Goal: Task Accomplishment & Management: Manage account settings

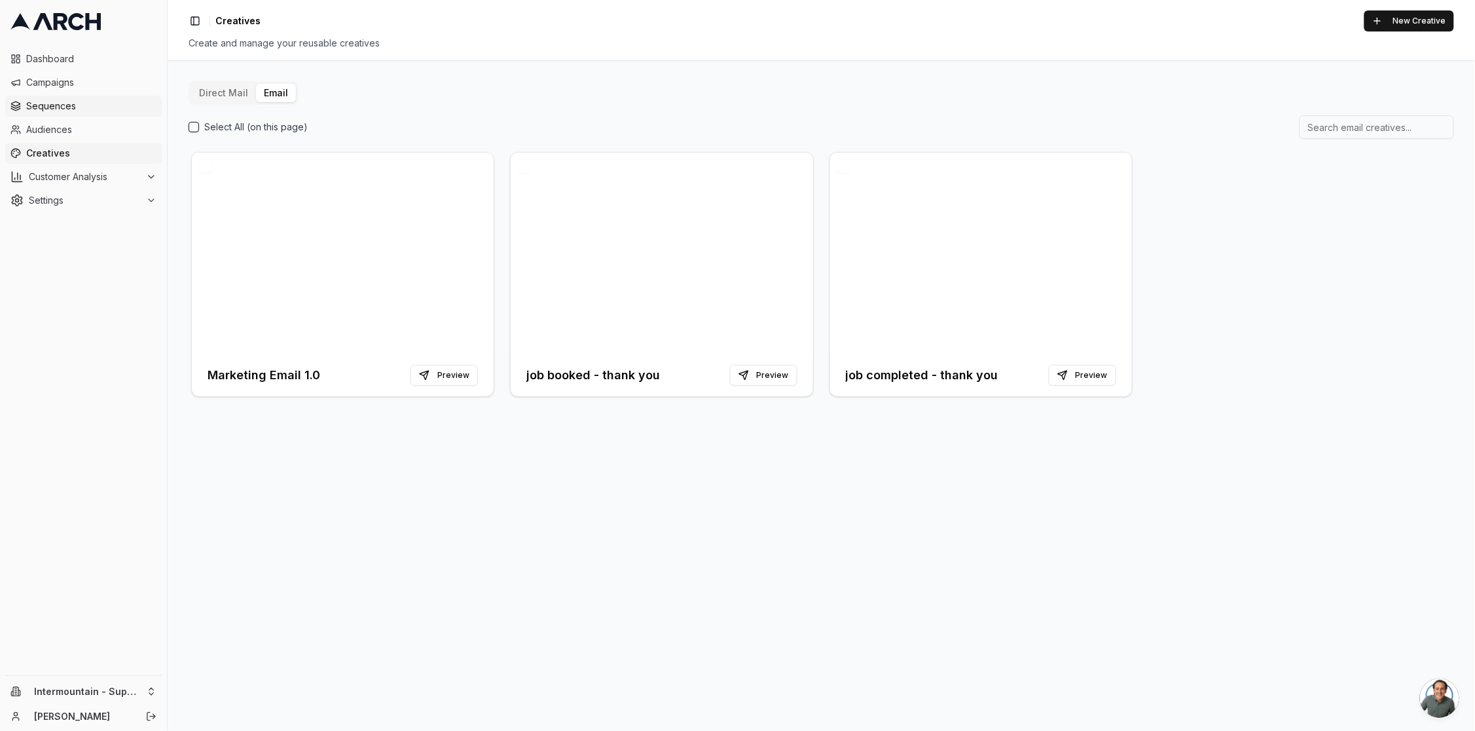
click at [76, 108] on span "Sequences" at bounding box center [91, 106] width 130 height 13
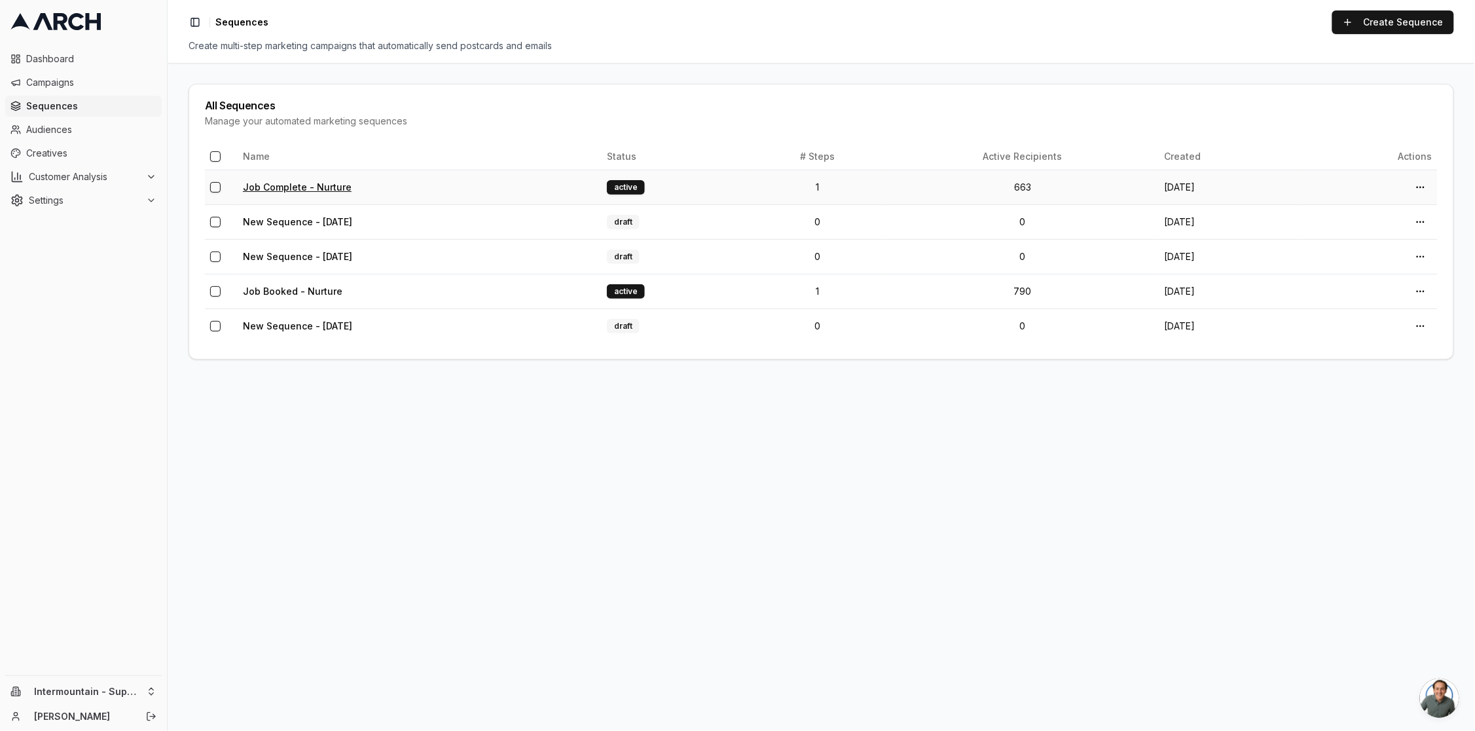
click at [321, 185] on link "Job Complete - Nurture" at bounding box center [297, 186] width 109 height 11
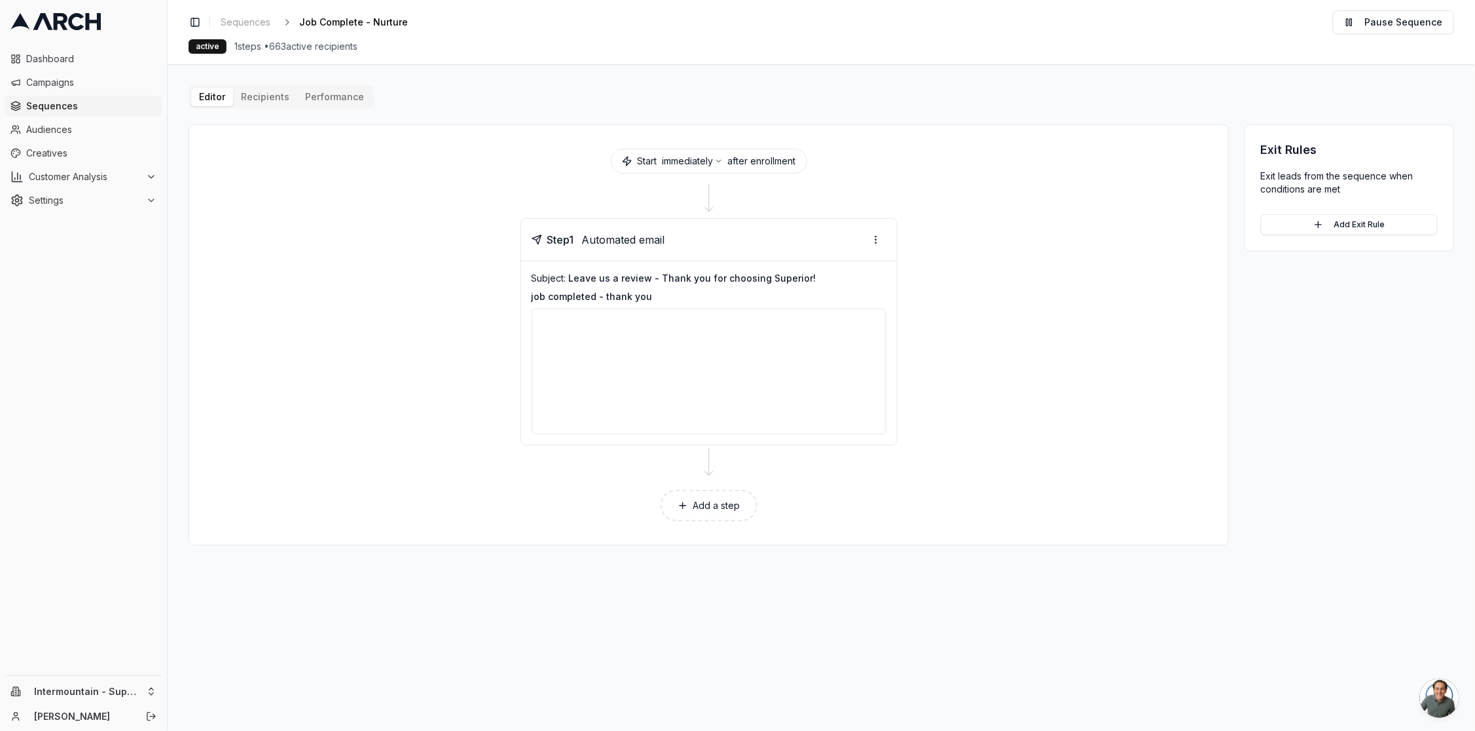
click at [329, 96] on button "Performance" at bounding box center [334, 97] width 75 height 18
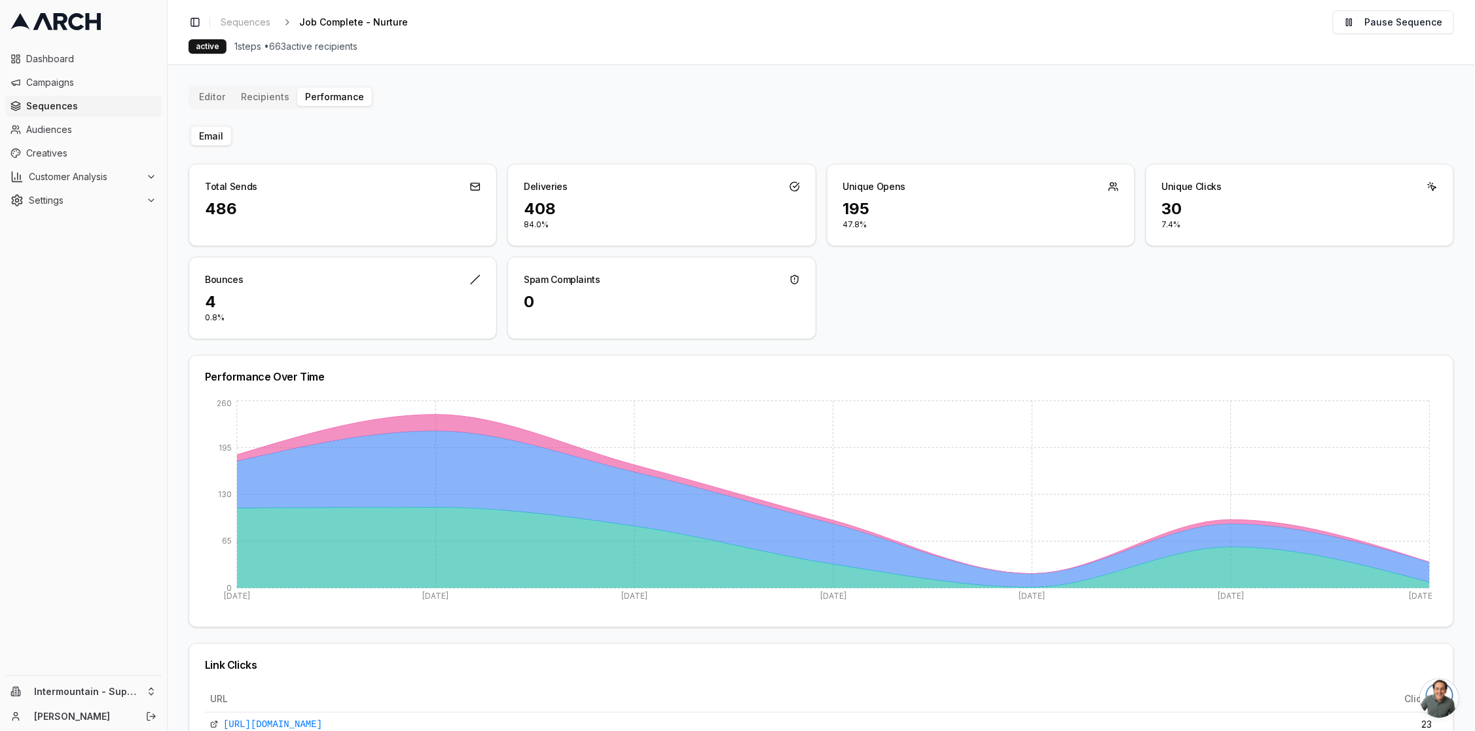
scroll to position [214, 0]
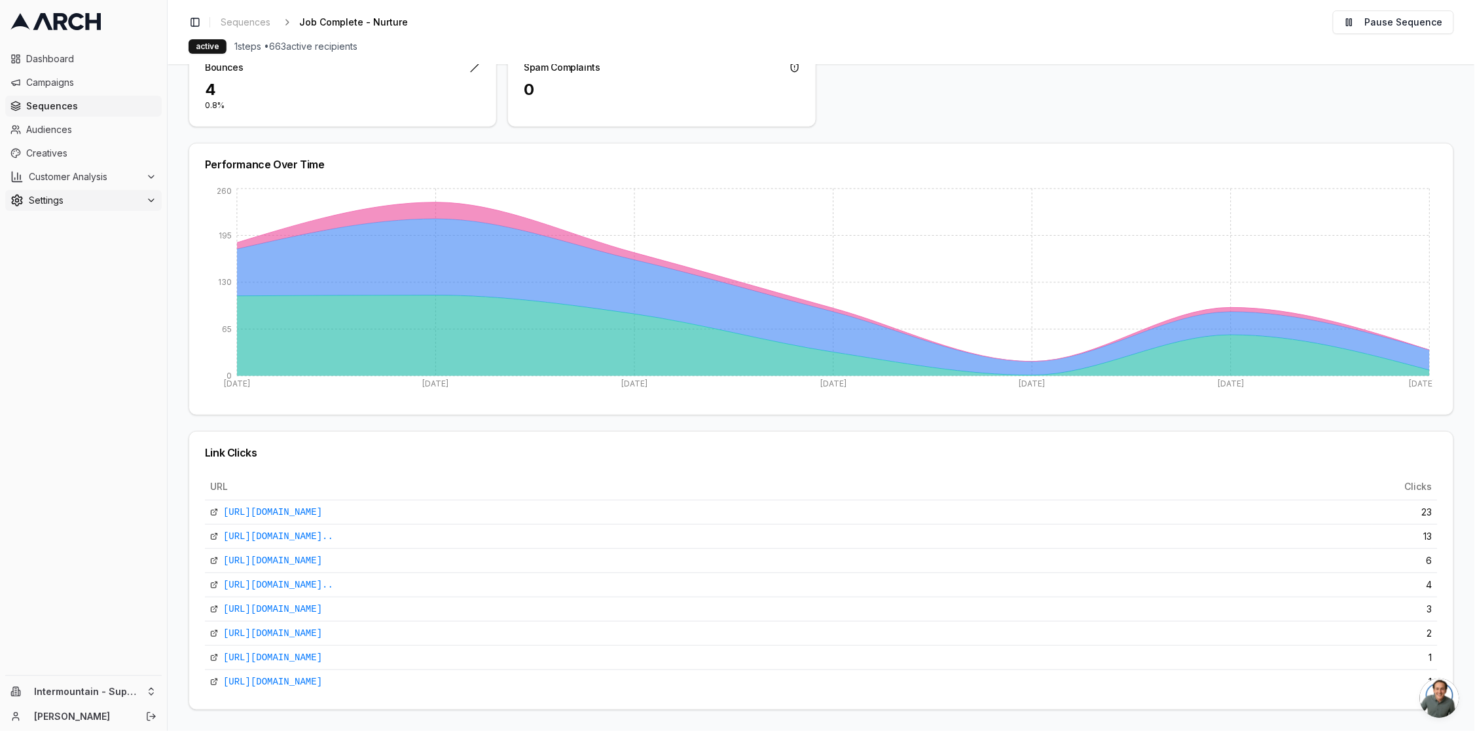
click at [55, 200] on span "Settings" at bounding box center [85, 200] width 112 height 13
click at [83, 285] on link "Team" at bounding box center [84, 284] width 124 height 18
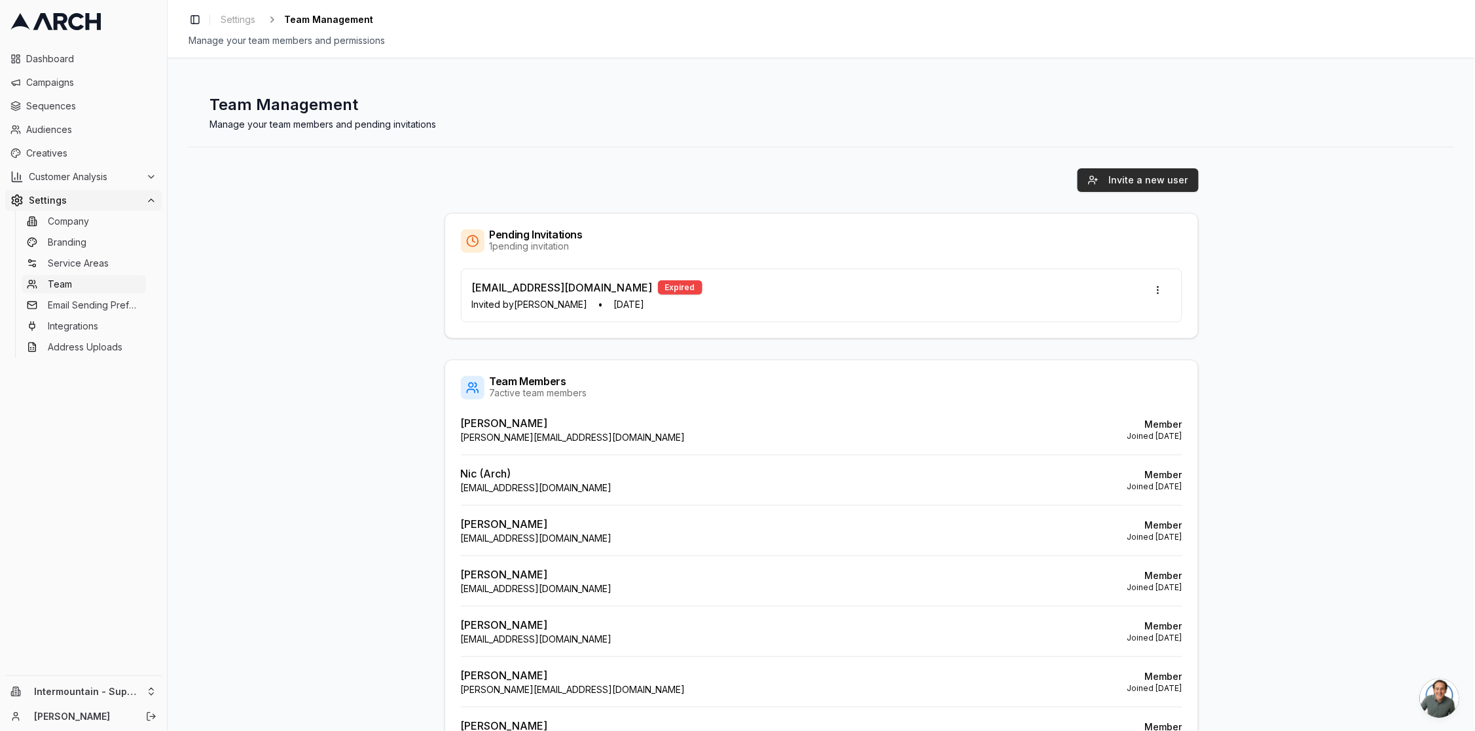
click at [1159, 182] on button "Invite a new user" at bounding box center [1138, 180] width 121 height 24
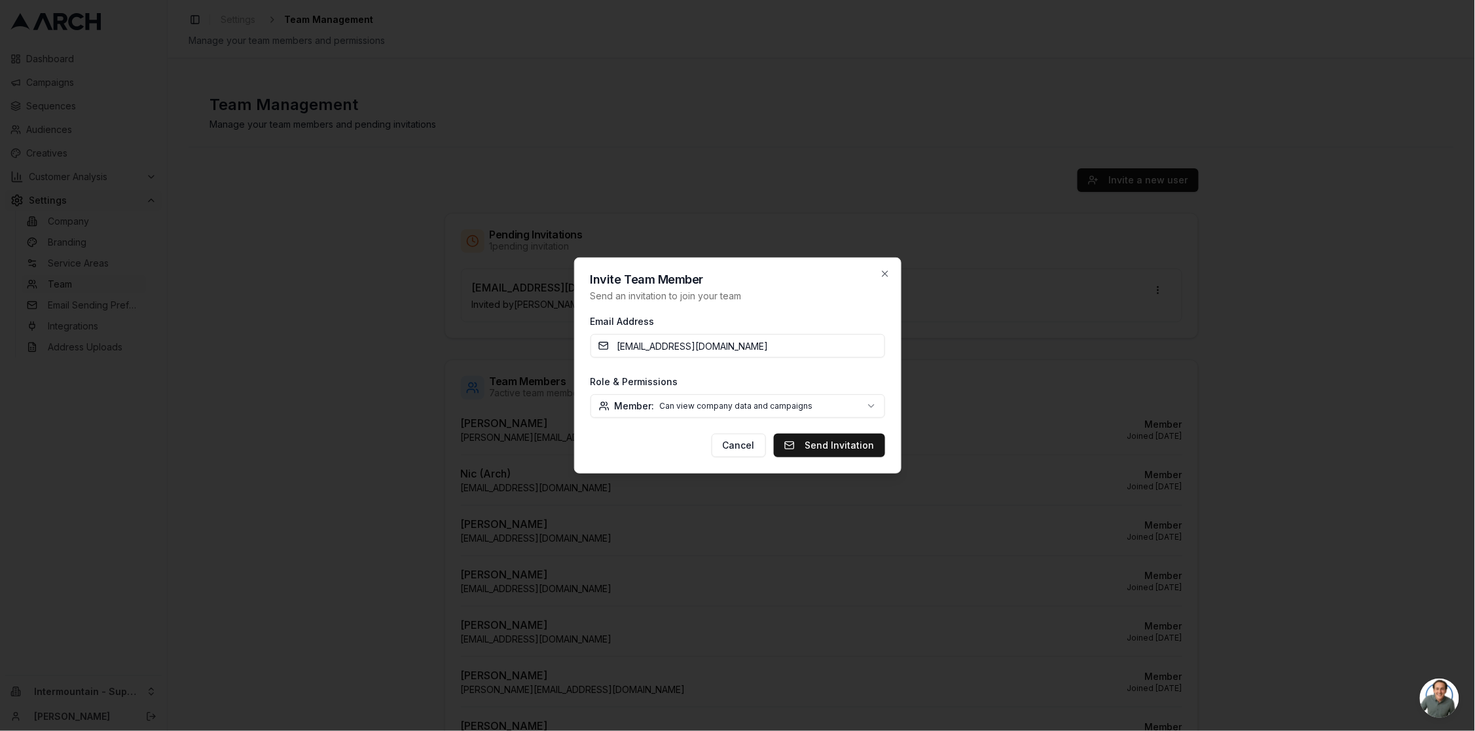
type input "MSzumylo@intermountainhs.com"
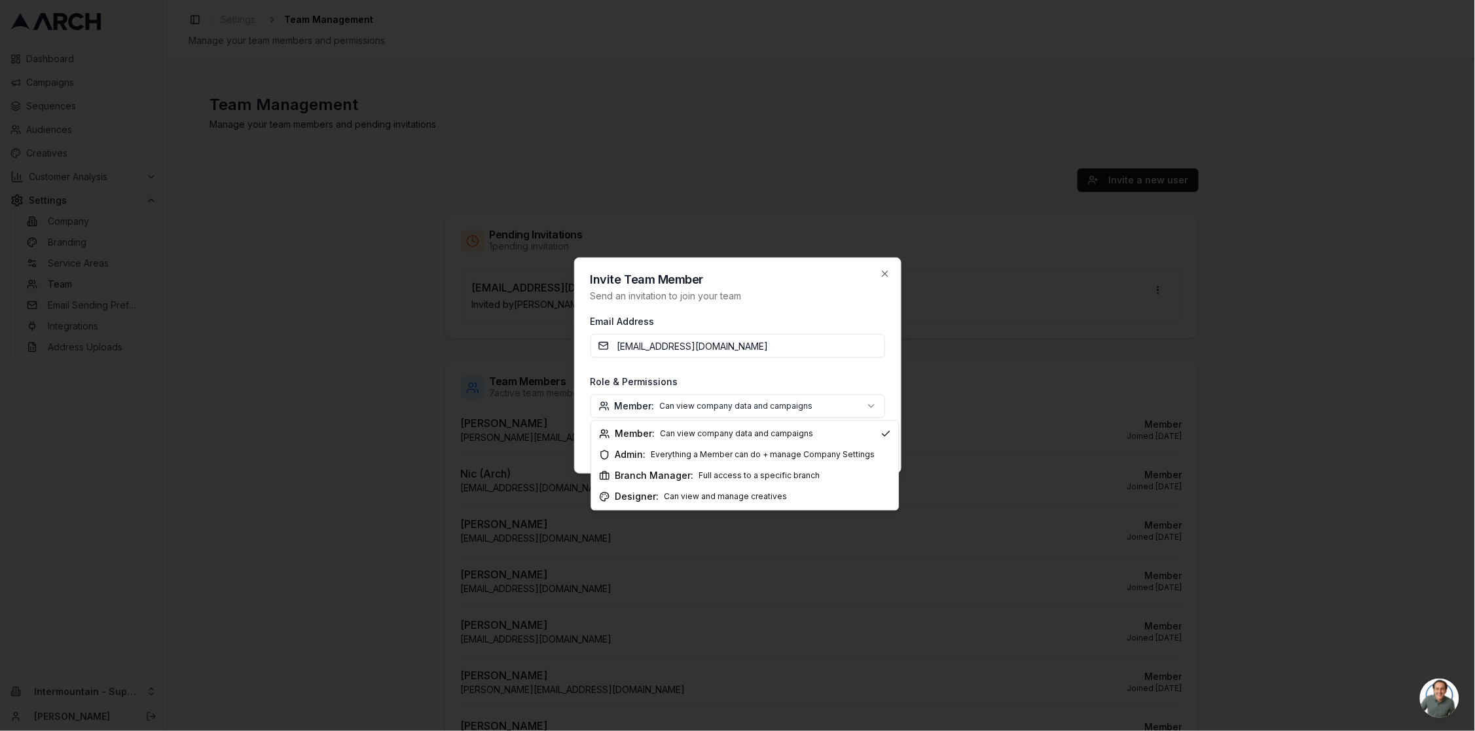
click at [810, 397] on body "Dashboard Campaigns Sequences Audiences Creatives Customer Analysis Settings Co…" at bounding box center [737, 365] width 1475 height 731
select select "branch_manager"
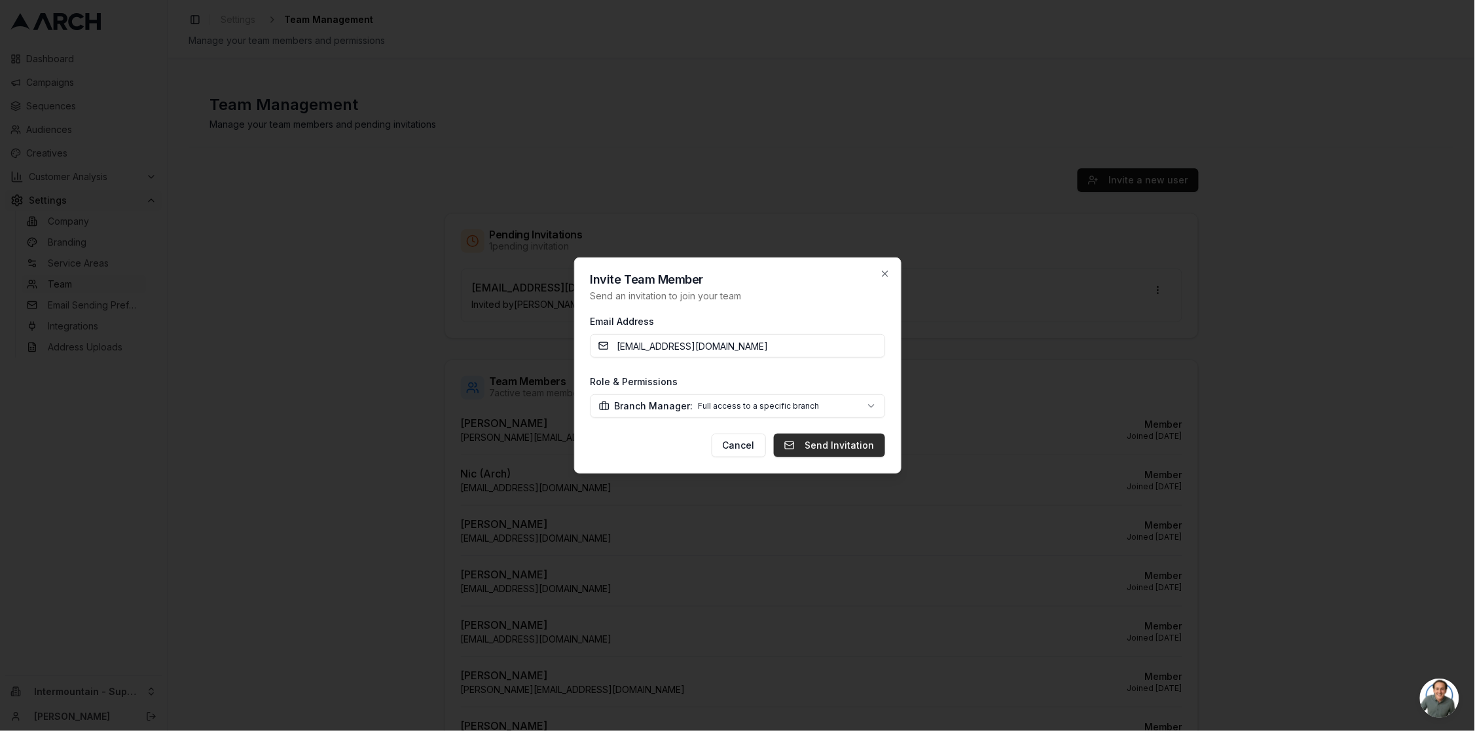
click at [826, 443] on button "Send Invitation" at bounding box center [829, 446] width 111 height 24
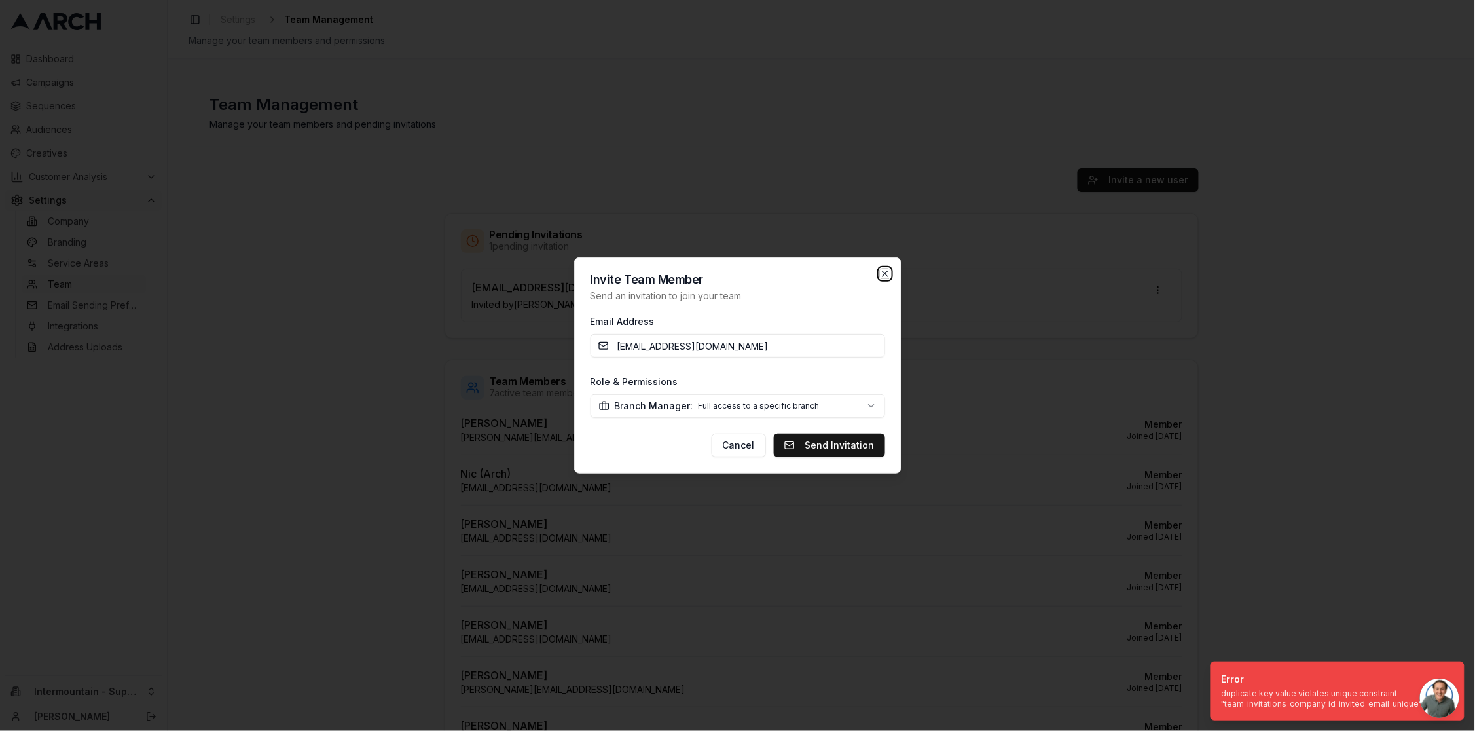
click at [887, 270] on icon "button" at bounding box center [885, 273] width 10 height 10
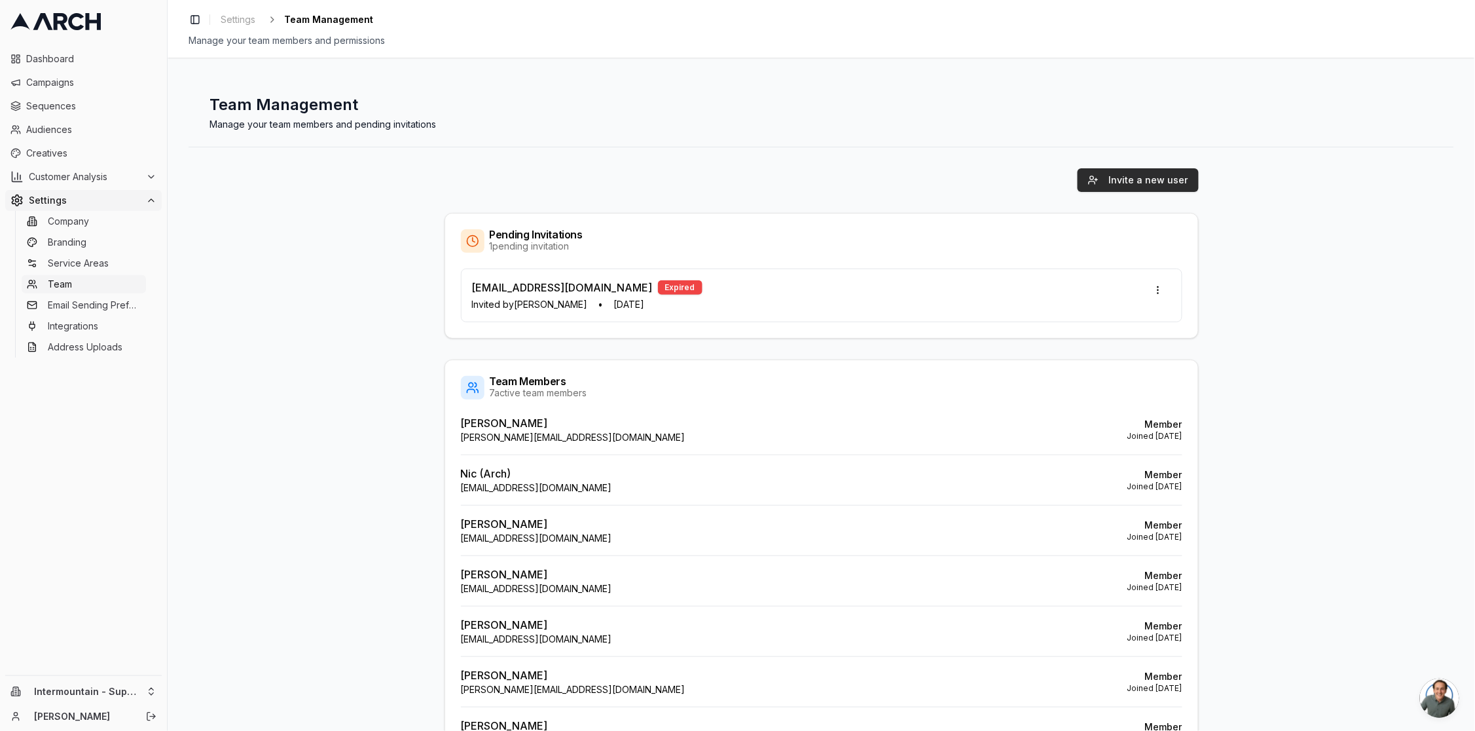
click at [1134, 182] on button "Invite a new user" at bounding box center [1138, 180] width 121 height 24
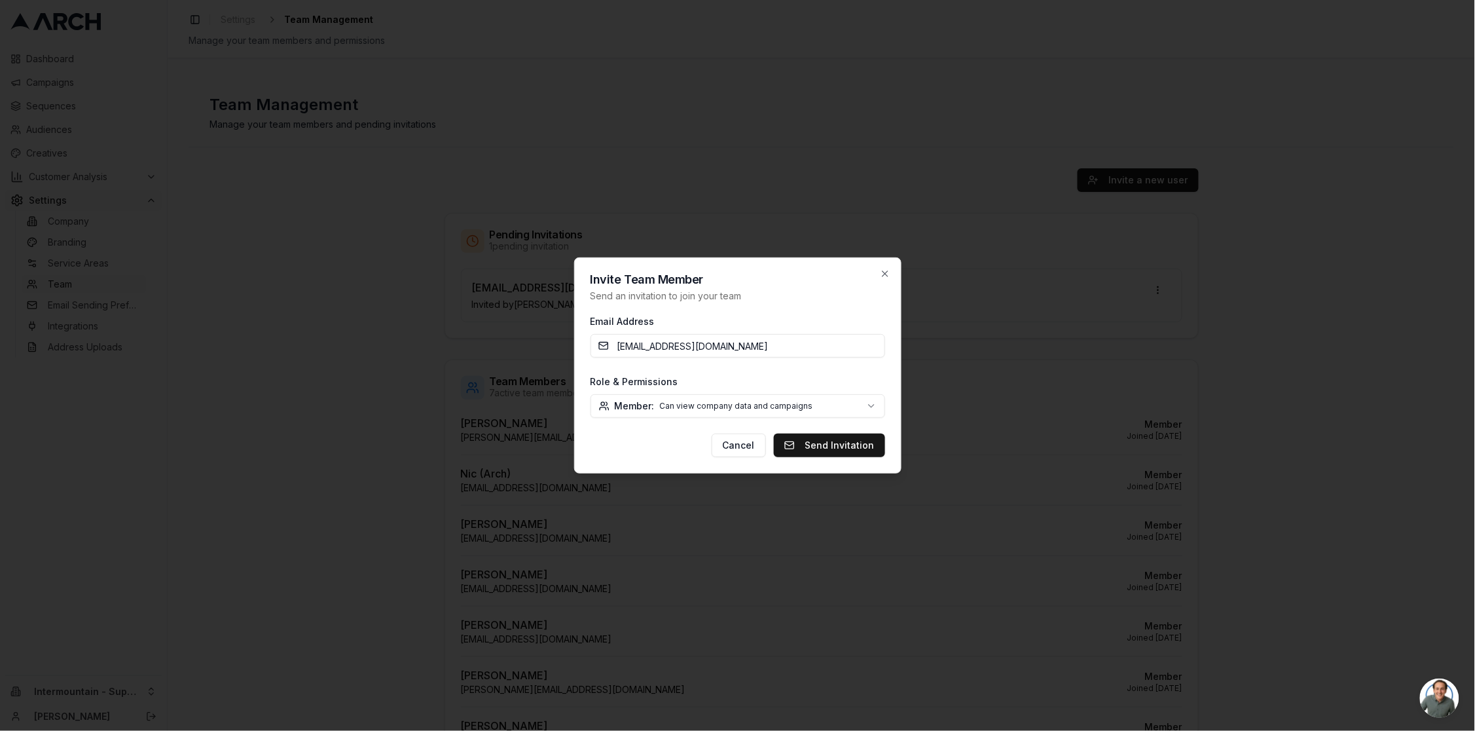
type input "madisonszumylo@gmail.com"
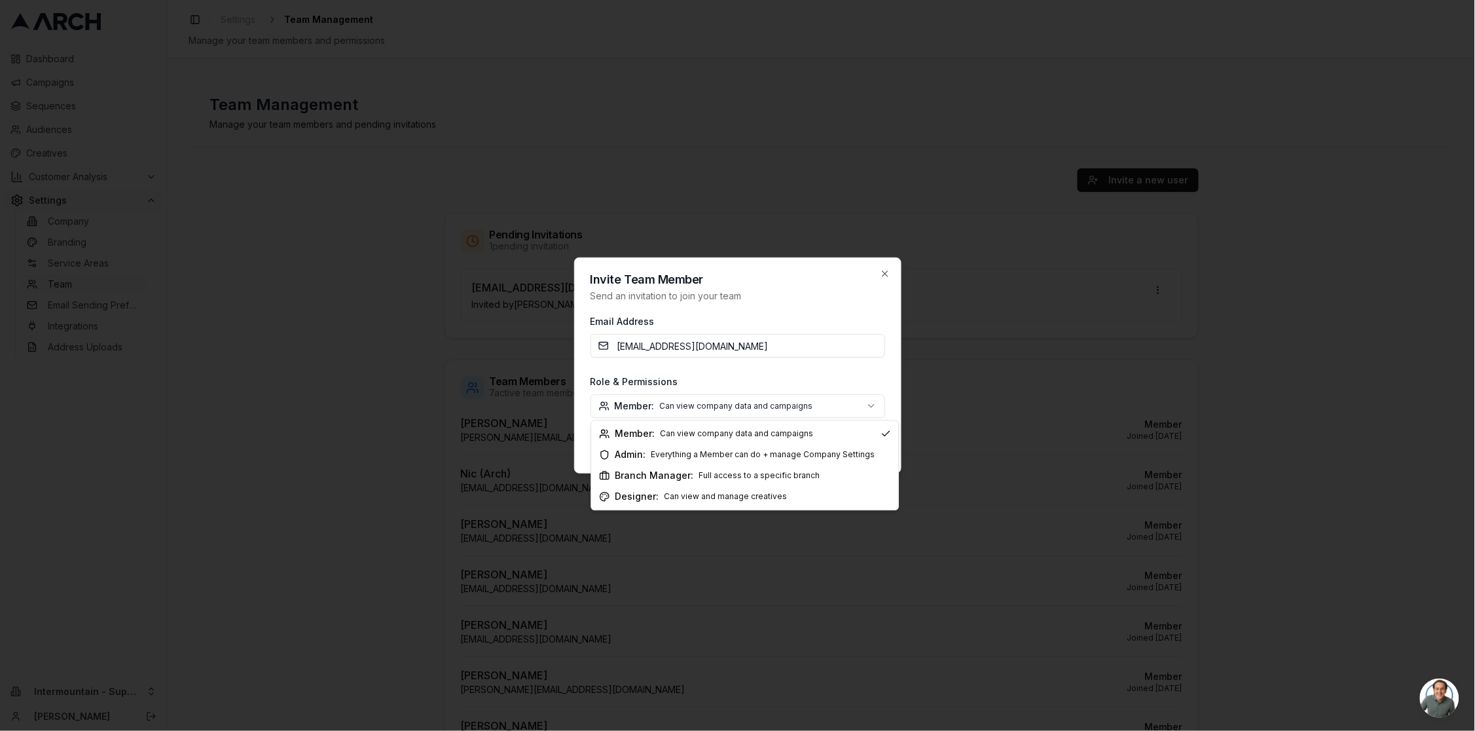
click at [720, 405] on body "Dashboard Campaigns Sequences Audiences Creatives Customer Analysis Settings Co…" at bounding box center [737, 365] width 1475 height 731
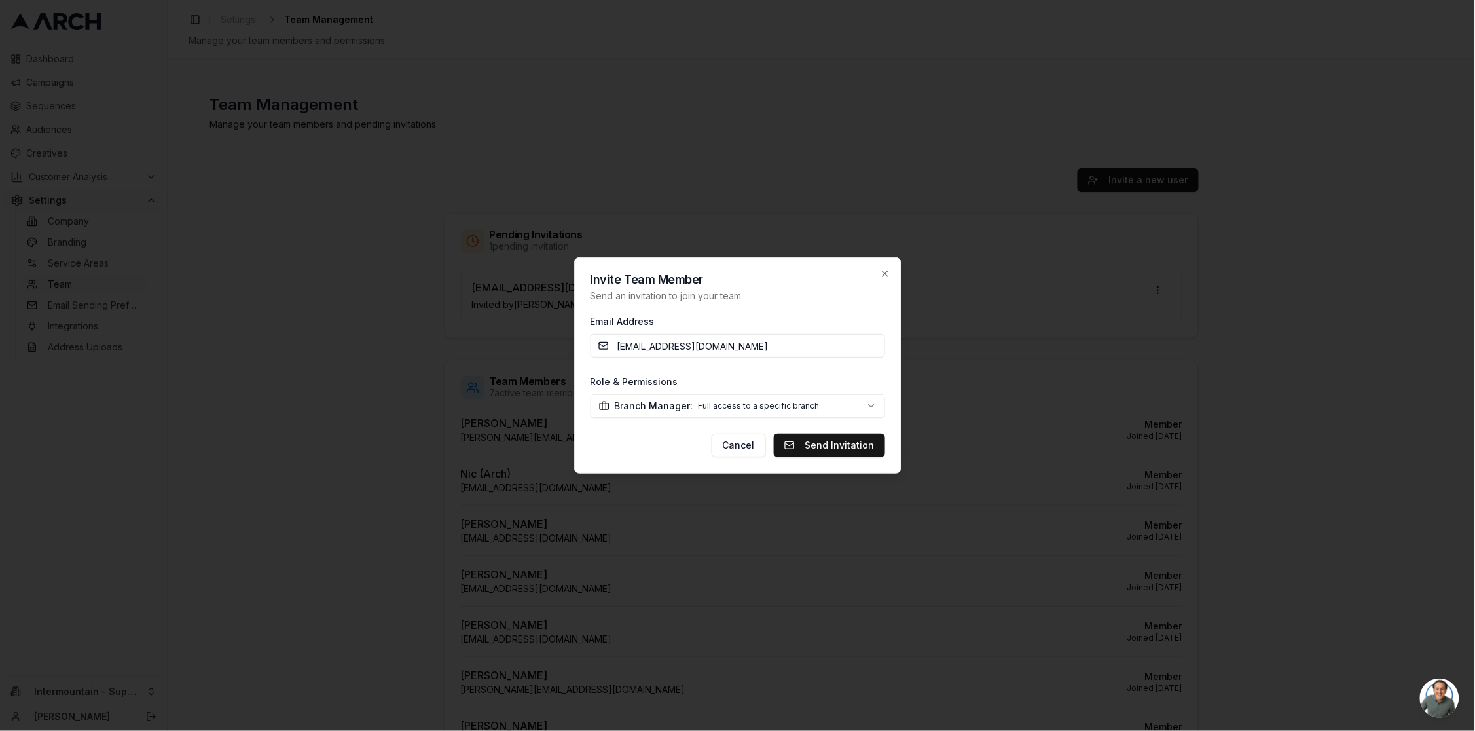
click at [851, 407] on body "Dashboard Campaigns Sequences Audiences Creatives Customer Analysis Settings Co…" at bounding box center [737, 365] width 1475 height 731
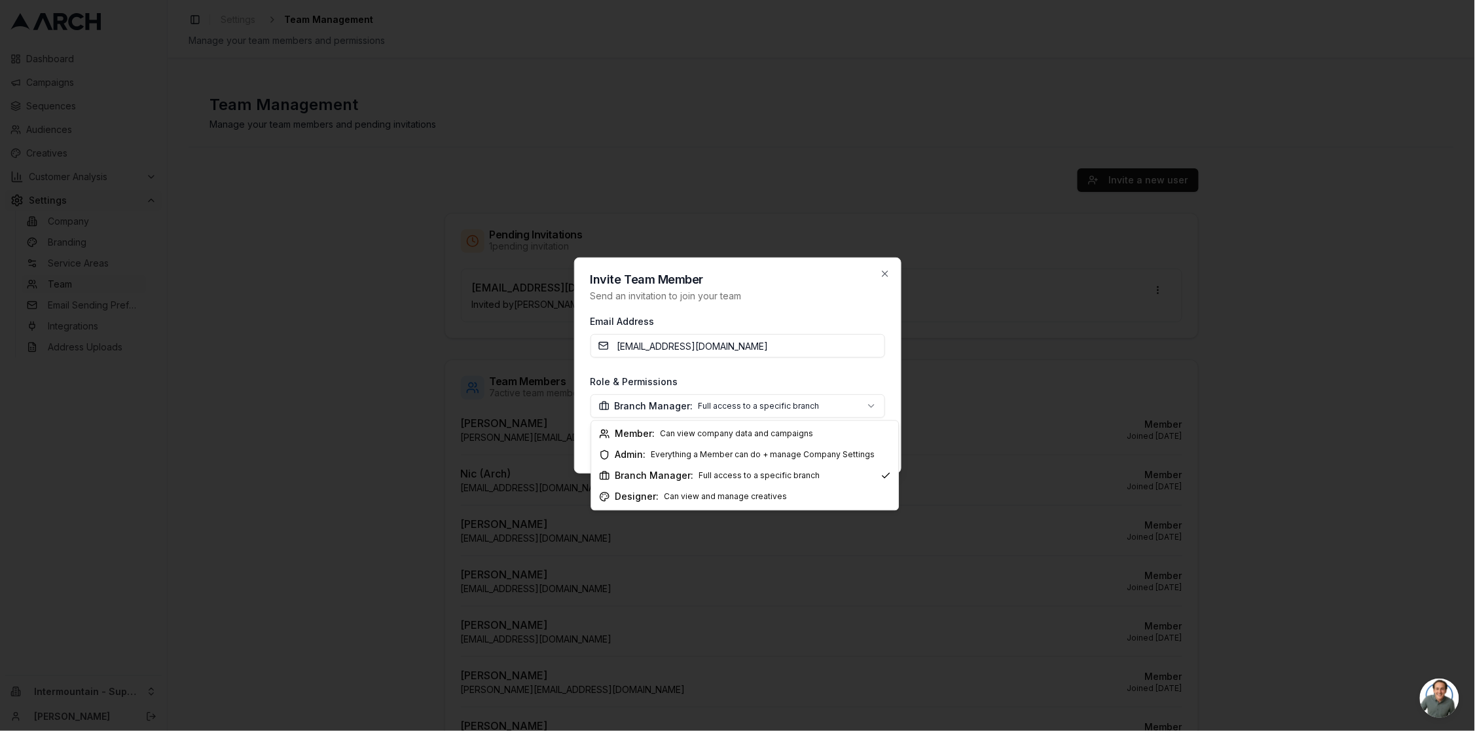
select select "designer"
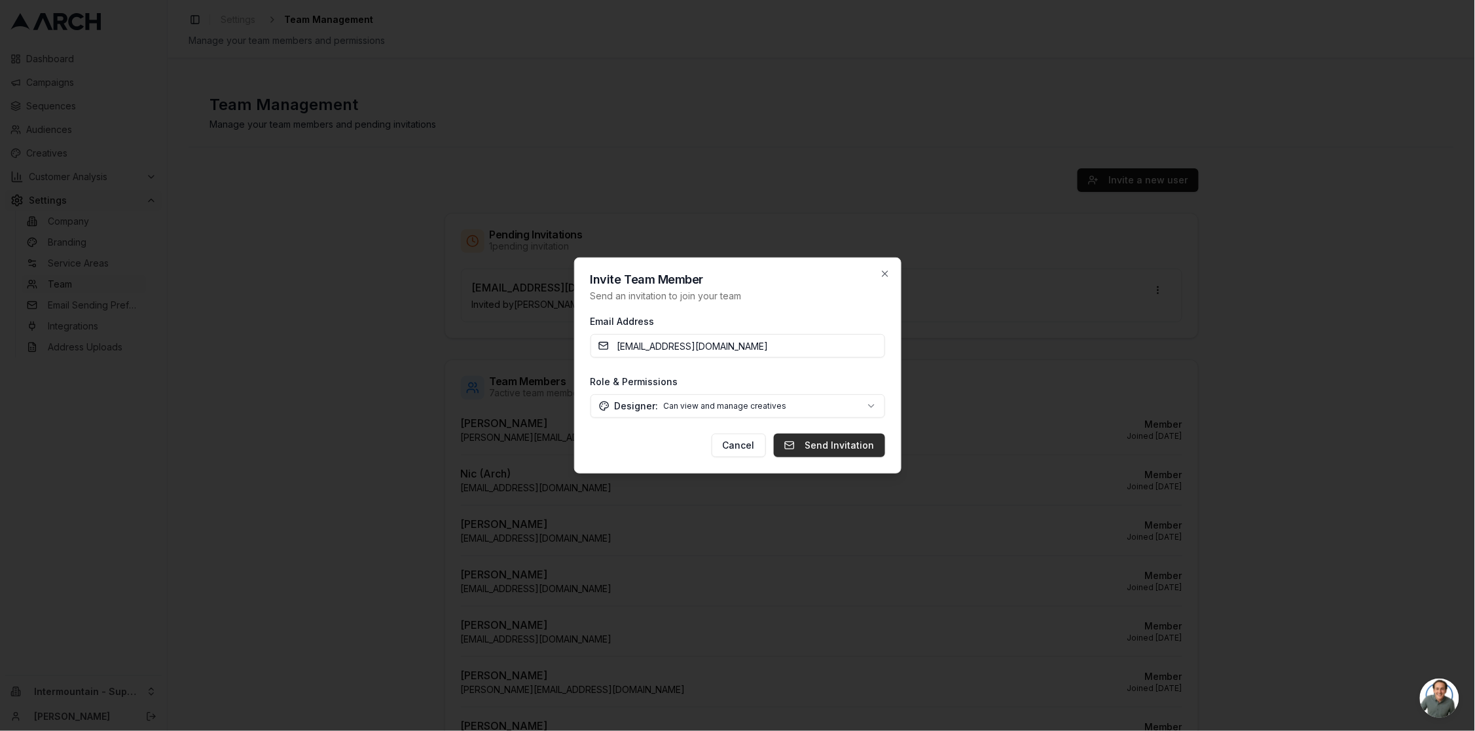
click at [833, 443] on button "Send Invitation" at bounding box center [829, 446] width 111 height 24
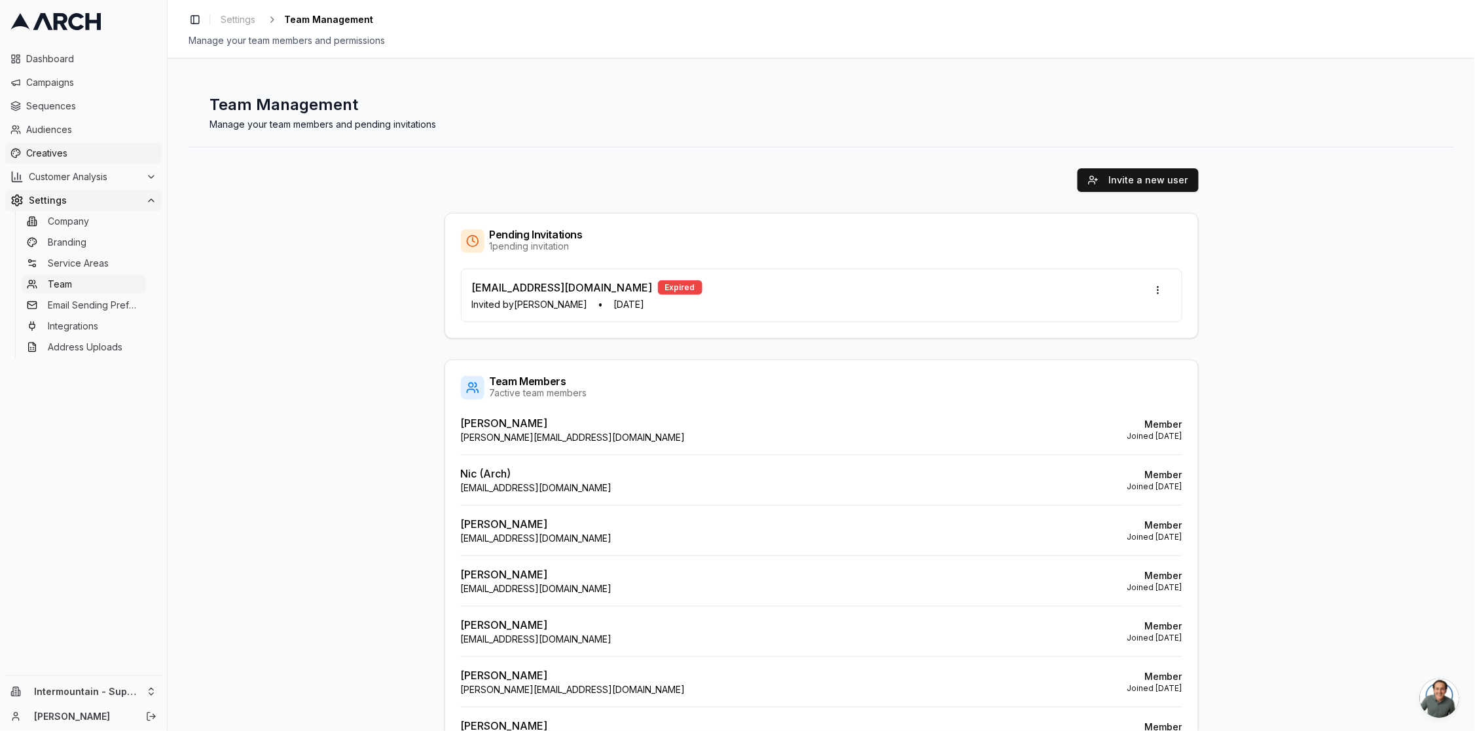
click at [83, 155] on span "Creatives" at bounding box center [91, 153] width 130 height 13
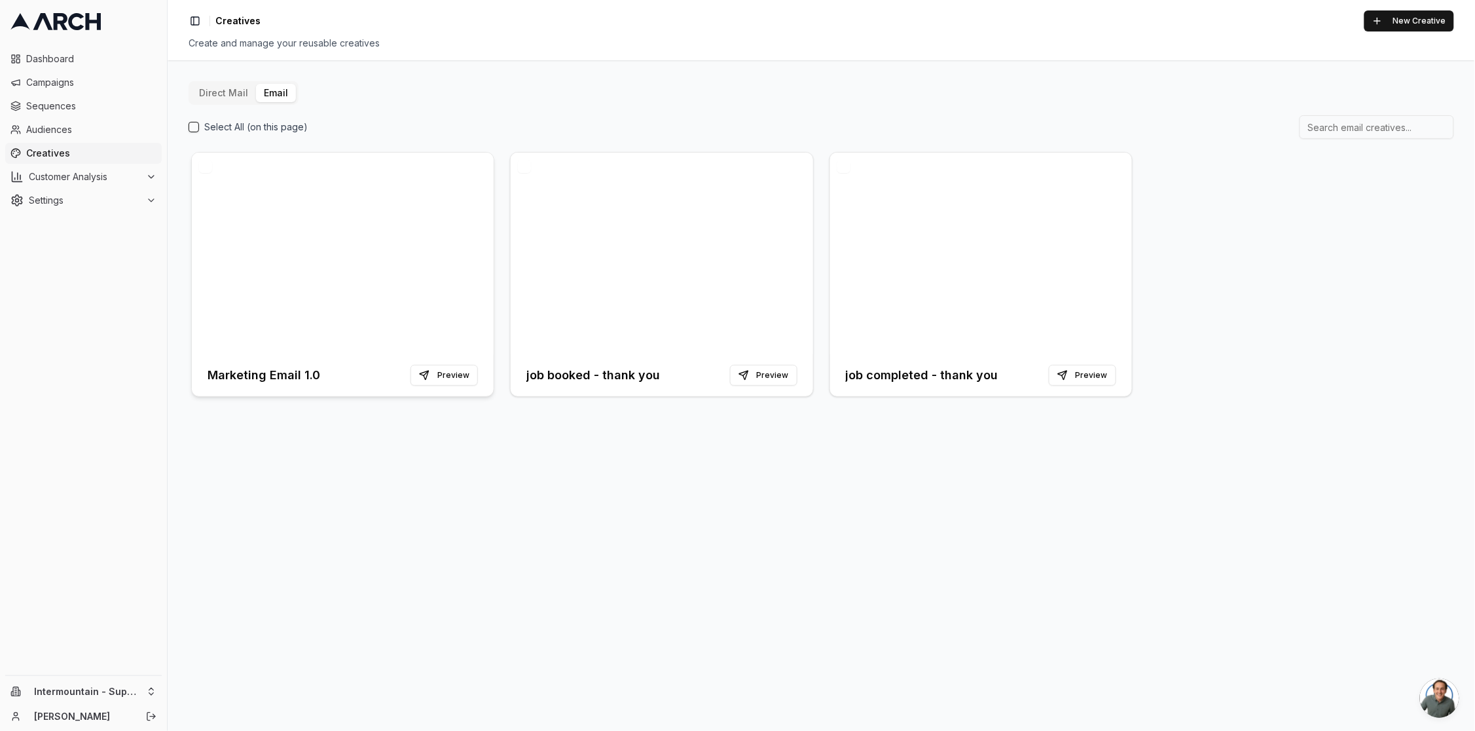
click at [433, 263] on div at bounding box center [343, 254] width 302 height 202
click at [358, 92] on div "Direct Mail Email Select All (on this page) Marketing Email 1.0 Preview job boo…" at bounding box center [822, 240] width 1266 height 318
click at [104, 690] on html "Dashboard Campaigns Sequences Audiences Creatives Customer Analysis Settings In…" at bounding box center [737, 365] width 1475 height 731
click at [359, 674] on html "Dashboard Campaigns Sequences Audiences Creatives Customer Analysis Settings In…" at bounding box center [737, 365] width 1475 height 731
click at [113, 703] on div "Intermountain - Superior Water & Air Nick Gedda" at bounding box center [83, 703] width 167 height 55
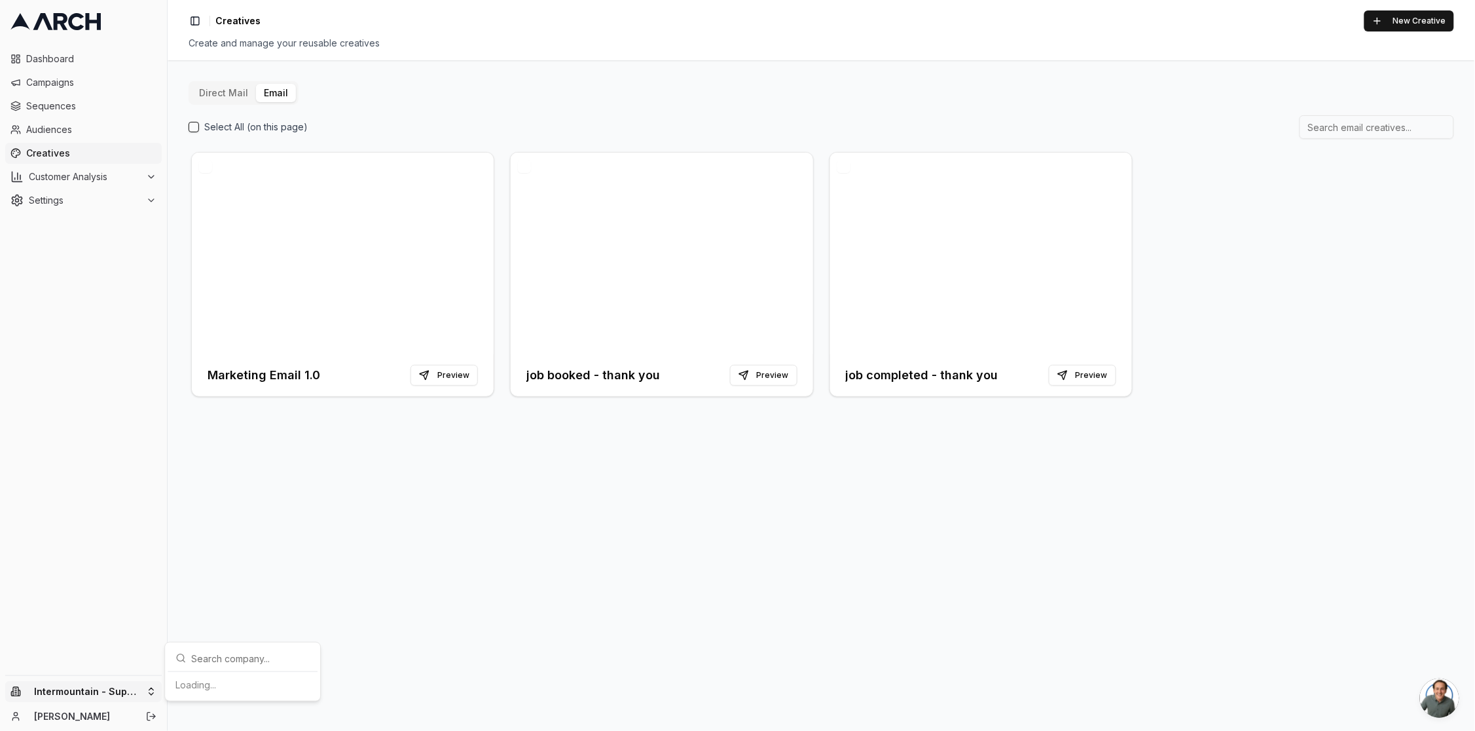
click at [120, 692] on html "Dashboard Campaigns Sequences Audiences Creatives Customer Analysis Settings In…" at bounding box center [737, 365] width 1475 height 731
click at [100, 697] on html "Dashboard Campaigns Sequences Audiences Creatives Customer Analysis Settings In…" at bounding box center [737, 365] width 1475 height 731
click at [91, 445] on html "Dashboard Campaigns Sequences Audiences Creatives Customer Analysis Settings In…" at bounding box center [737, 365] width 1475 height 731
click at [91, 107] on span "Sequences" at bounding box center [91, 106] width 130 height 13
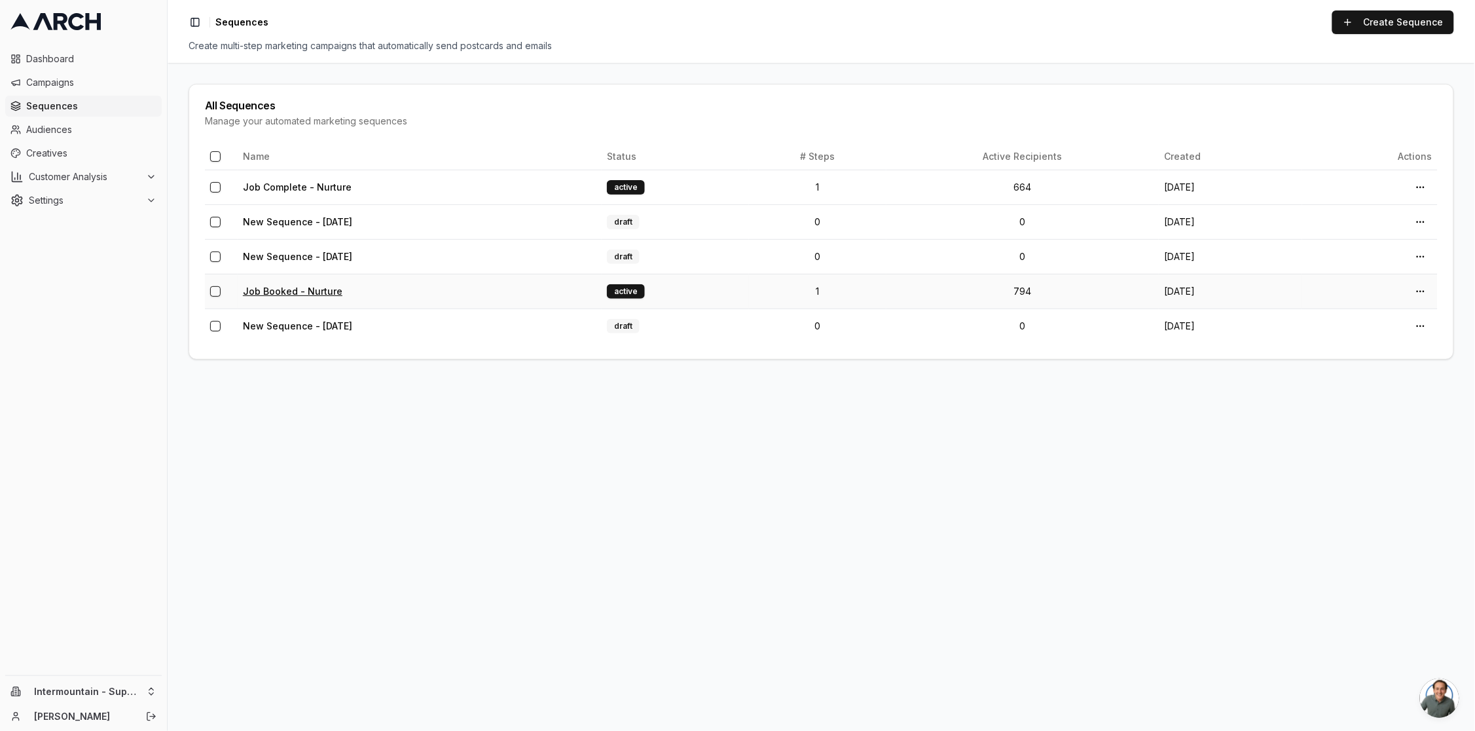
click at [303, 289] on link "Job Booked - Nurture" at bounding box center [293, 291] width 100 height 11
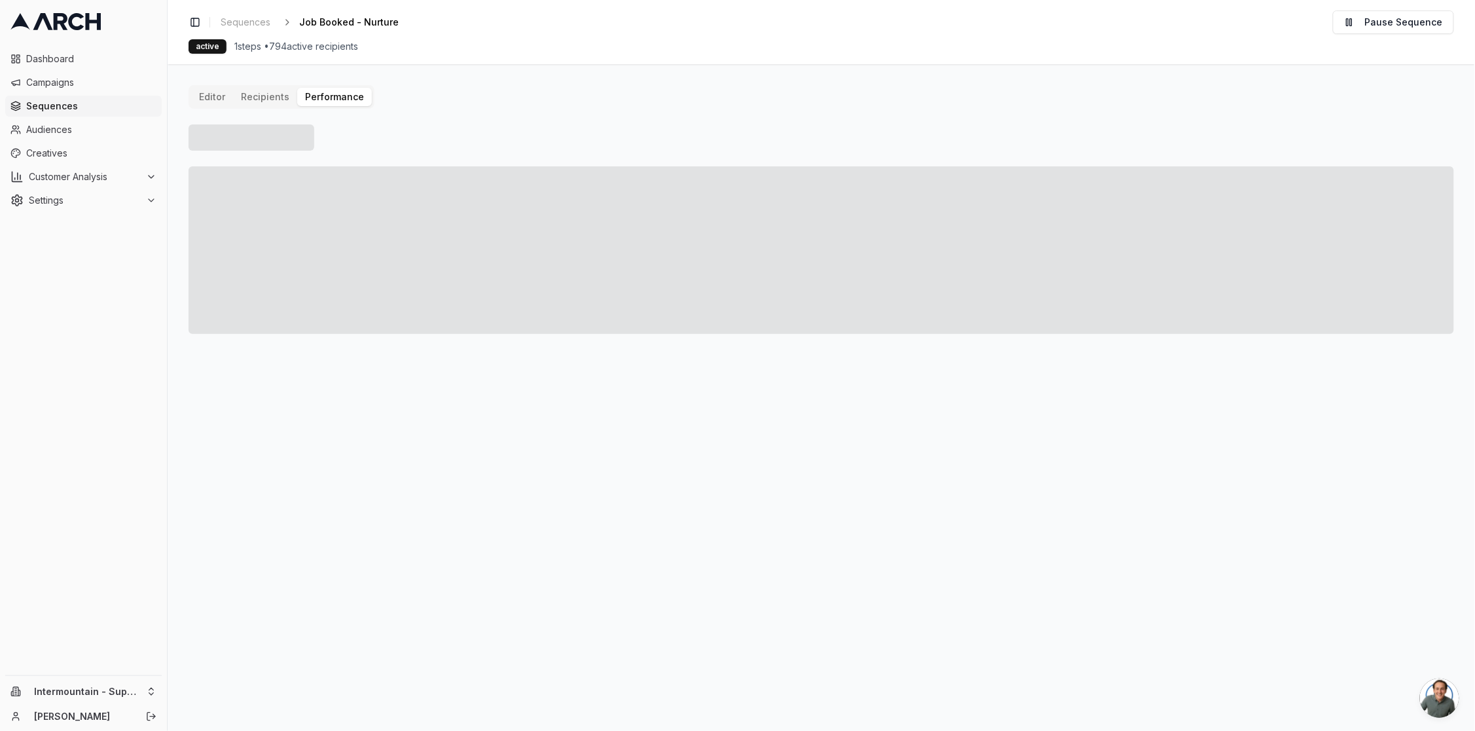
click at [328, 103] on button "Performance" at bounding box center [334, 97] width 75 height 18
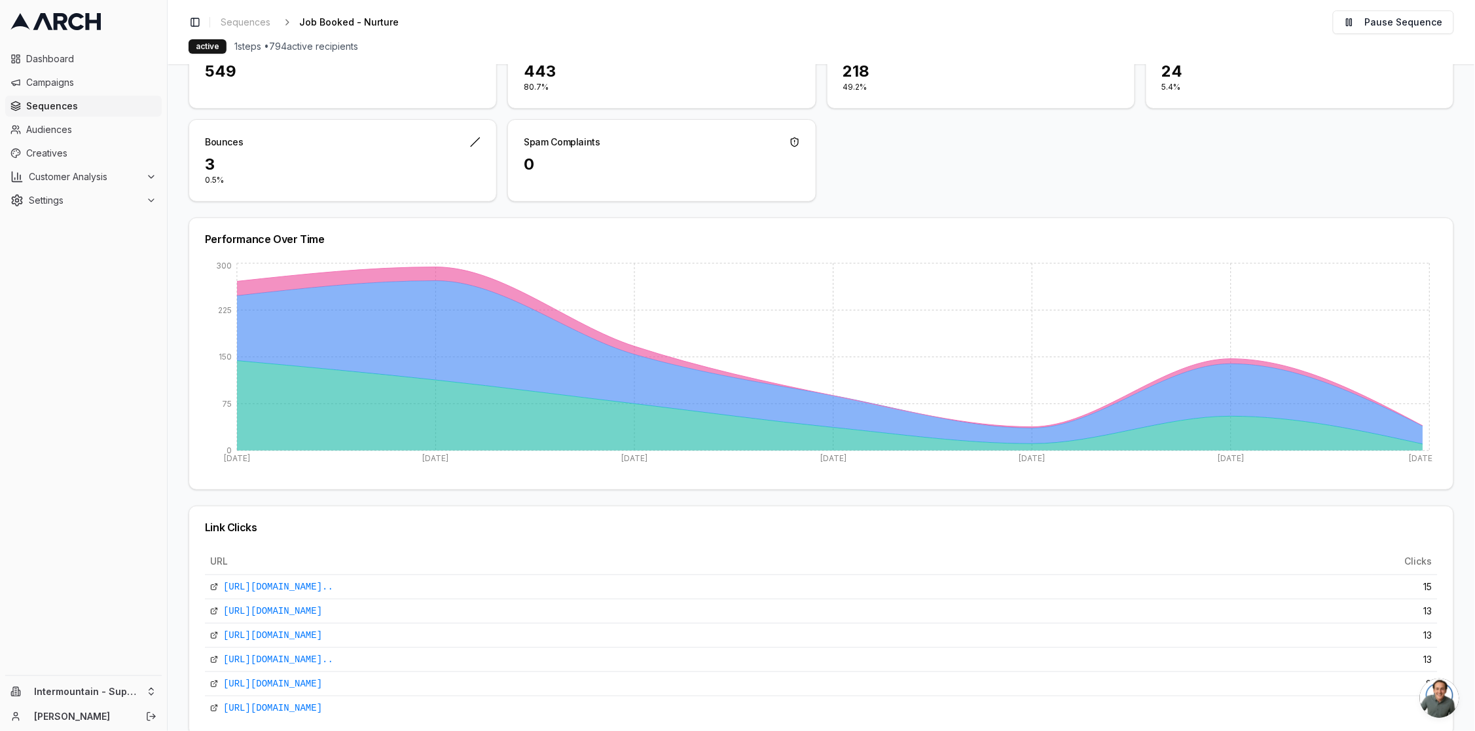
scroll to position [165, 0]
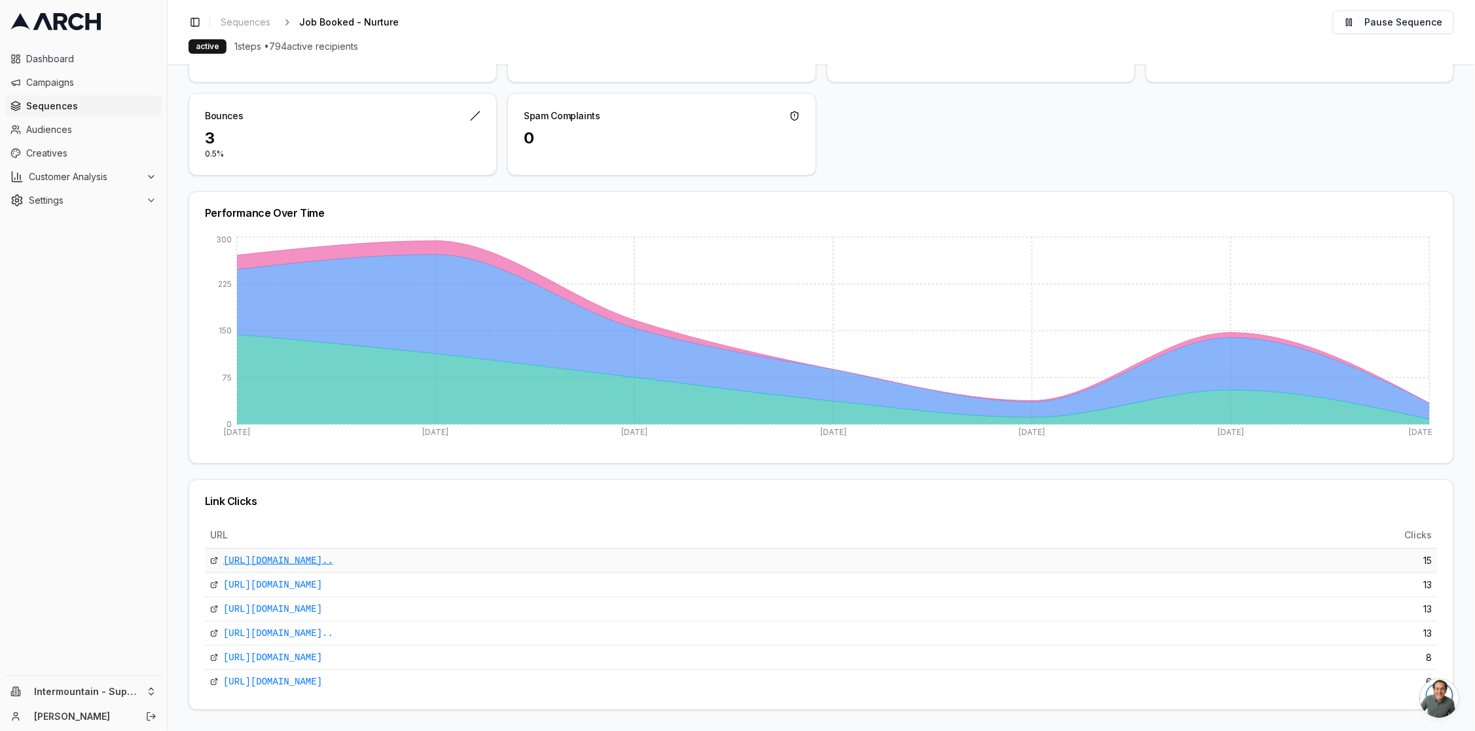
click at [333, 561] on link "https://superiorwaterandair.com/?utm_source=email&utm_medium..." at bounding box center [278, 560] width 110 height 13
click at [333, 634] on link "https://www.google.com/maps/place/3536+S+1950+W,+Salt+Lake+C..." at bounding box center [278, 633] width 110 height 13
click at [322, 610] on link "https://goo.gl/maps/UekcoUsXQ6DH68UC8?coh=178572&entry=tt" at bounding box center [272, 608] width 99 height 13
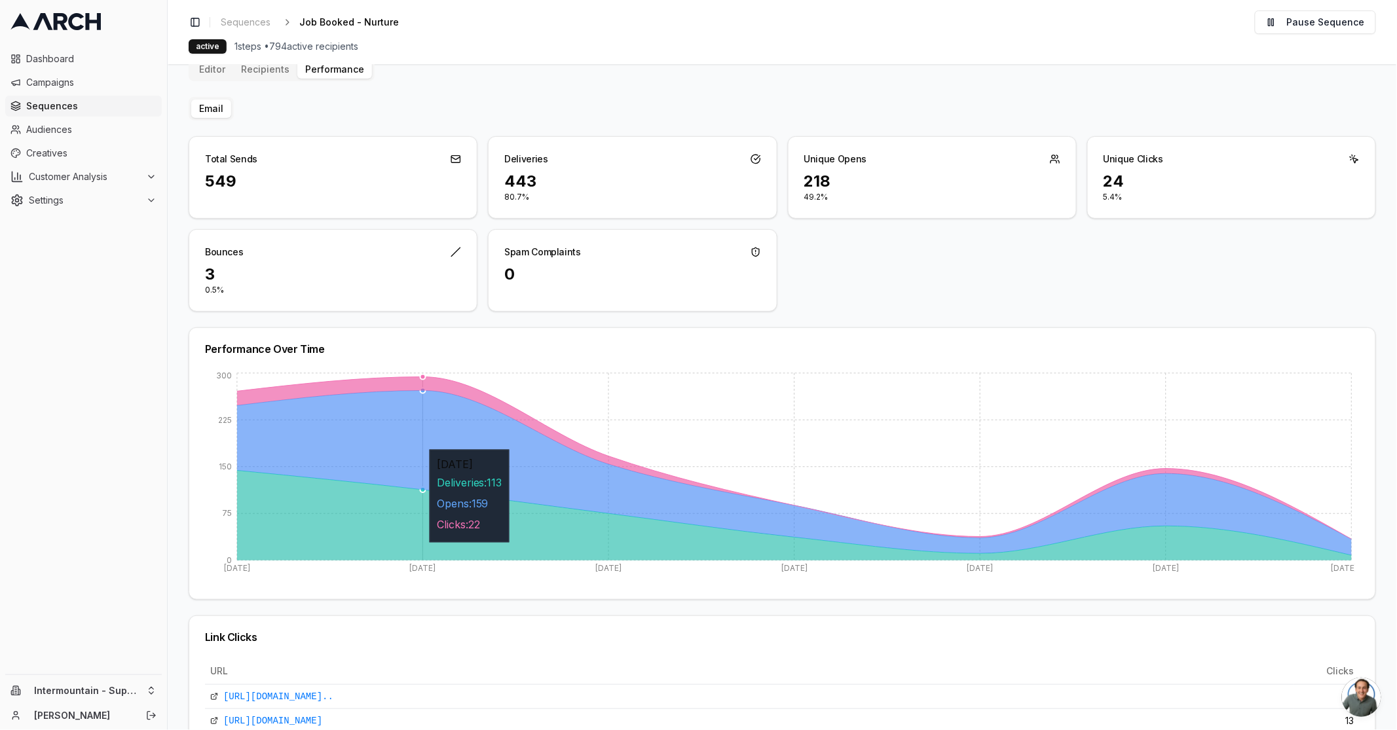
scroll to position [0, 0]
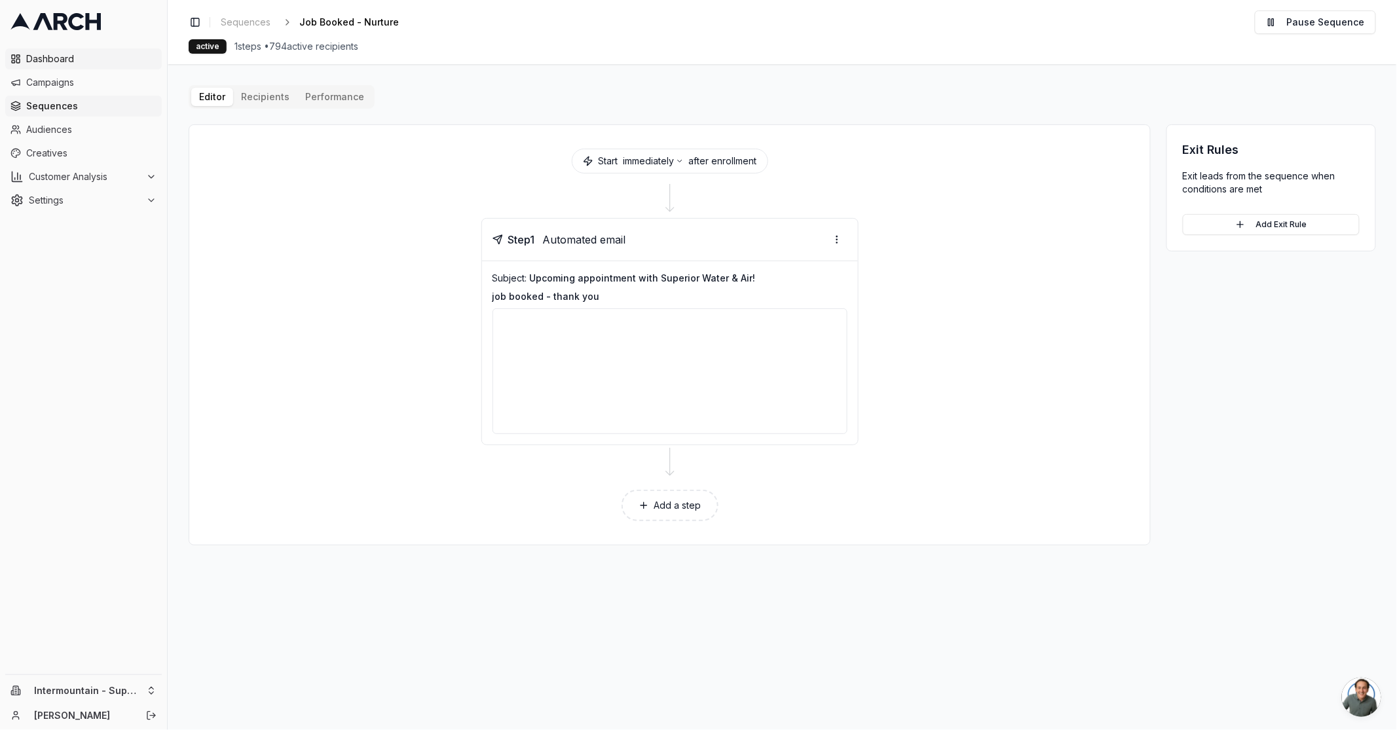
click at [50, 58] on span "Dashboard" at bounding box center [91, 58] width 130 height 13
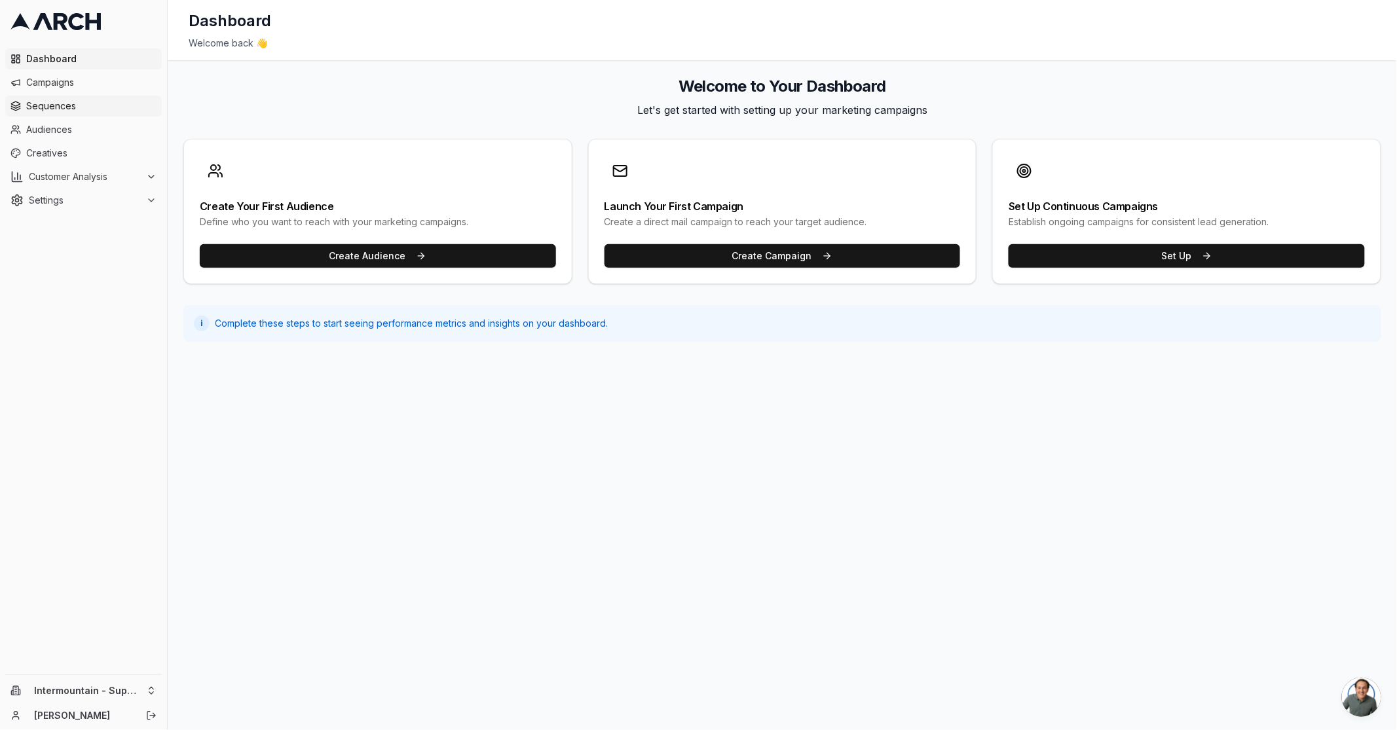
click at [65, 113] on link "Sequences" at bounding box center [83, 106] width 157 height 21
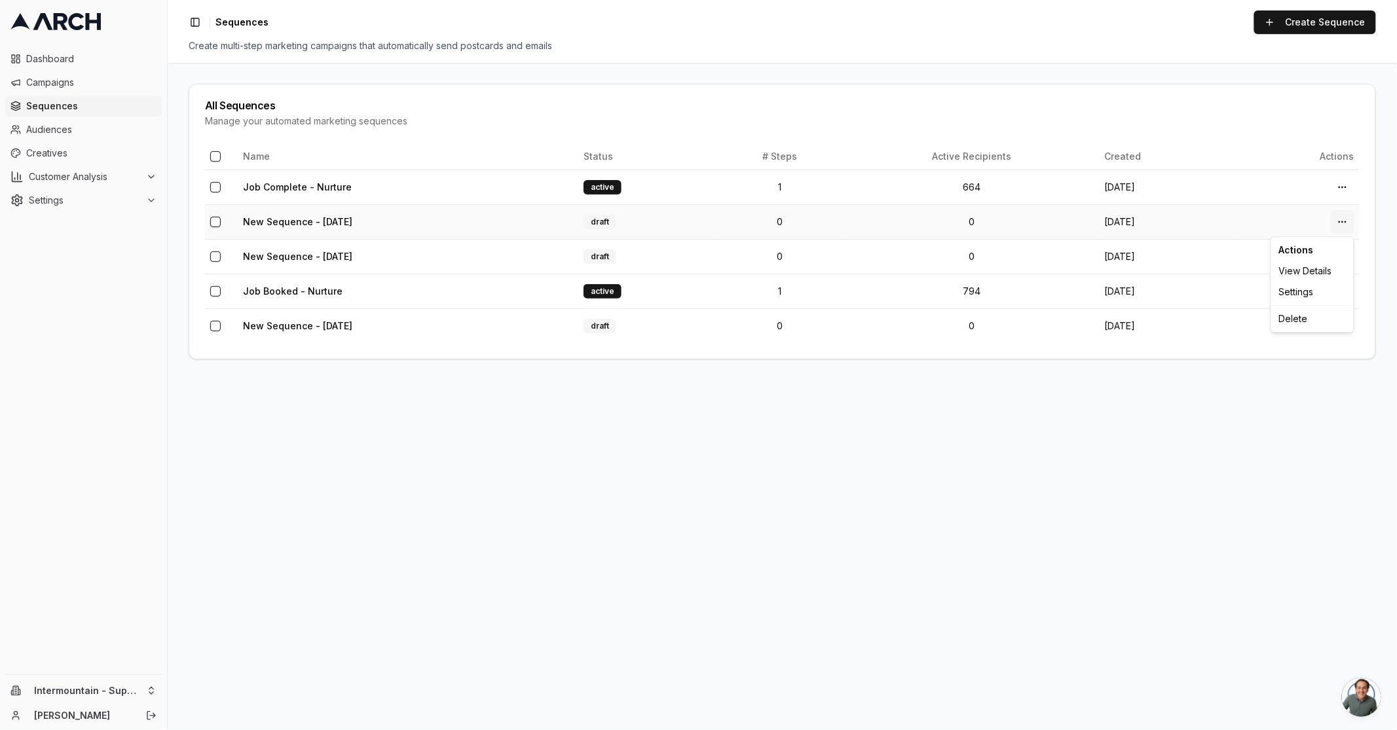
click at [1342, 219] on html "Dashboard Campaigns Sequences Audiences Creatives Customer Analysis Settings In…" at bounding box center [698, 365] width 1397 height 730
click at [1286, 321] on div "Delete" at bounding box center [1312, 318] width 77 height 21
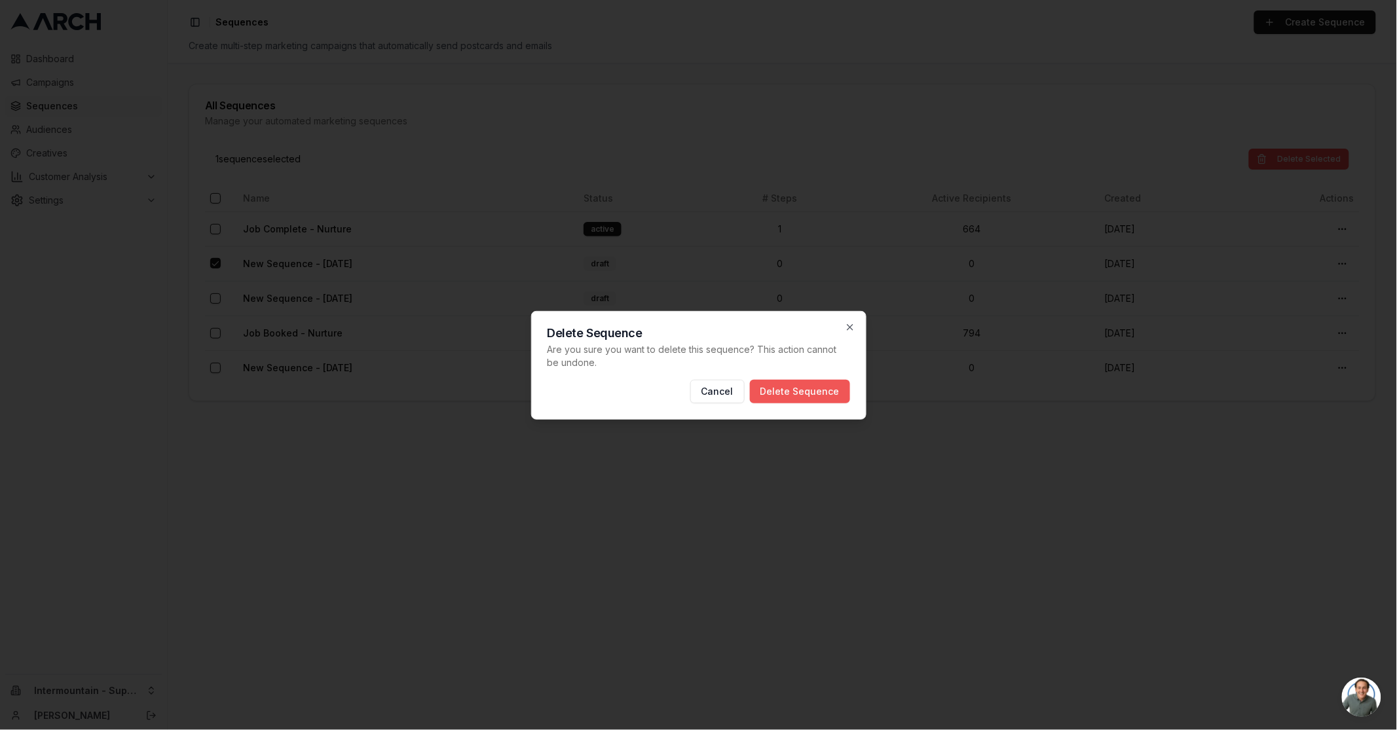
click at [786, 397] on button "Delete Sequence" at bounding box center [800, 392] width 100 height 24
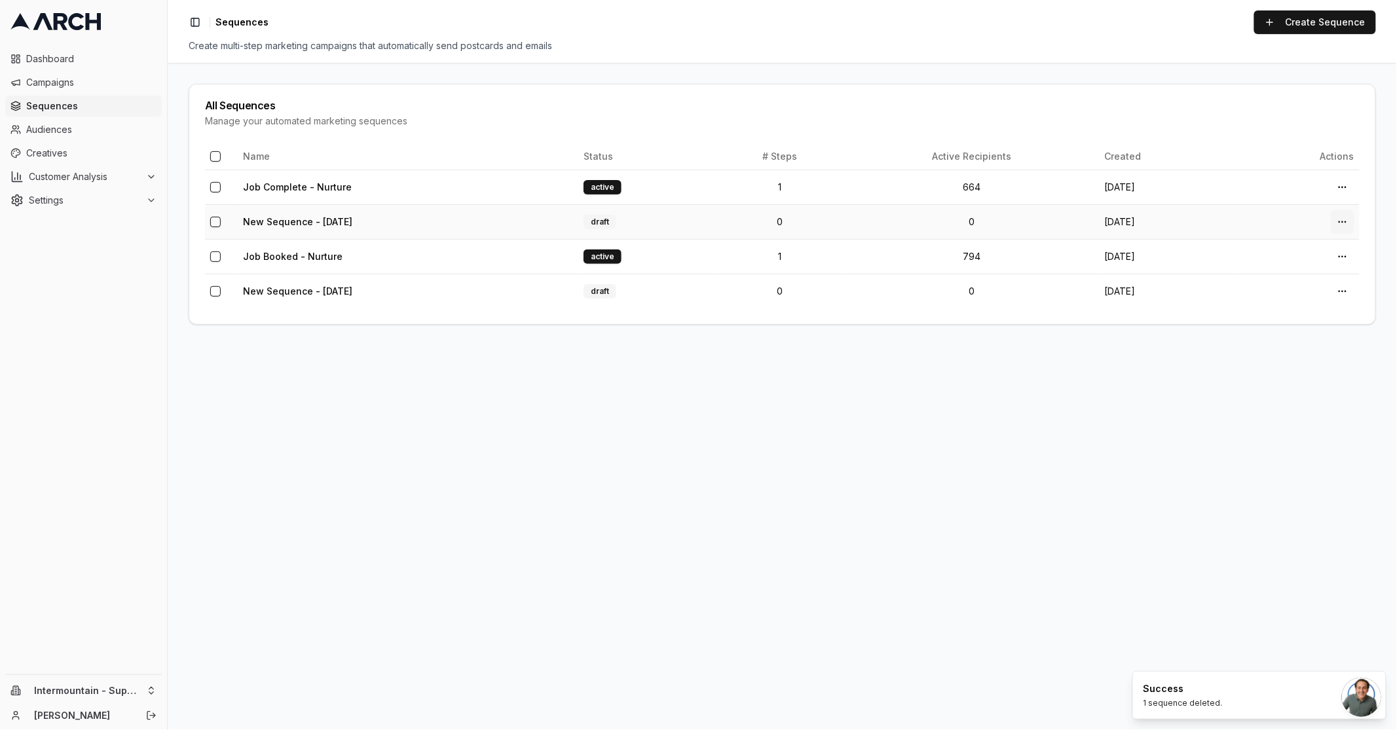
click at [1344, 221] on html "Dashboard Campaigns Sequences Audiences Creatives Customer Analysis Settings In…" at bounding box center [698, 365] width 1397 height 730
click at [1301, 316] on div "Delete" at bounding box center [1312, 318] width 77 height 21
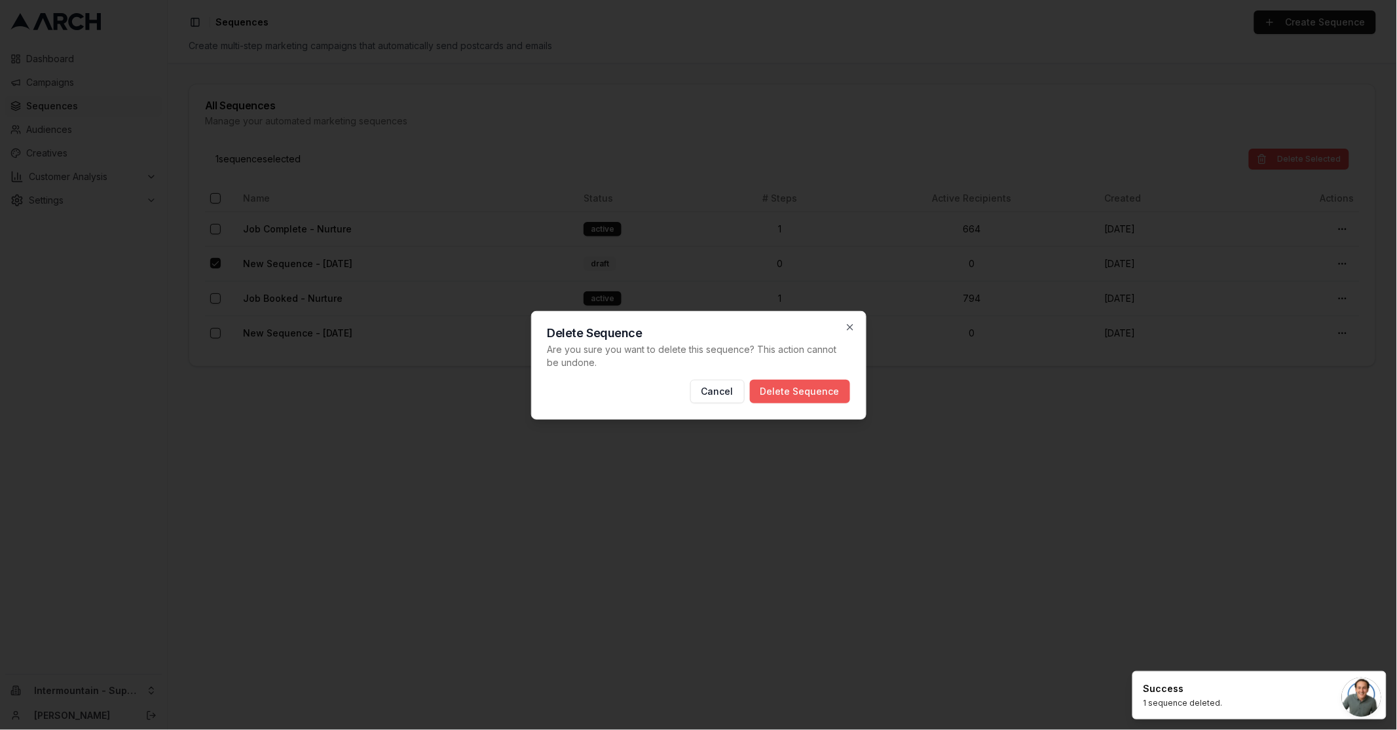
click at [811, 393] on button "Delete Sequence" at bounding box center [800, 392] width 100 height 24
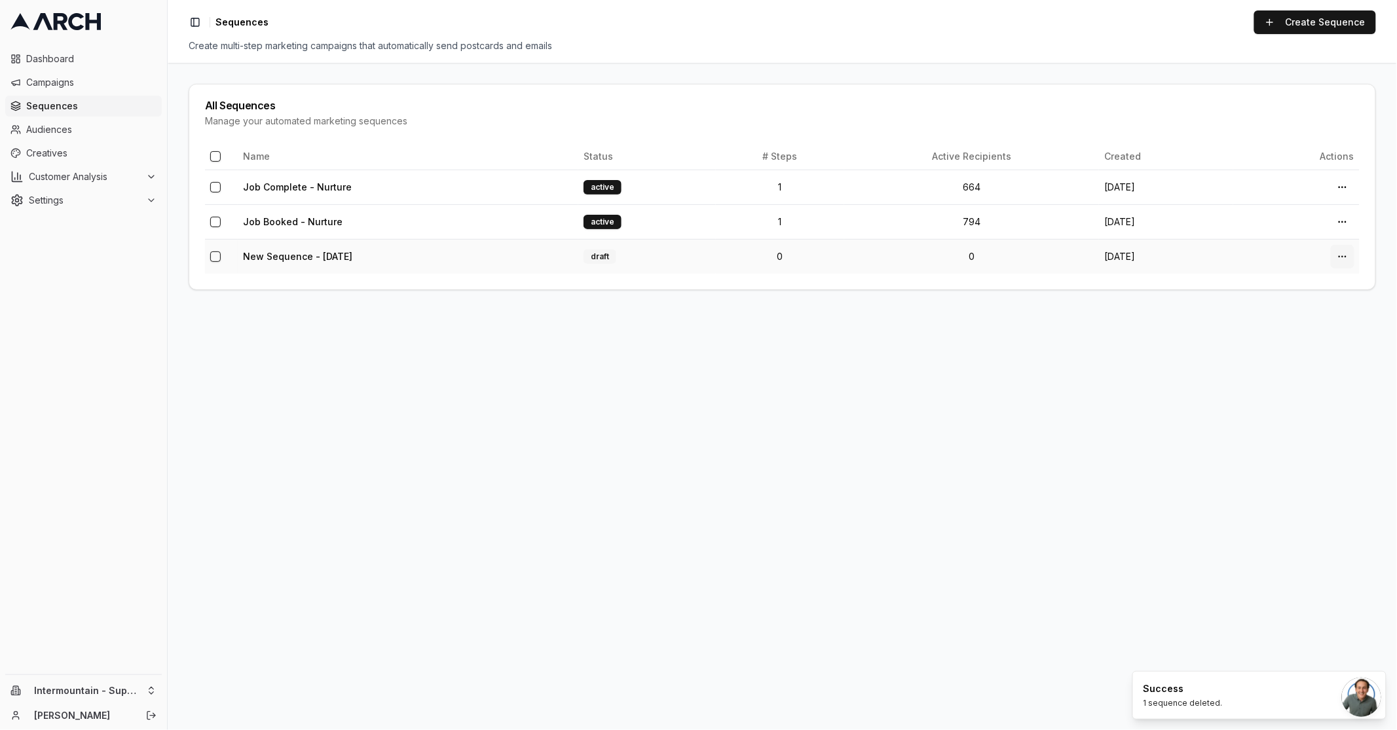
click at [1347, 257] on html "Dashboard Campaigns Sequences Audiences Creatives Customer Analysis Settings In…" at bounding box center [698, 365] width 1397 height 730
click at [1301, 350] on div "Delete" at bounding box center [1312, 353] width 77 height 21
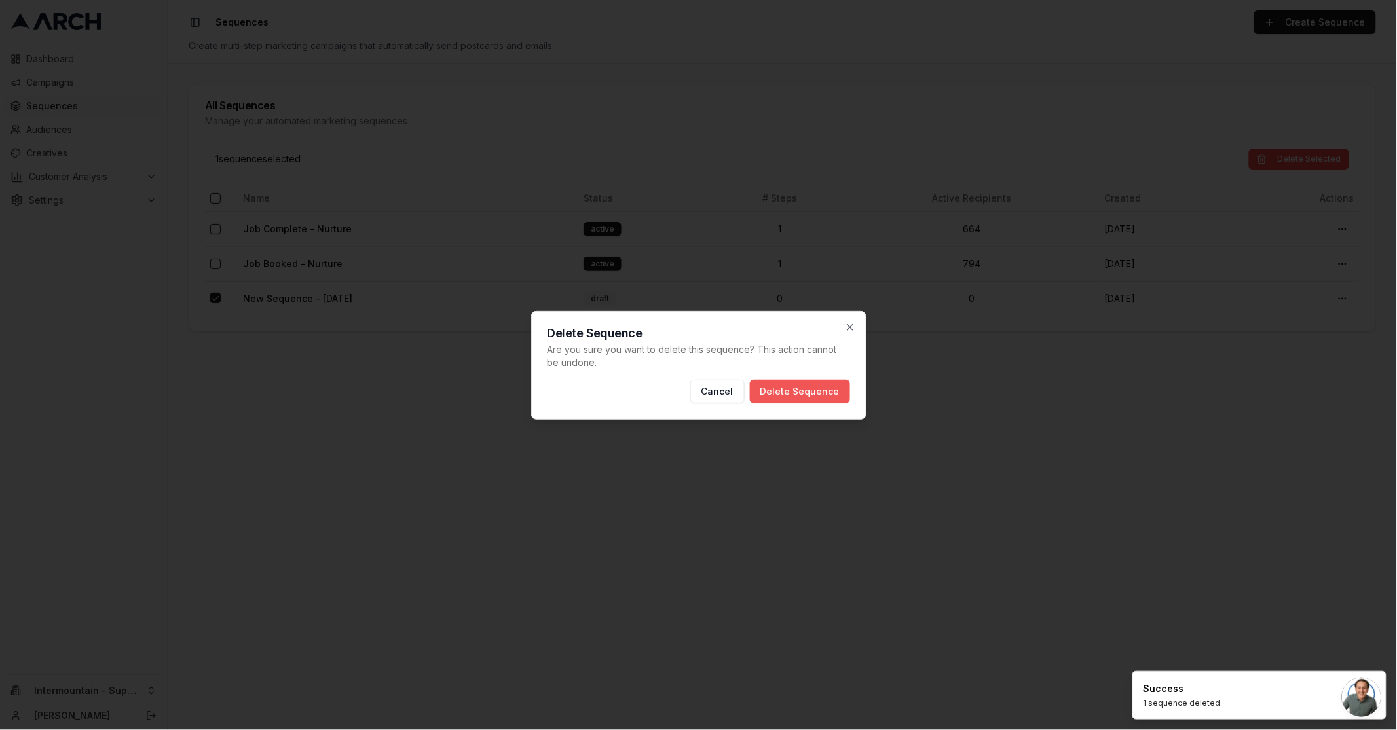
click at [813, 396] on button "Delete Sequence" at bounding box center [800, 392] width 100 height 24
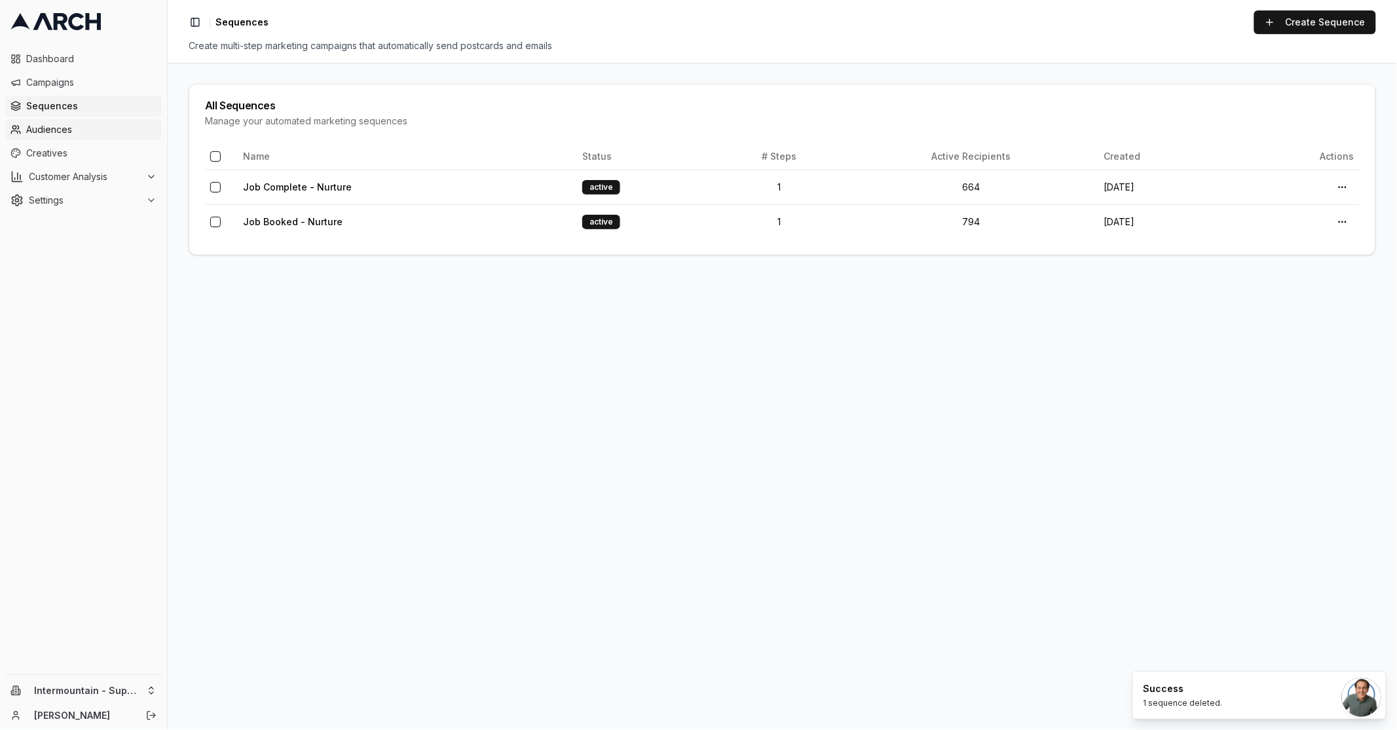
click at [59, 130] on span "Audiences" at bounding box center [91, 129] width 130 height 13
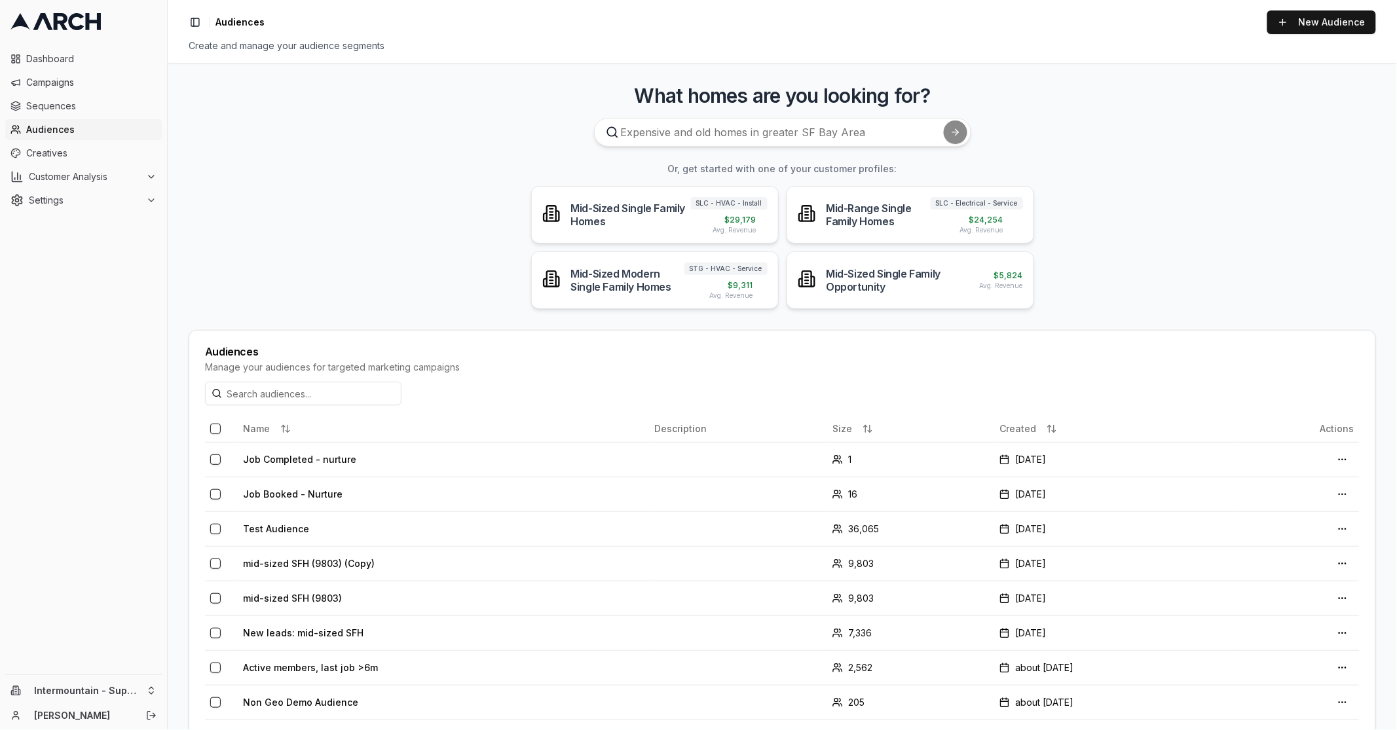
scroll to position [63, 0]
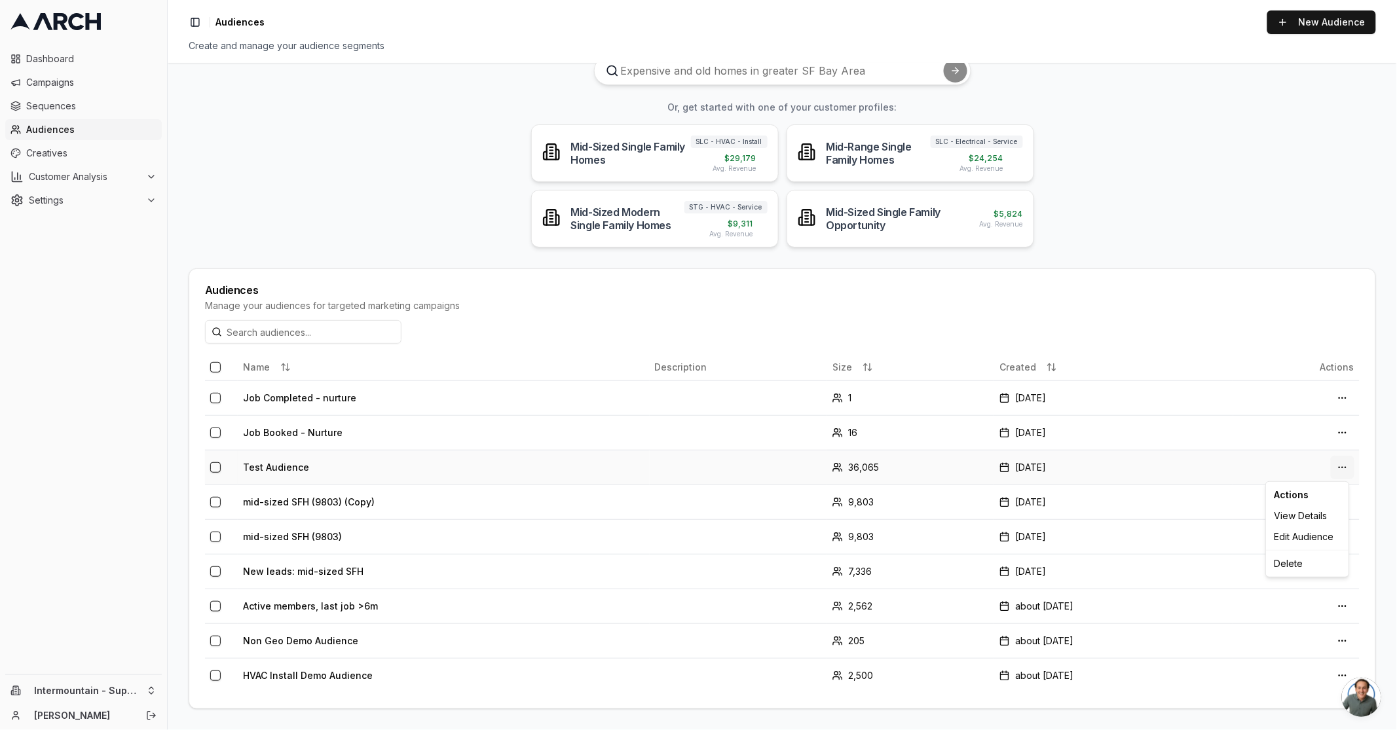
click at [1340, 468] on html "Dashboard Campaigns Sequences Audiences Creatives Customer Analysis Settings In…" at bounding box center [698, 365] width 1397 height 730
click at [1160, 187] on html "Dashboard Campaigns Sequences Audiences Creatives Customer Analysis Settings In…" at bounding box center [698, 365] width 1397 height 730
click at [69, 108] on span "Sequences" at bounding box center [91, 106] width 130 height 13
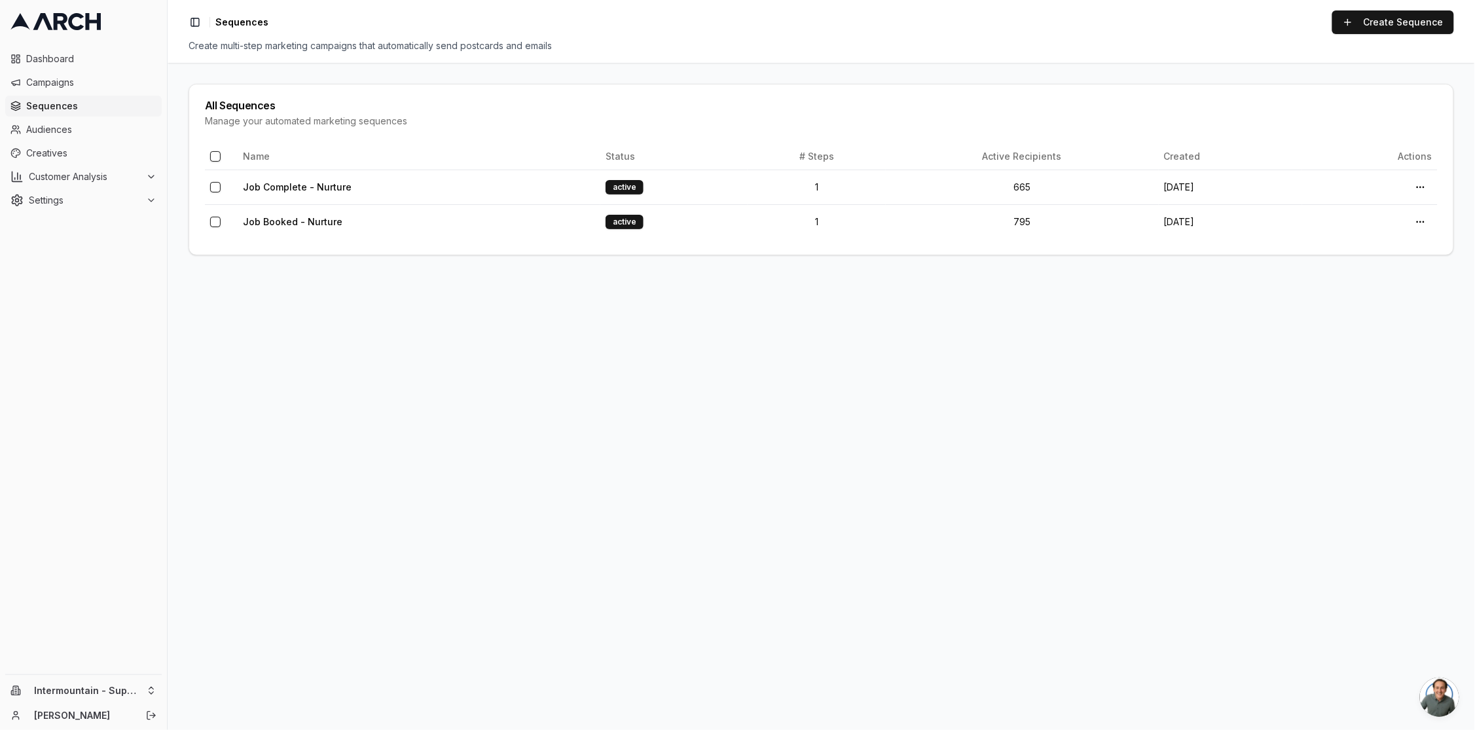
click at [3, 444] on div "Dashboard Campaigns Sequences Audiences Creatives Customer Analysis Settings" at bounding box center [83, 358] width 167 height 631
click at [134, 686] on html "Dashboard Campaigns Sequences Audiences Creatives Customer Analysis Settings In…" at bounding box center [737, 365] width 1475 height 730
click at [126, 570] on html "Dashboard Campaigns Sequences Audiences Creatives Customer Analysis Settings In…" at bounding box center [737, 365] width 1475 height 730
click at [144, 691] on html "Dashboard Campaigns Sequences Audiences Creatives Customer Analysis Settings In…" at bounding box center [737, 365] width 1475 height 730
click at [240, 648] on div "Intermountain - Same Day" at bounding box center [242, 637] width 145 height 21
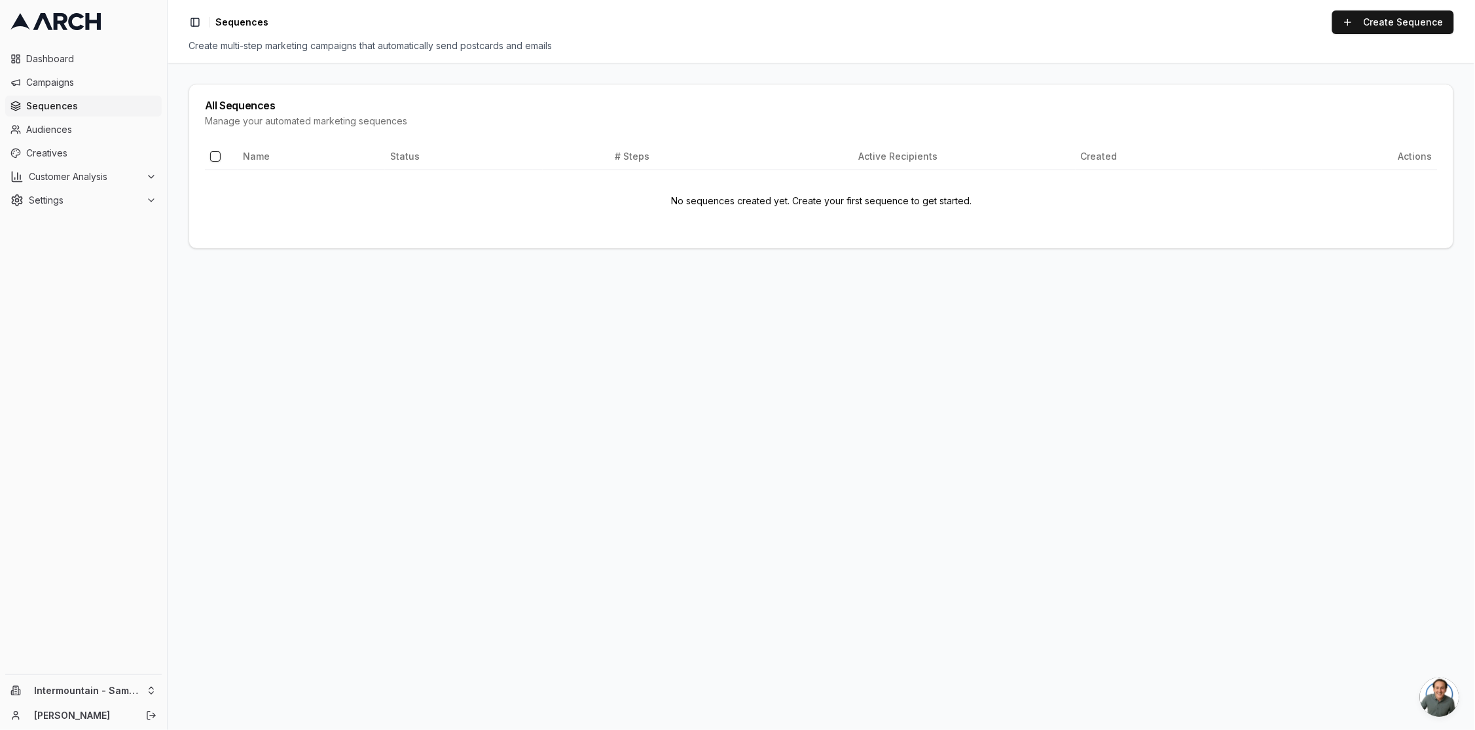
click at [59, 24] on icon at bounding box center [55, 21] width 90 height 17
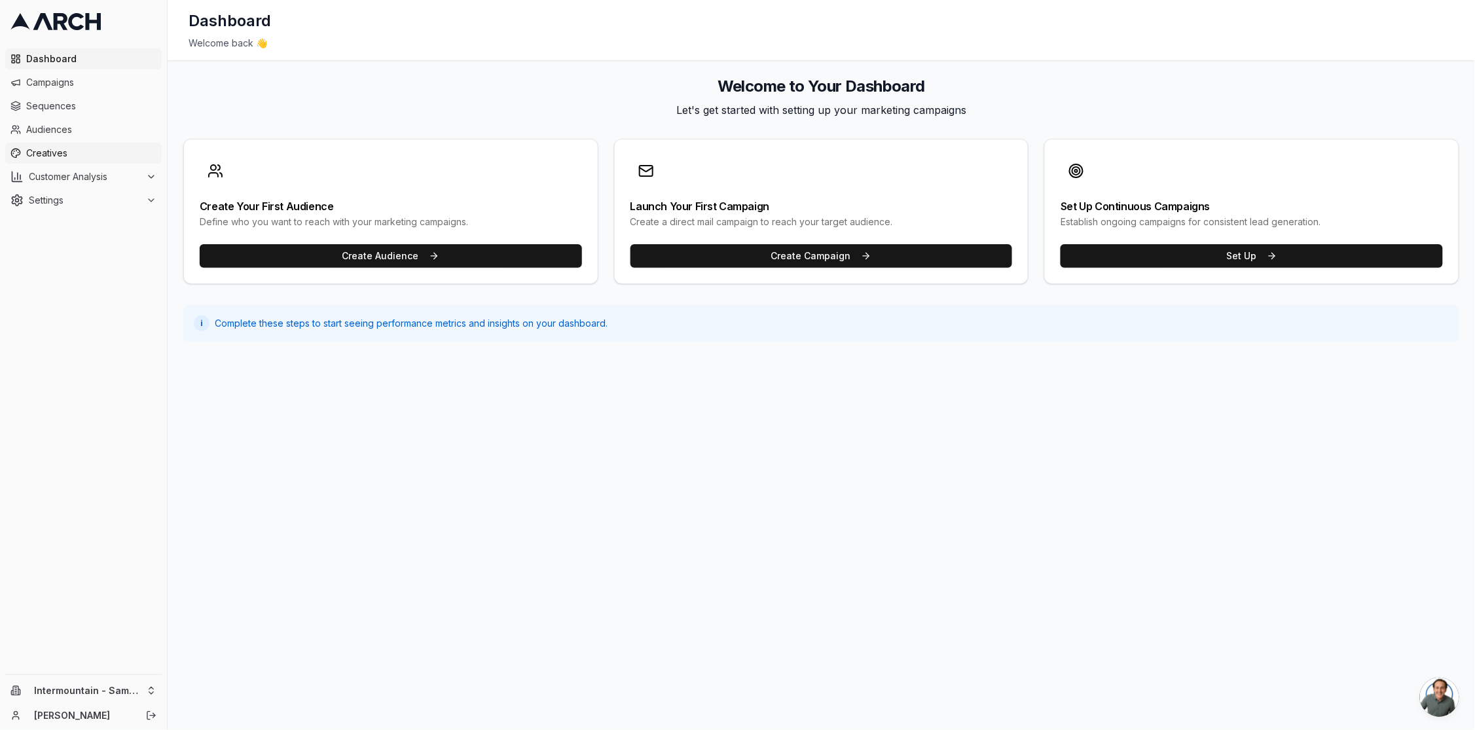
click at [69, 155] on span "Creatives" at bounding box center [91, 153] width 130 height 13
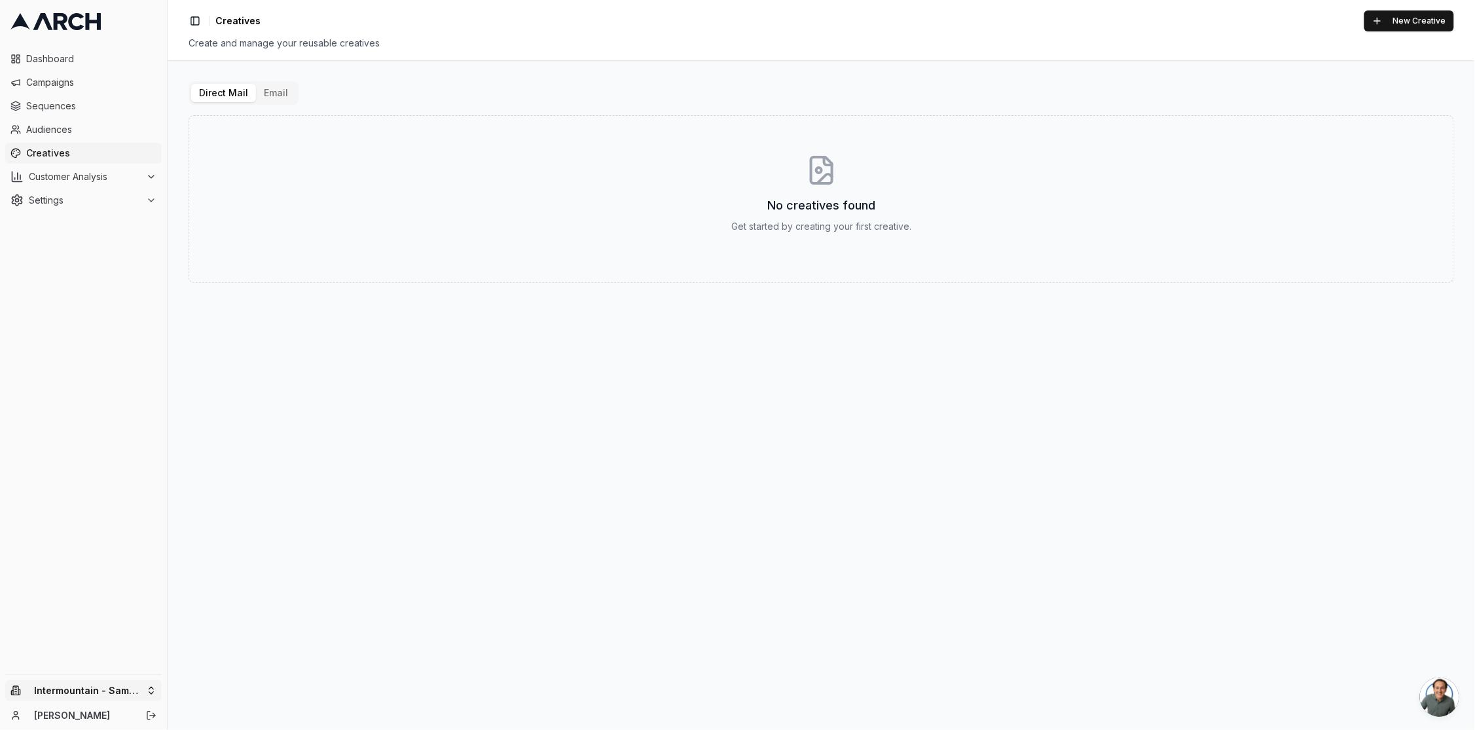
click at [127, 684] on html "Dashboard Campaigns Sequences Audiences Creatives Customer Analysis Settings In…" at bounding box center [737, 365] width 1475 height 730
click at [232, 671] on div "Intermountain - Superior Water & Air" at bounding box center [242, 665] width 145 height 34
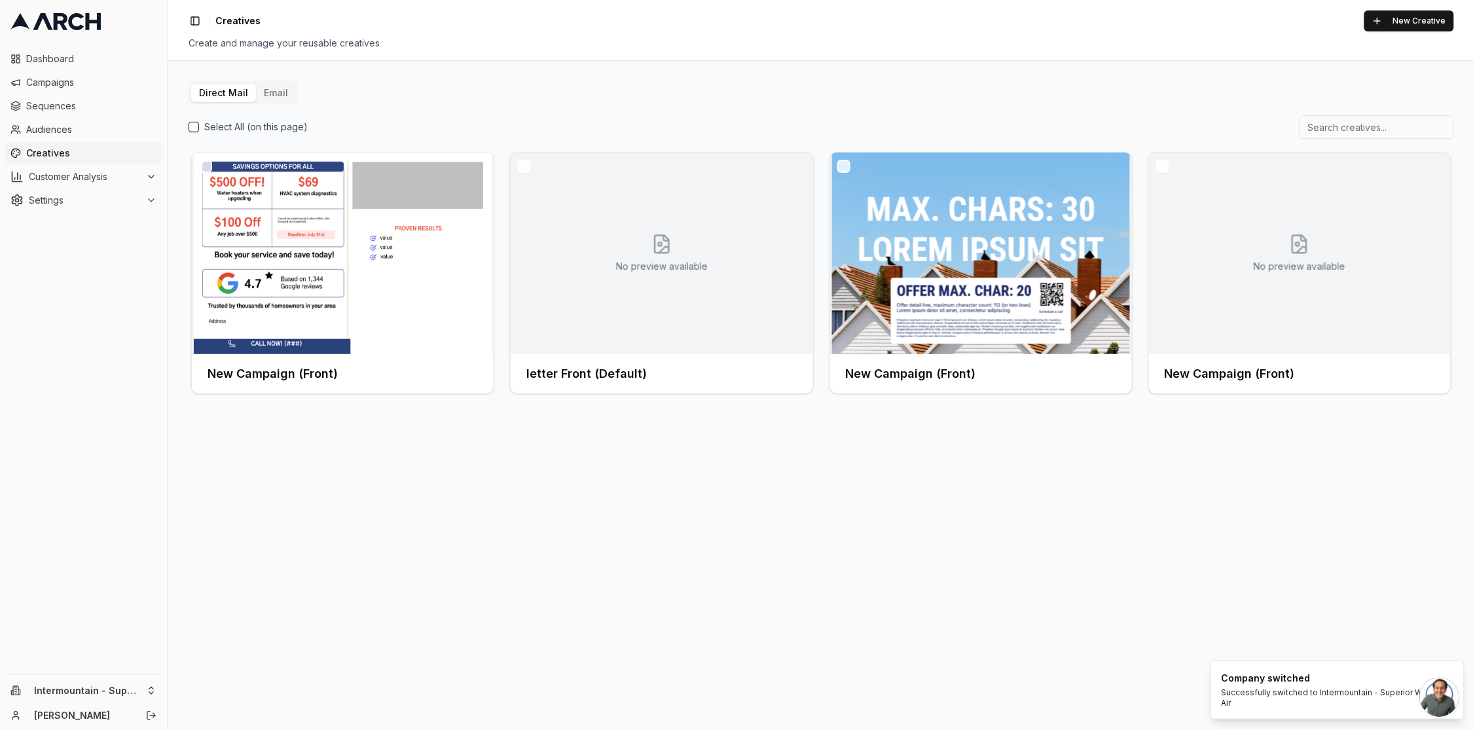
click at [263, 88] on button "Email" at bounding box center [276, 93] width 40 height 18
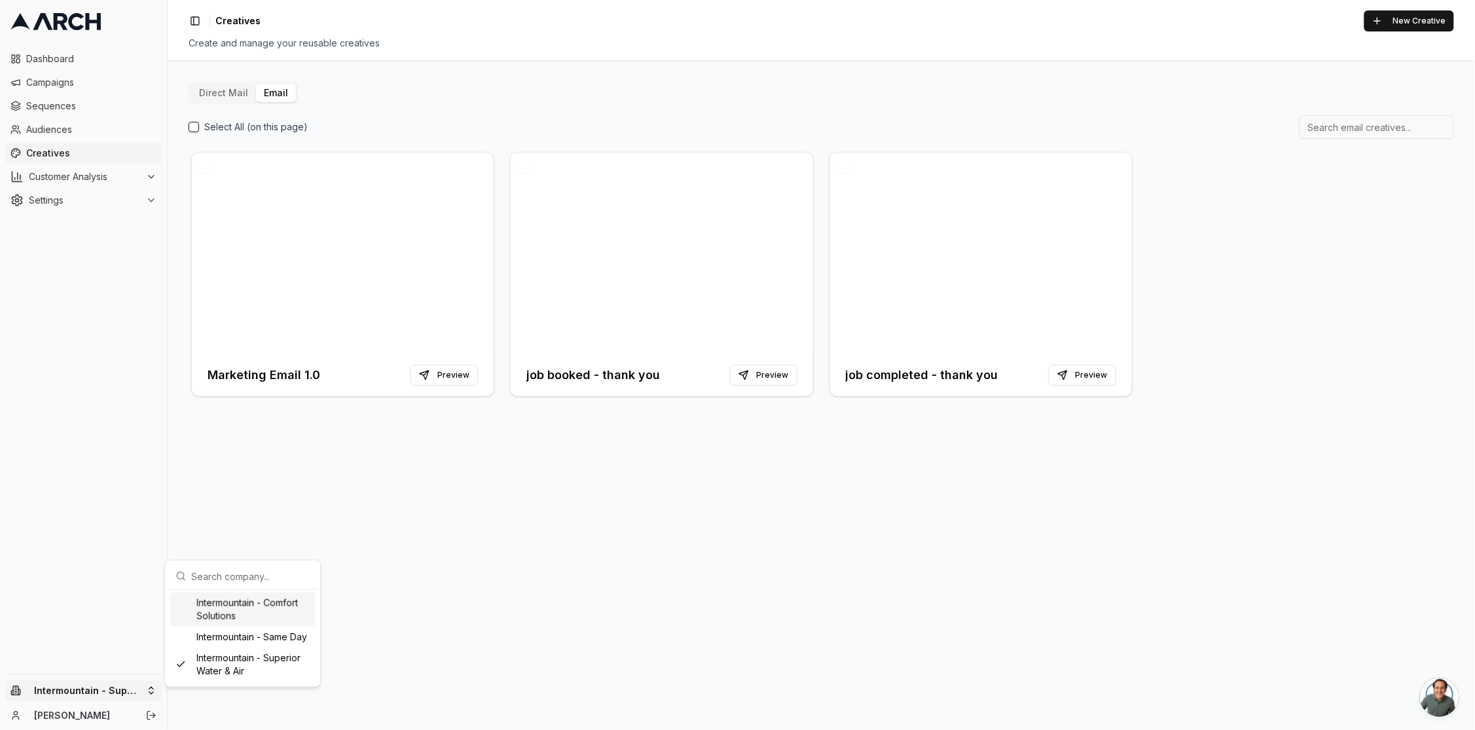
click at [149, 692] on html "Dashboard Campaigns Sequences Audiences Creatives Customer Analysis Settings In…" at bounding box center [737, 365] width 1475 height 730
click at [122, 606] on html "Dashboard Campaigns Sequences Audiences Creatives Customer Analysis Settings In…" at bounding box center [737, 365] width 1475 height 730
click at [116, 690] on html "Dashboard Campaigns Sequences Audiences Creatives Customer Analysis Settings In…" at bounding box center [737, 365] width 1475 height 730
click at [139, 659] on html "Dashboard Campaigns Sequences Audiences Creatives Customer Analysis Settings In…" at bounding box center [737, 365] width 1475 height 730
click at [141, 686] on html "Dashboard Campaigns Sequences Audiences Creatives Customer Analysis Settings In…" at bounding box center [737, 365] width 1475 height 730
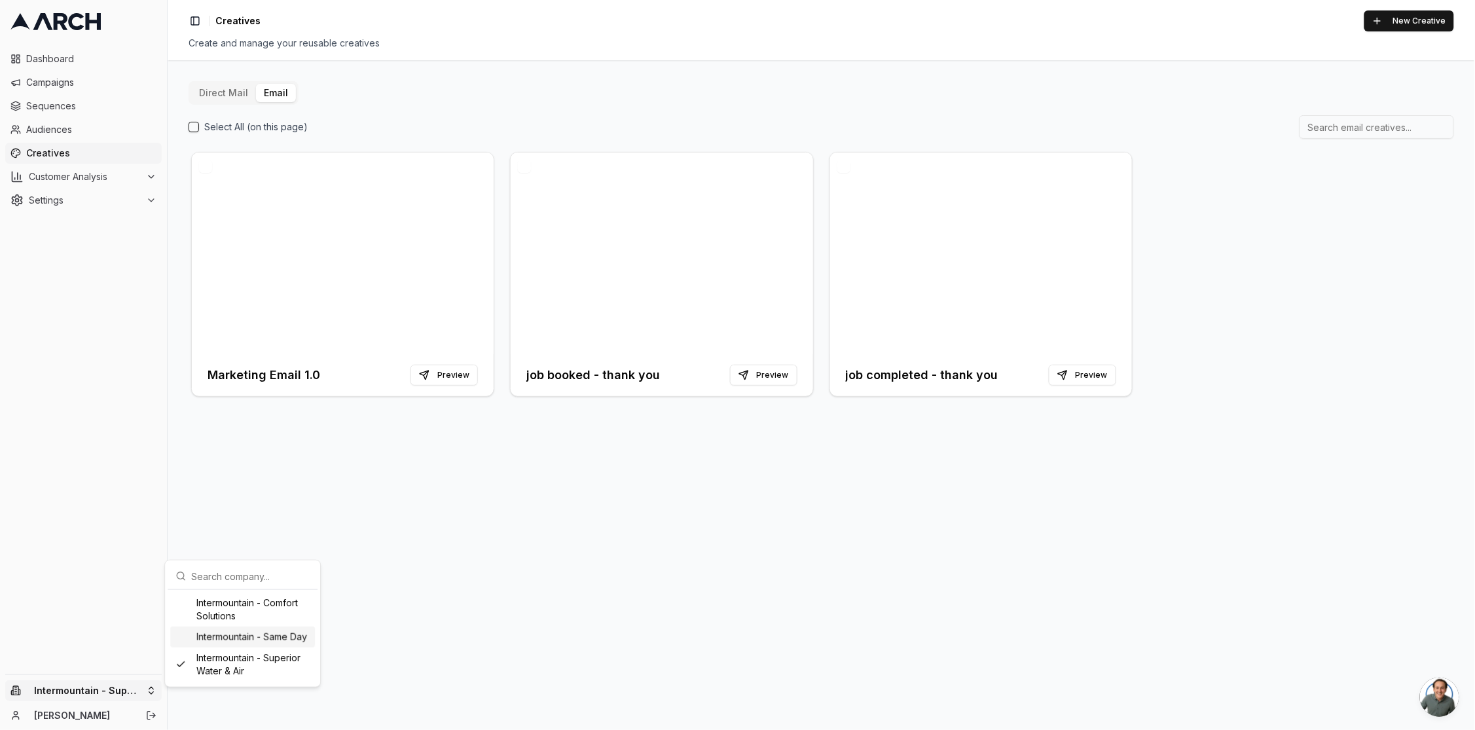
click at [54, 552] on html "Dashboard Campaigns Sequences Audiences Creatives Customer Analysis Settings In…" at bounding box center [737, 365] width 1475 height 730
click at [113, 693] on html "Dashboard Campaigns Sequences Audiences Creatives Customer Analysis Settings In…" at bounding box center [737, 365] width 1475 height 730
click at [66, 472] on html "Dashboard Campaigns Sequences Audiences Creatives Customer Analysis Settings In…" at bounding box center [737, 365] width 1475 height 730
click at [143, 688] on html "Dashboard Campaigns Sequences Audiences Creatives Customer Analysis Settings In…" at bounding box center [737, 365] width 1475 height 730
click at [278, 648] on div "Intermountain - Same Day" at bounding box center [242, 637] width 145 height 21
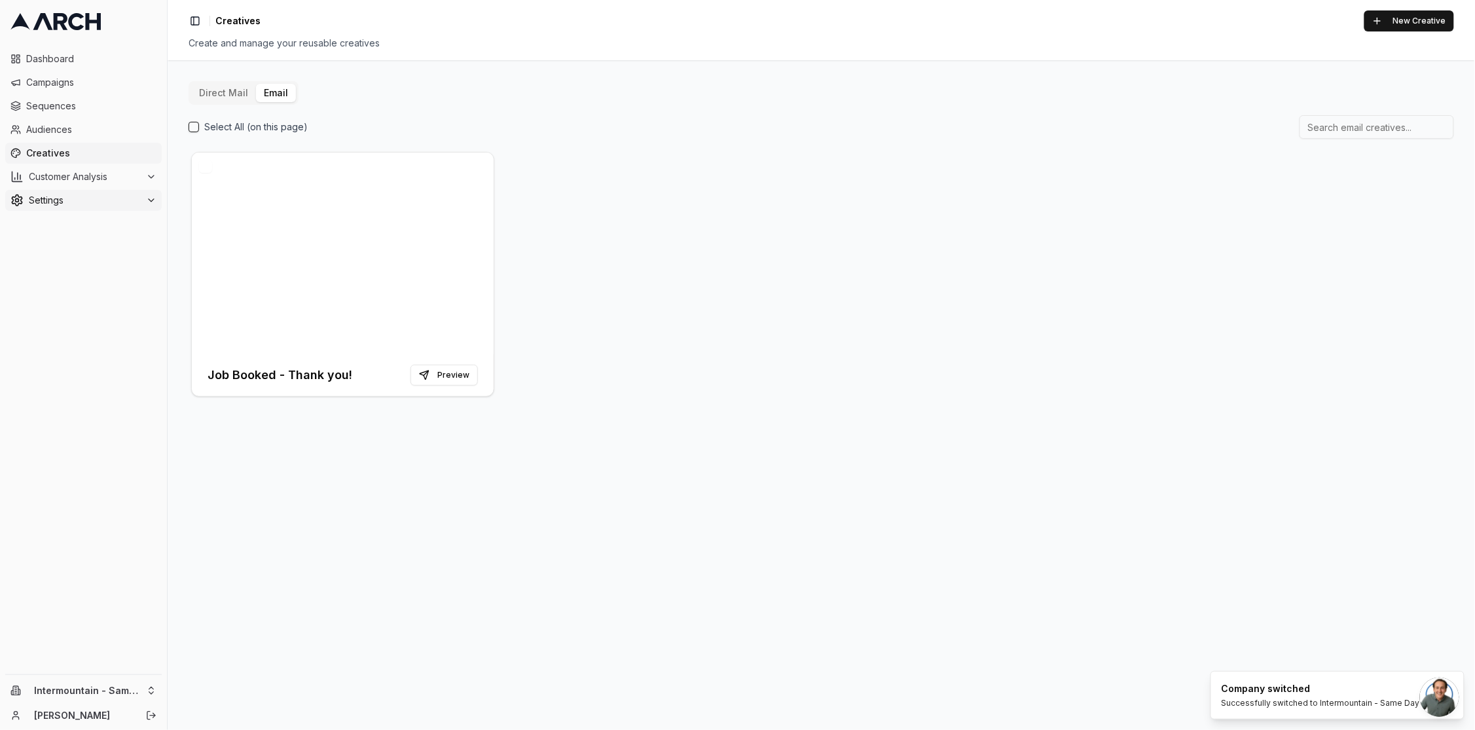
click at [64, 198] on span "Settings" at bounding box center [85, 200] width 112 height 13
click at [83, 286] on link "Team" at bounding box center [84, 284] width 124 height 18
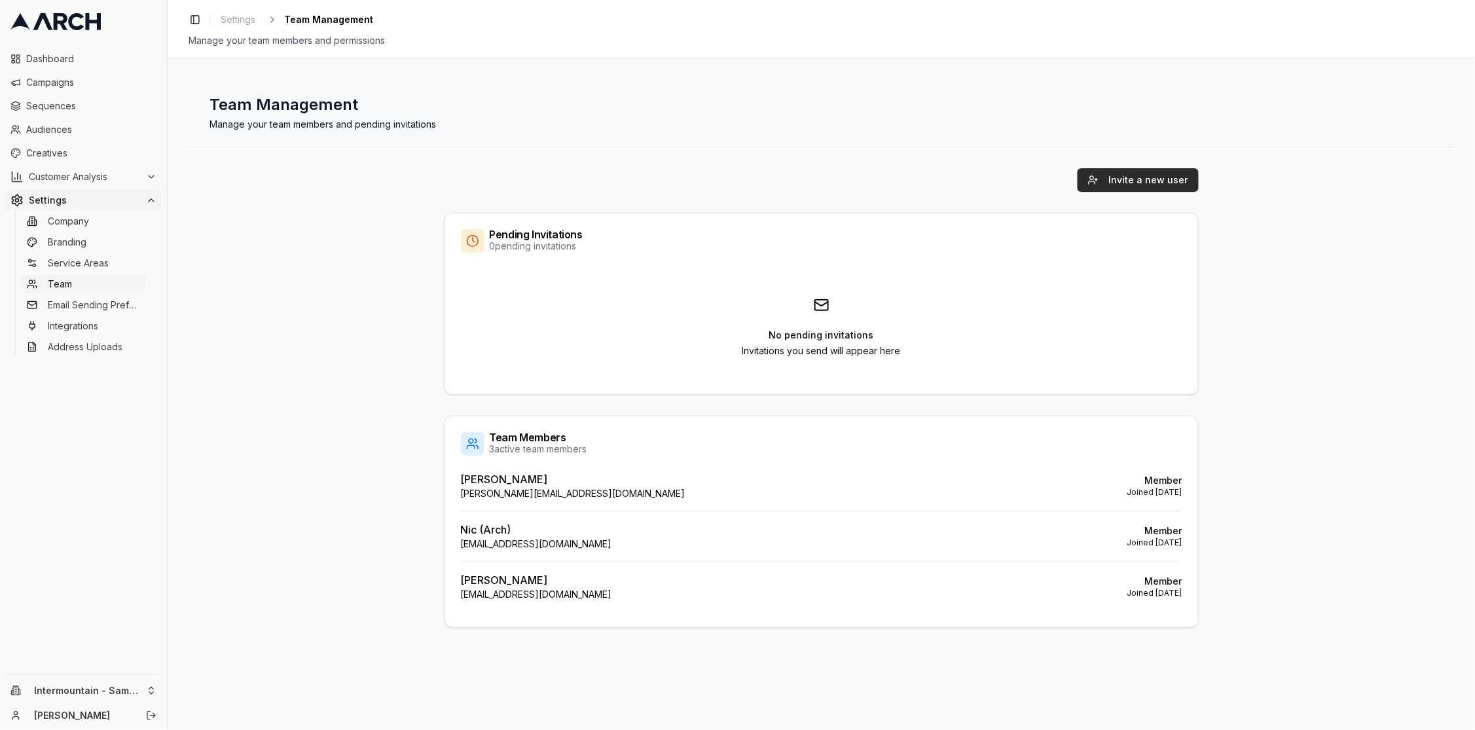
click at [1153, 176] on button "Invite a new user" at bounding box center [1138, 180] width 121 height 24
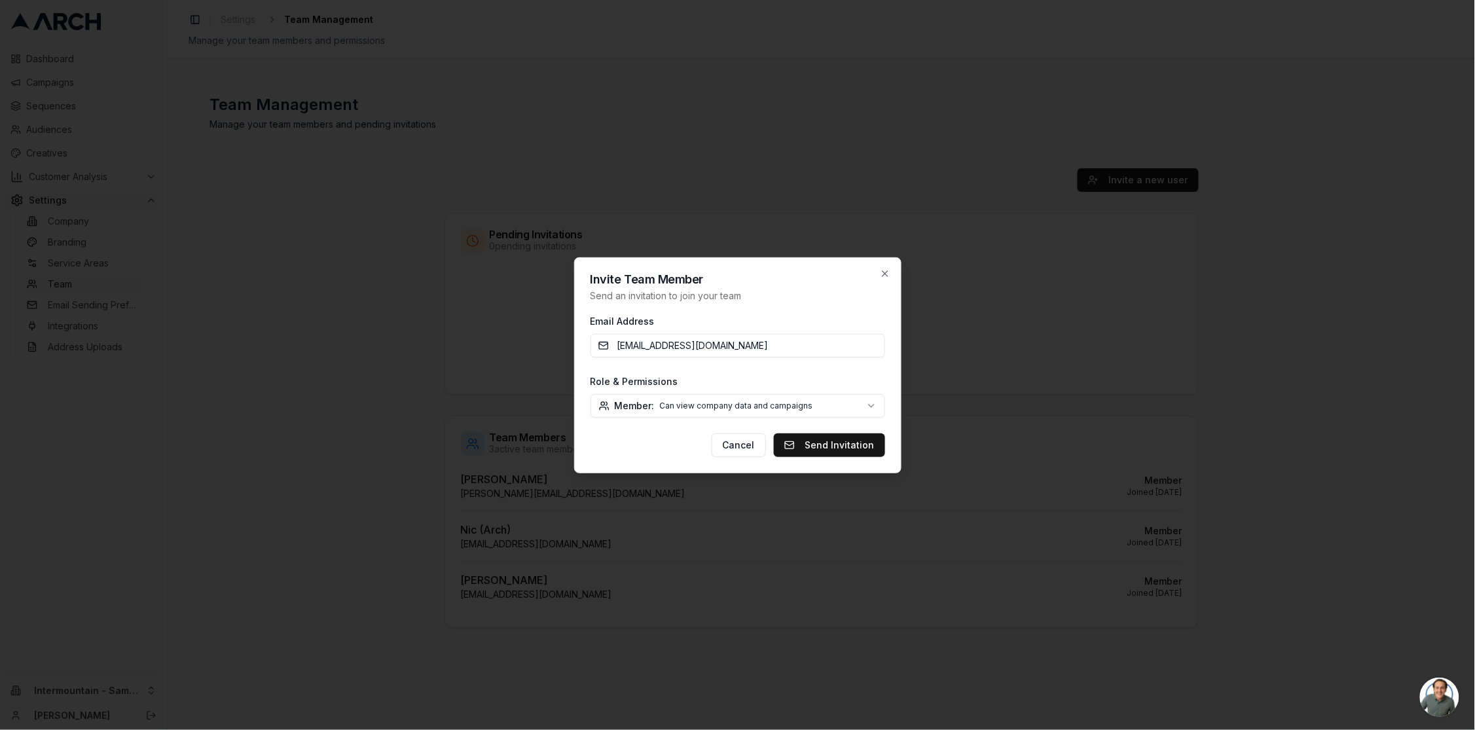
type input "madisonszumylo@gmail.com"
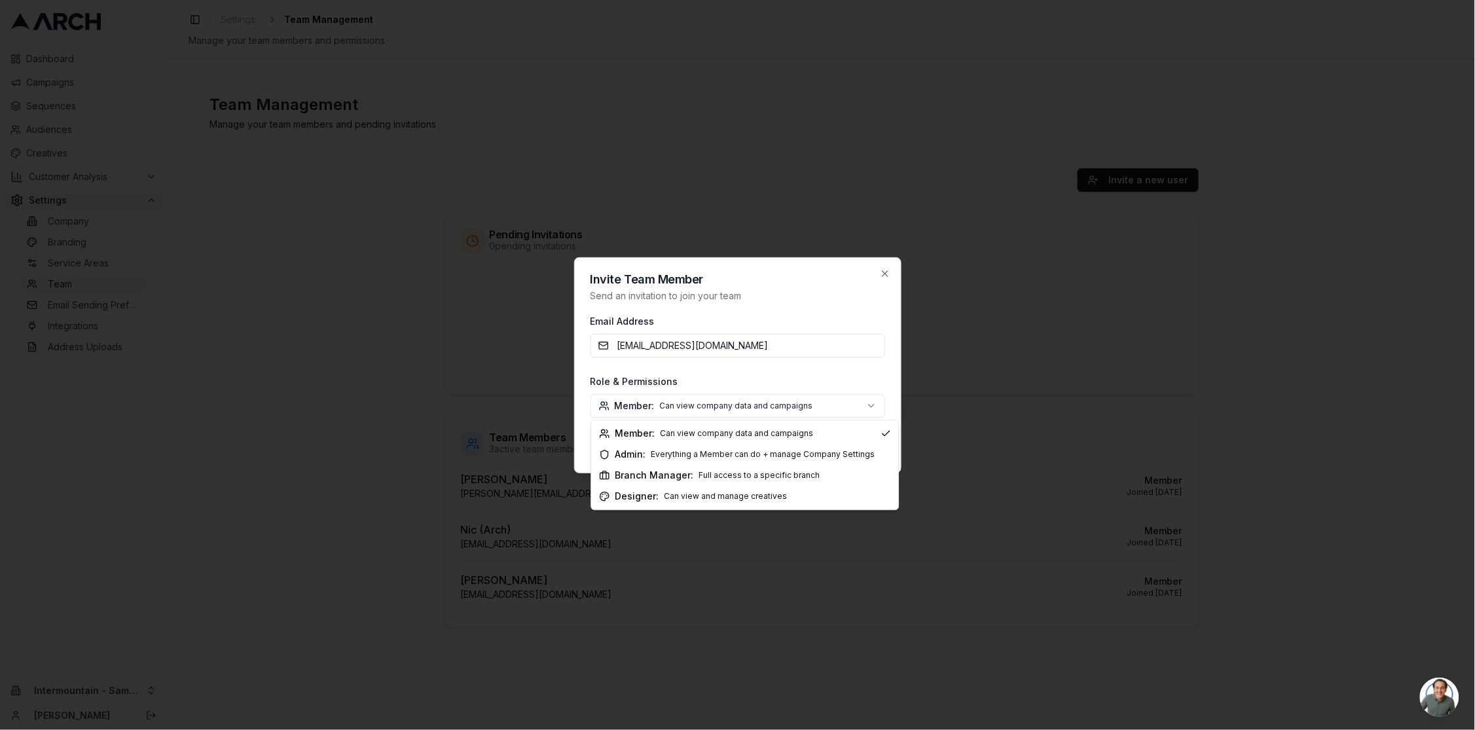
click at [763, 401] on body "Dashboard Campaigns Sequences Audiences Creatives Customer Analysis Settings Co…" at bounding box center [737, 365] width 1475 height 730
select select "branch_manager"
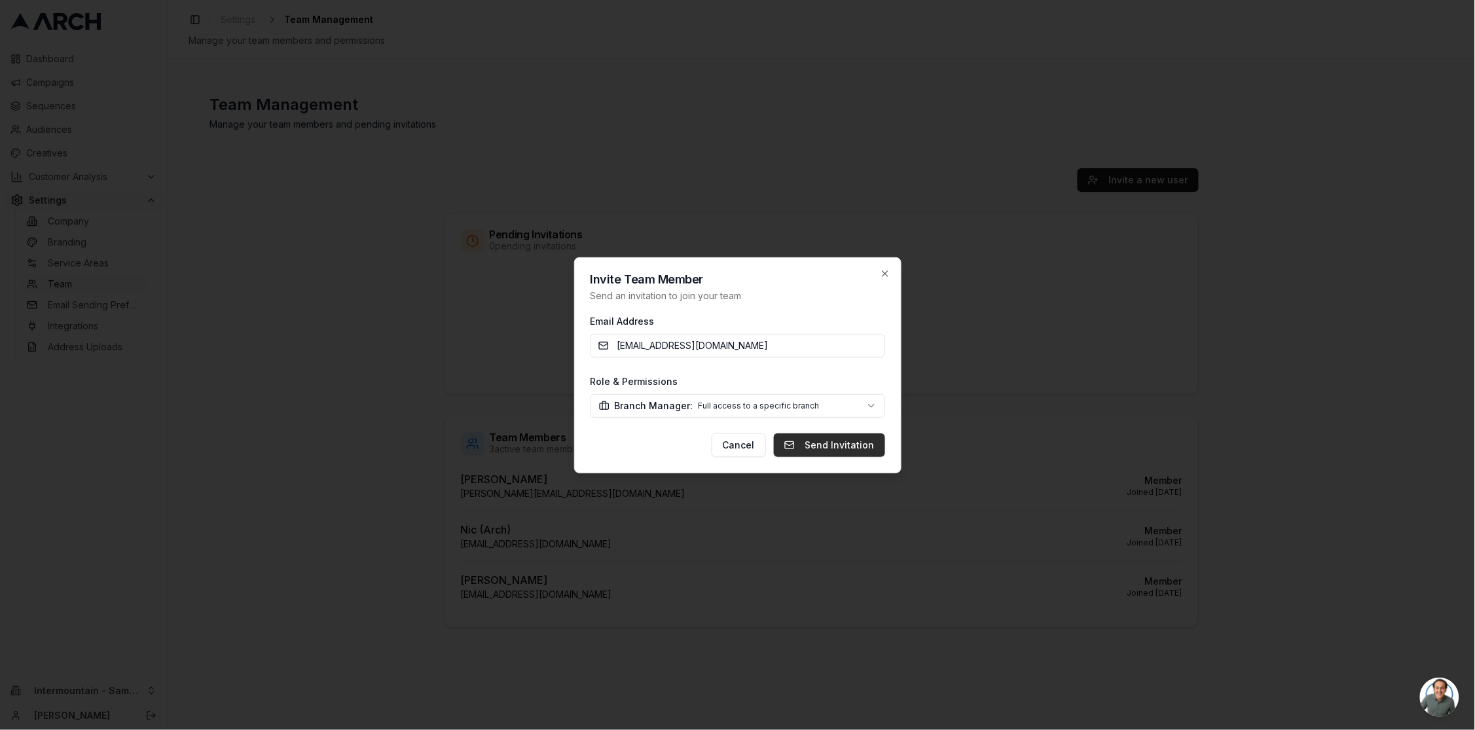
click at [851, 446] on button "Send Invitation" at bounding box center [829, 446] width 111 height 24
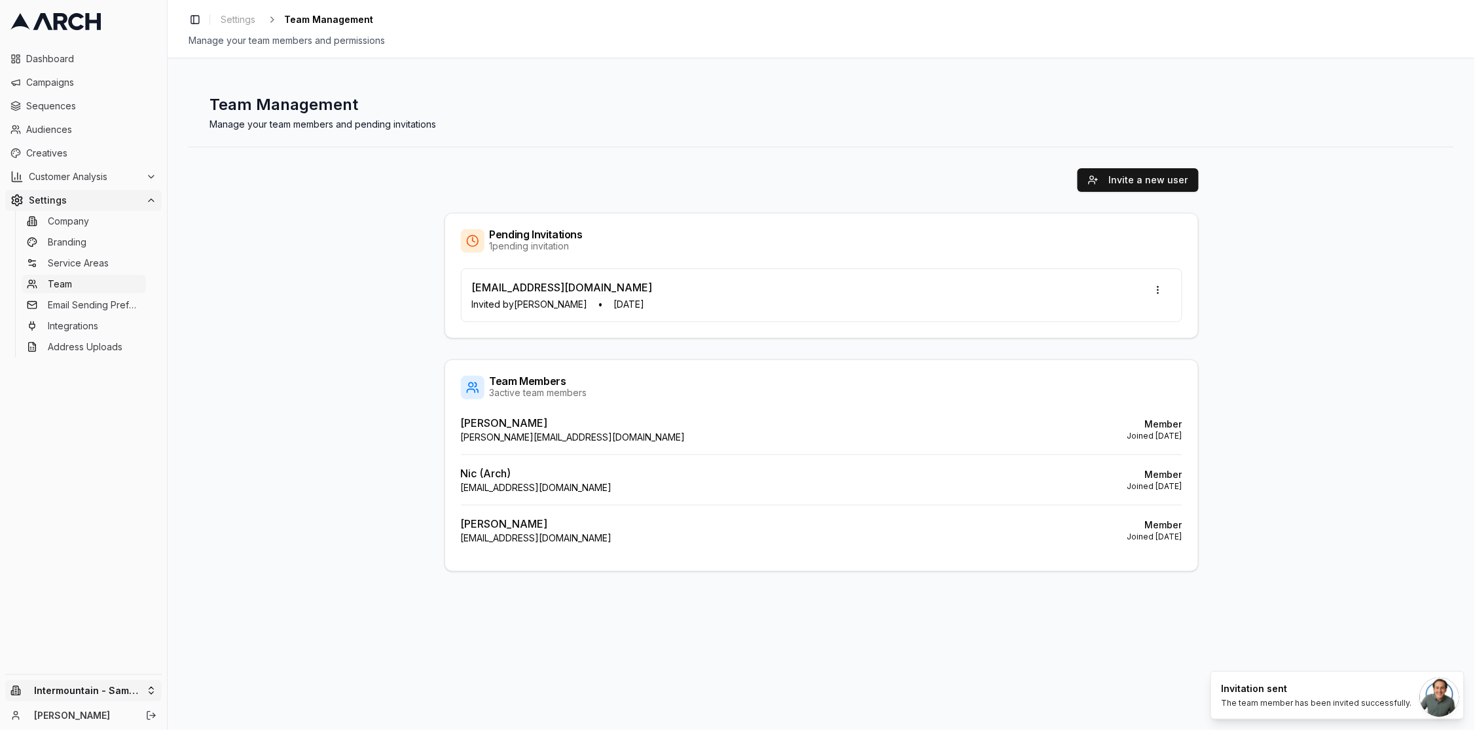
click at [136, 691] on html "Dashboard Campaigns Sequences Audiences Creatives Customer Analysis Settings Co…" at bounding box center [737, 365] width 1475 height 730
click at [248, 612] on div "Intermountain - Comfort Solutions" at bounding box center [242, 610] width 145 height 34
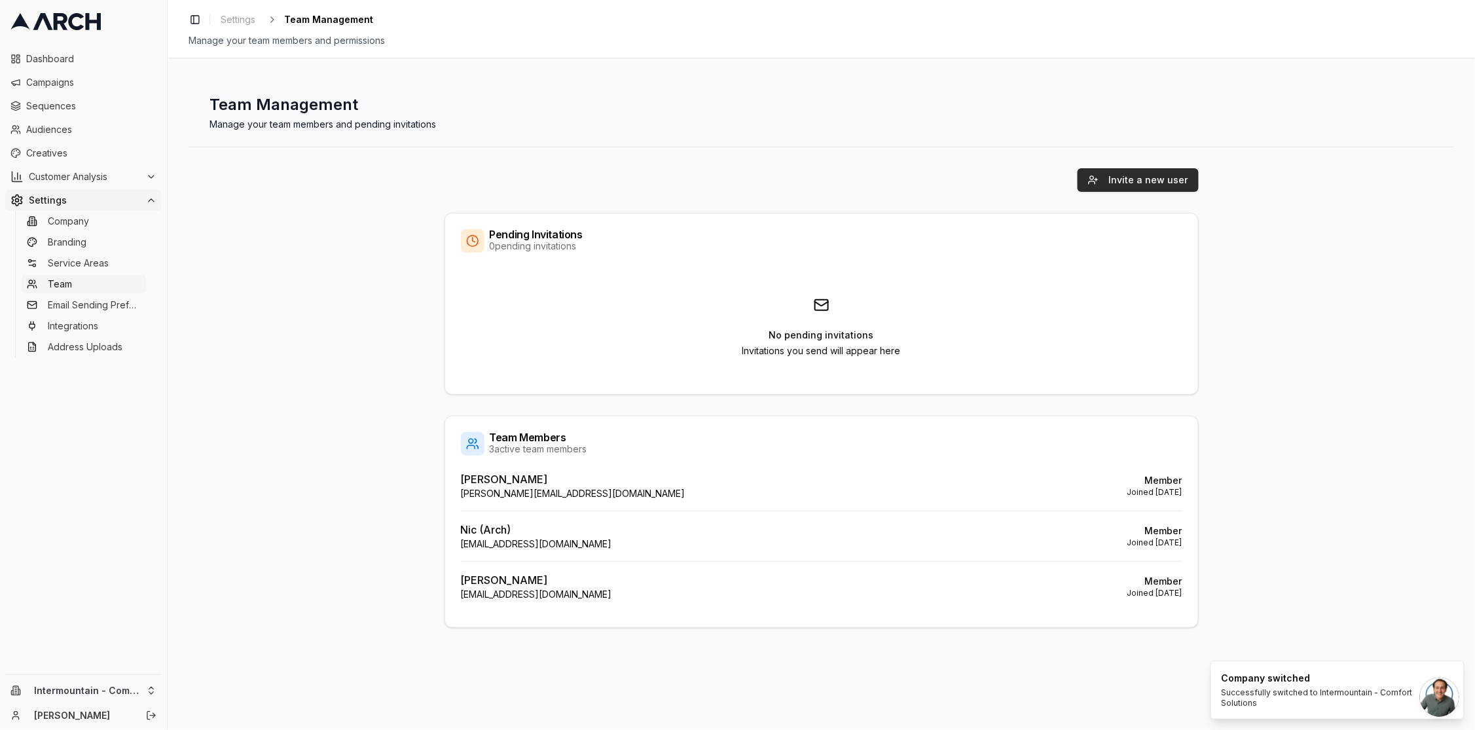
click at [1128, 176] on button "Invite a new user" at bounding box center [1138, 180] width 121 height 24
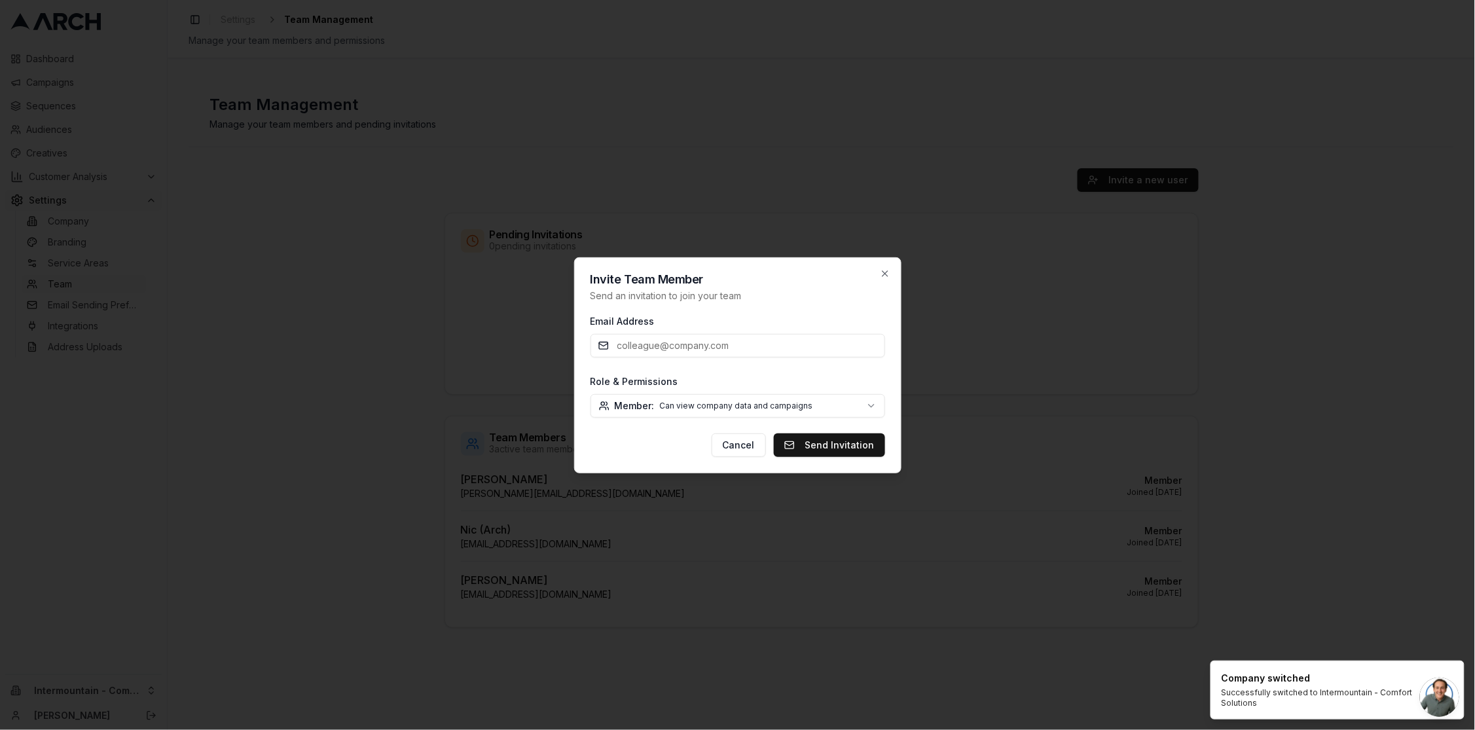
click at [745, 342] on input "Email Address" at bounding box center [738, 346] width 295 height 24
type input "[EMAIL_ADDRESS][DOMAIN_NAME]"
click at [830, 405] on body "Dashboard Campaigns Sequences Audiences Creatives Customer Analysis Settings Co…" at bounding box center [737, 365] width 1475 height 730
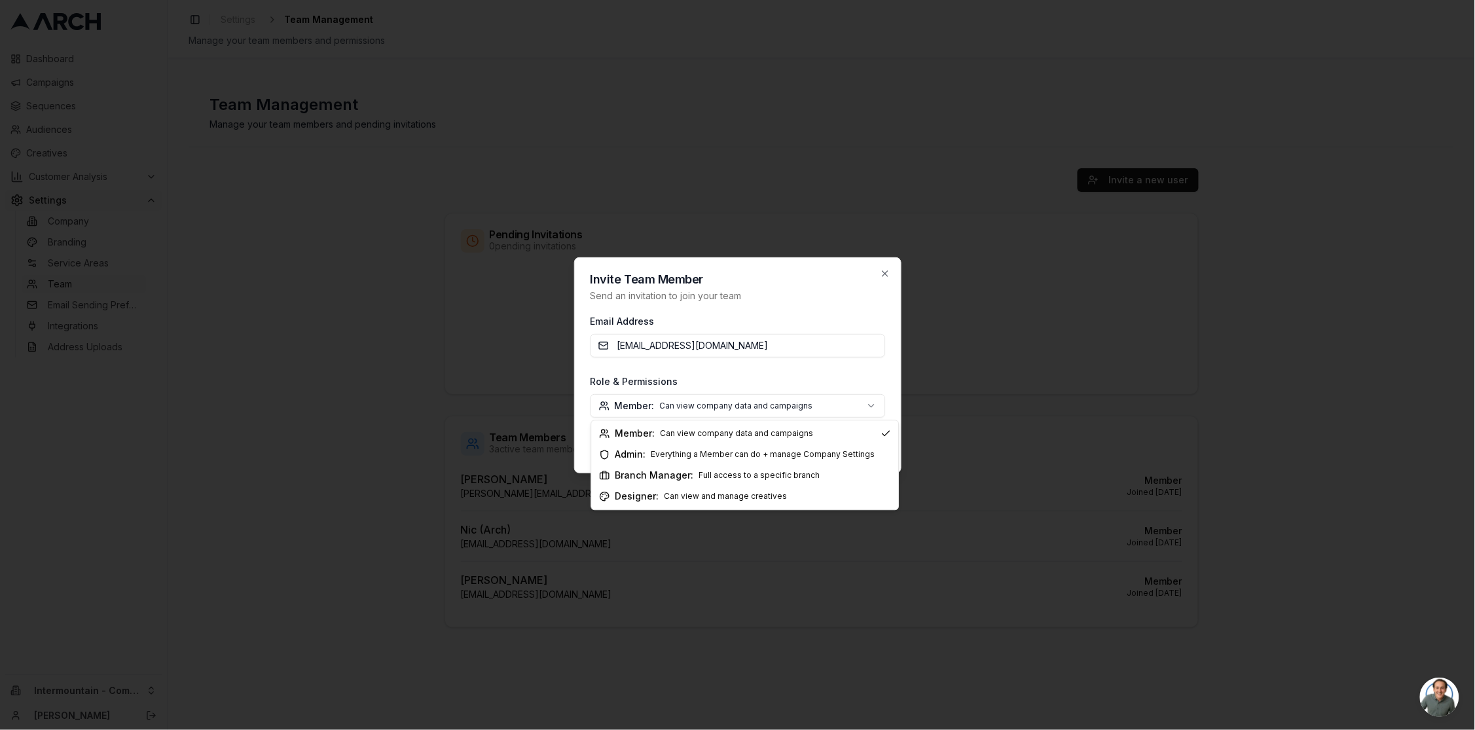
select select "branch_manager"
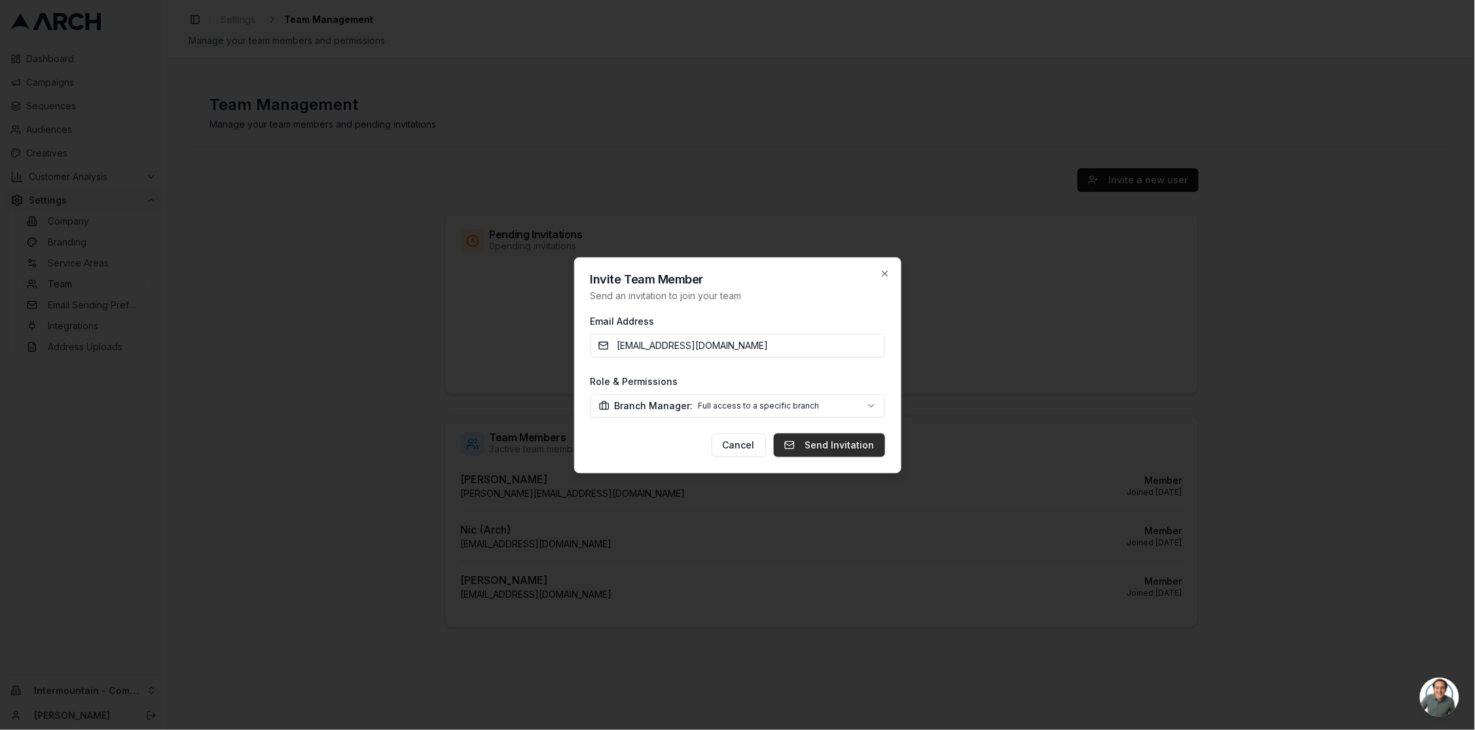
click at [834, 445] on button "Send Invitation" at bounding box center [829, 446] width 111 height 24
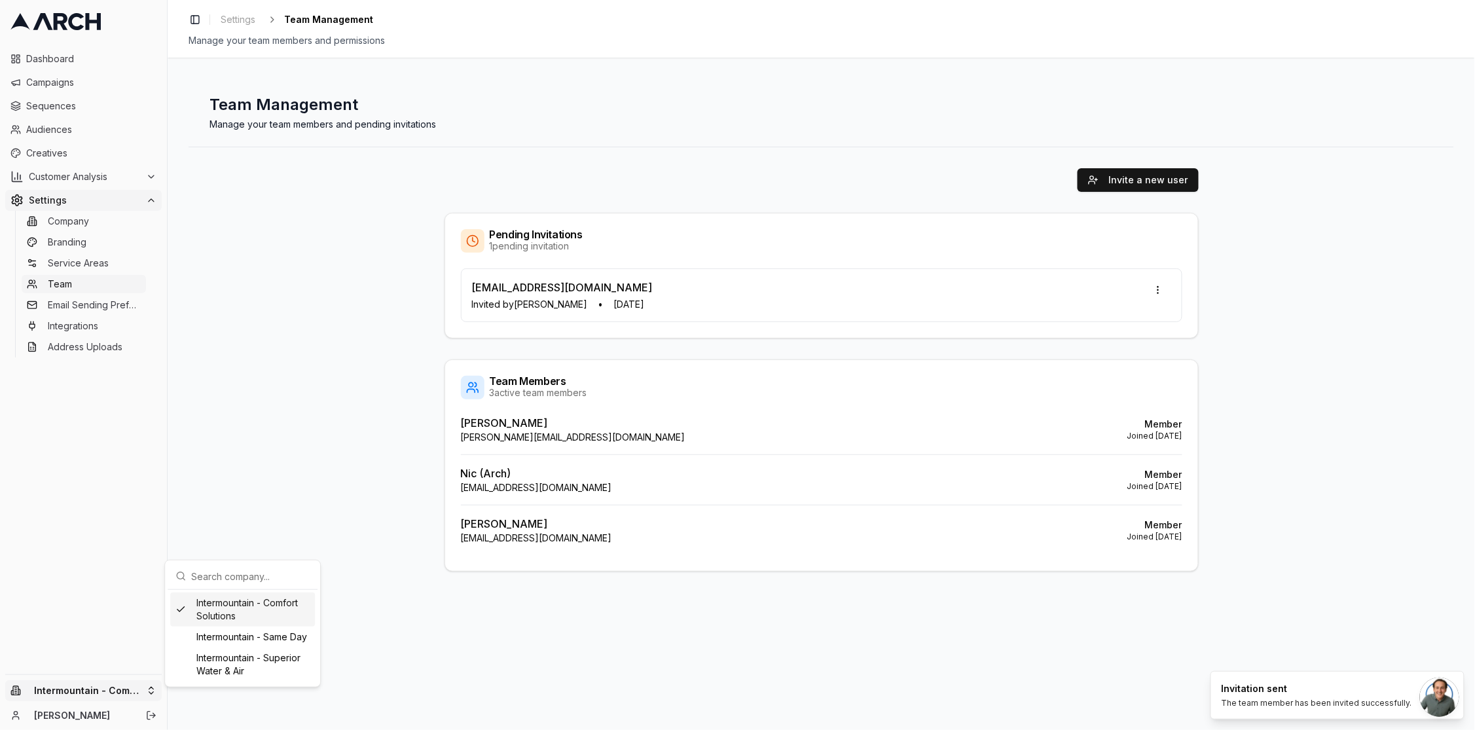
click at [114, 692] on html "Dashboard Campaigns Sequences Audiences Creatives Customer Analysis Settings Co…" at bounding box center [737, 365] width 1475 height 730
click at [260, 676] on div "Intermountain - Superior Water & Air" at bounding box center [242, 665] width 145 height 34
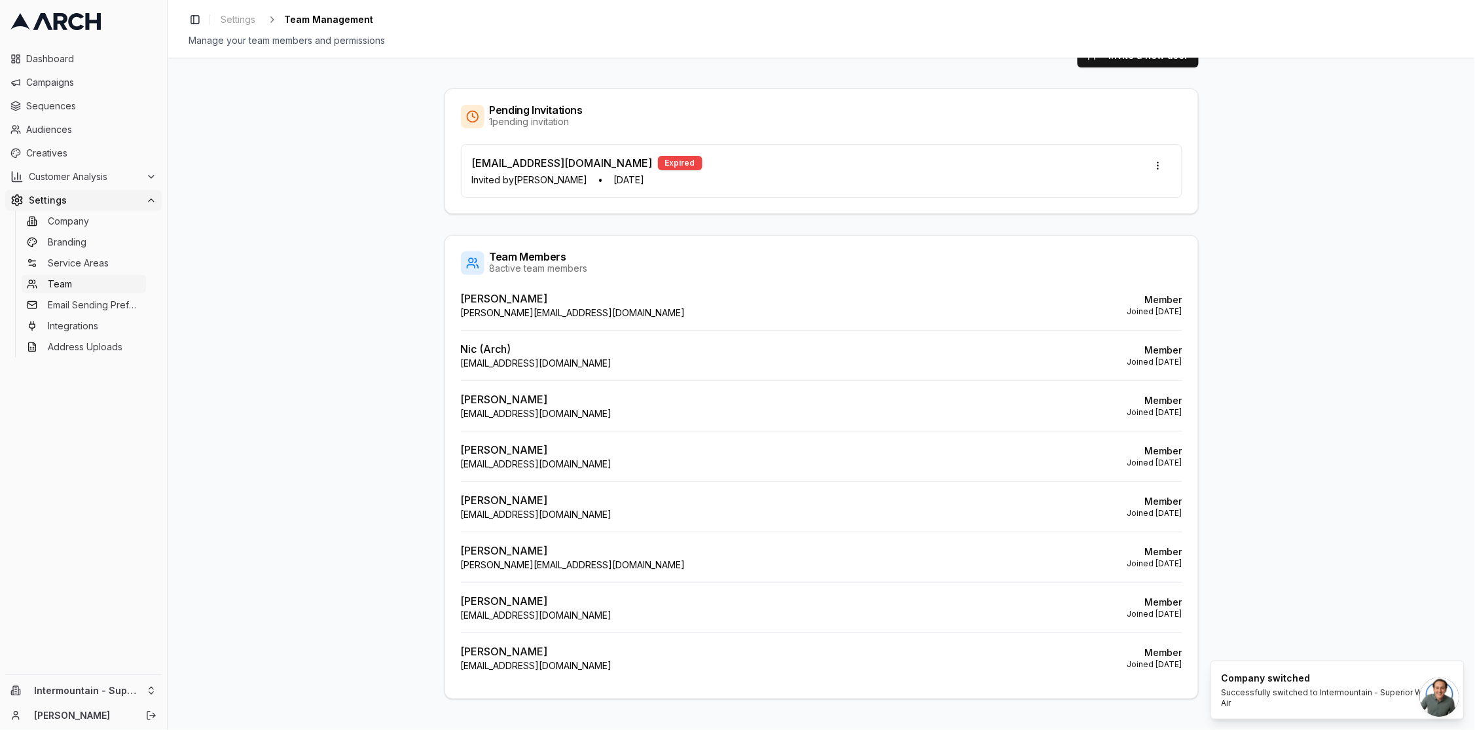
scroll to position [138, 0]
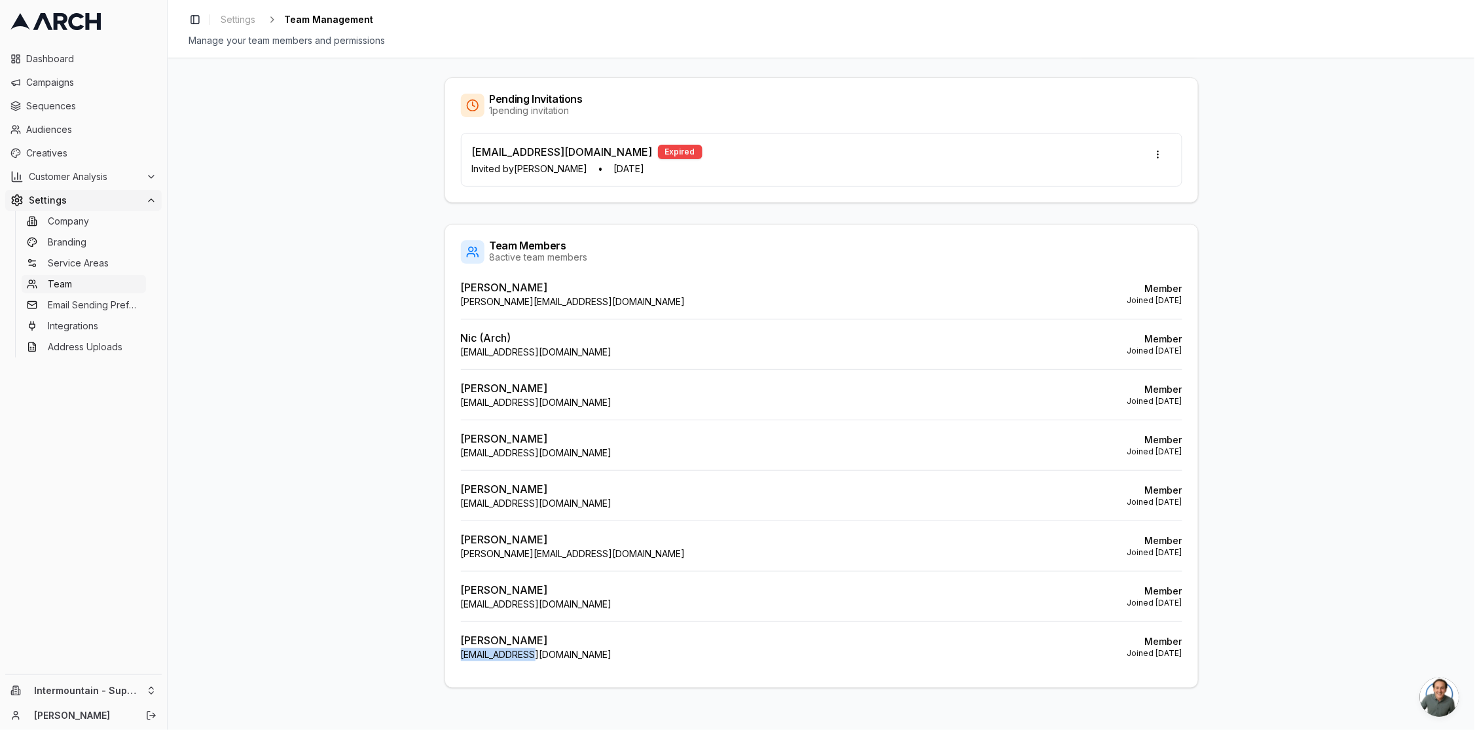
click at [532, 648] on p "[EMAIL_ADDRESS][DOMAIN_NAME]" at bounding box center [536, 654] width 151 height 13
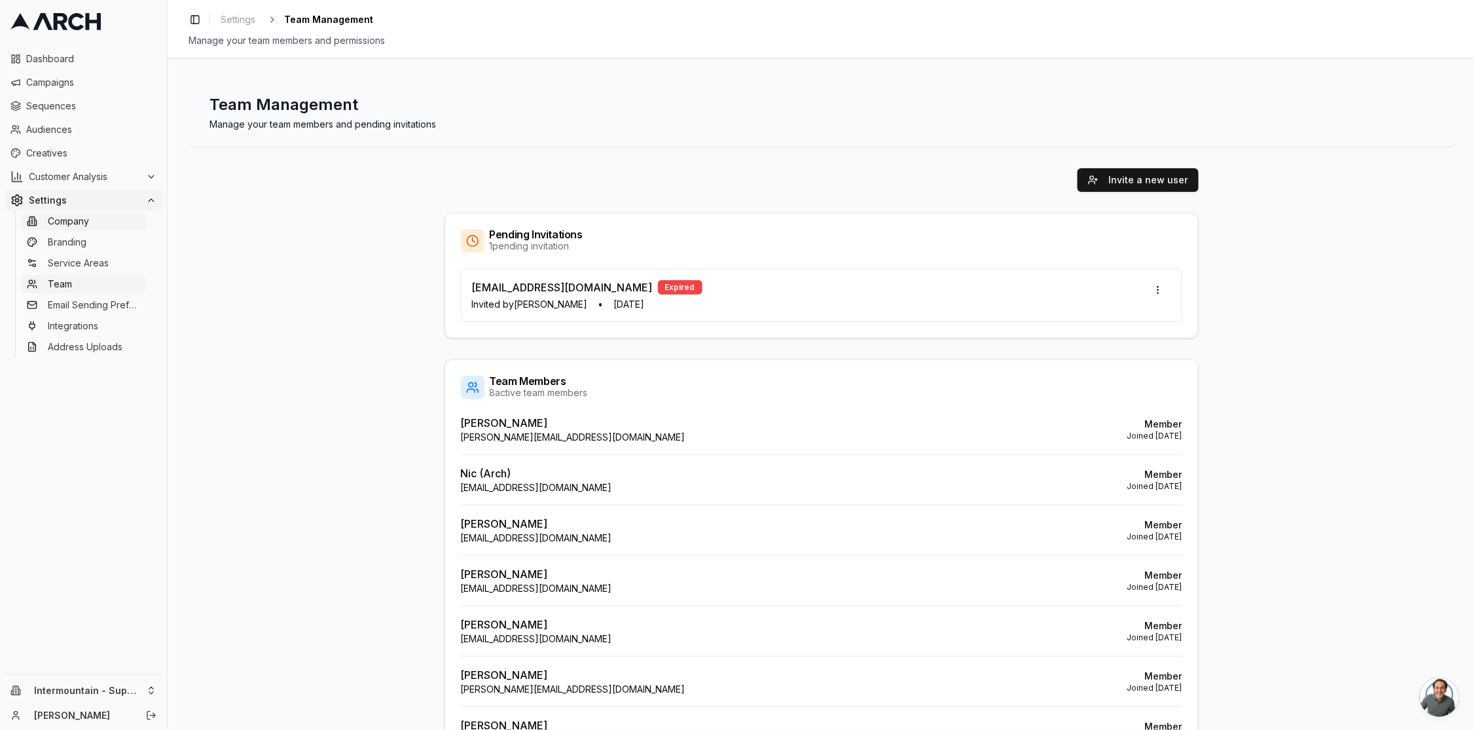
click at [96, 217] on link "Company" at bounding box center [84, 221] width 124 height 18
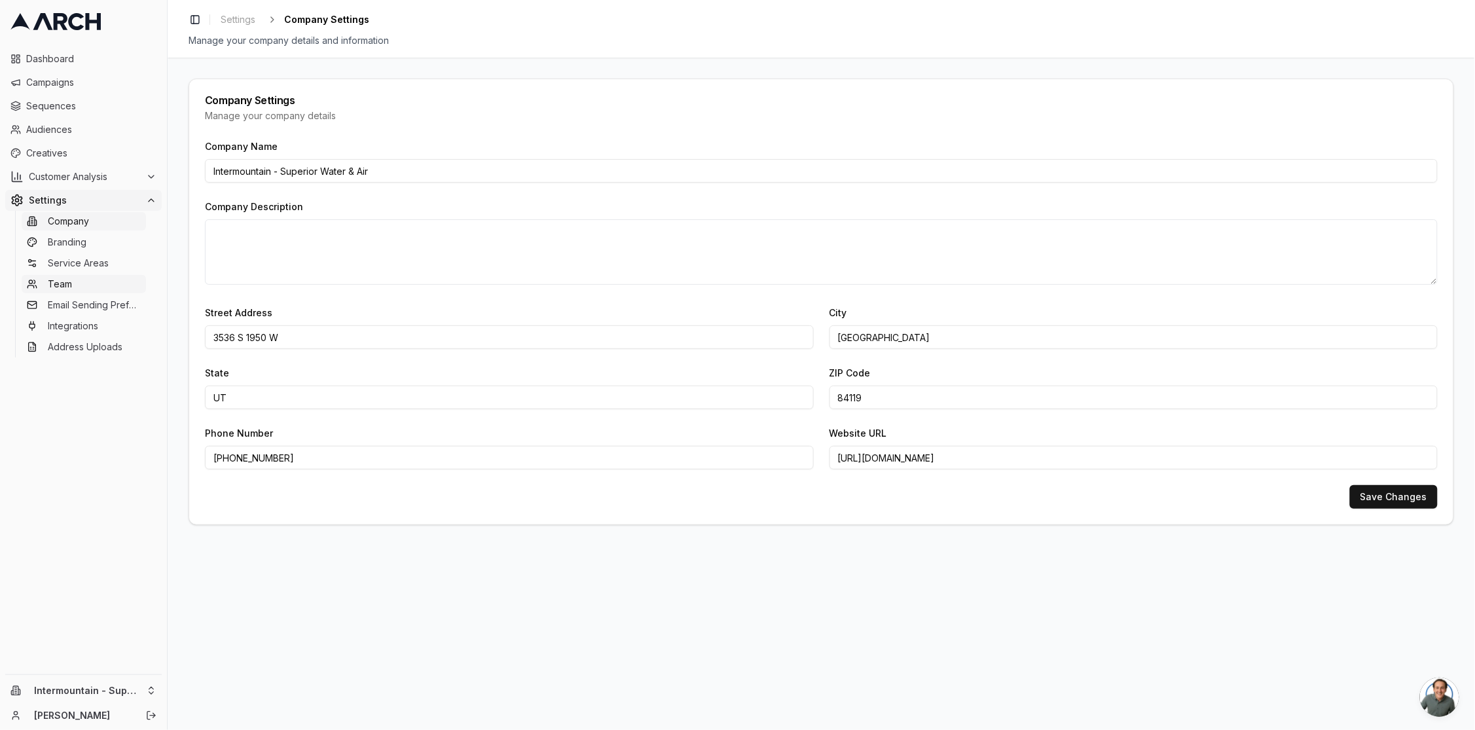
click at [81, 283] on link "Team" at bounding box center [84, 284] width 124 height 18
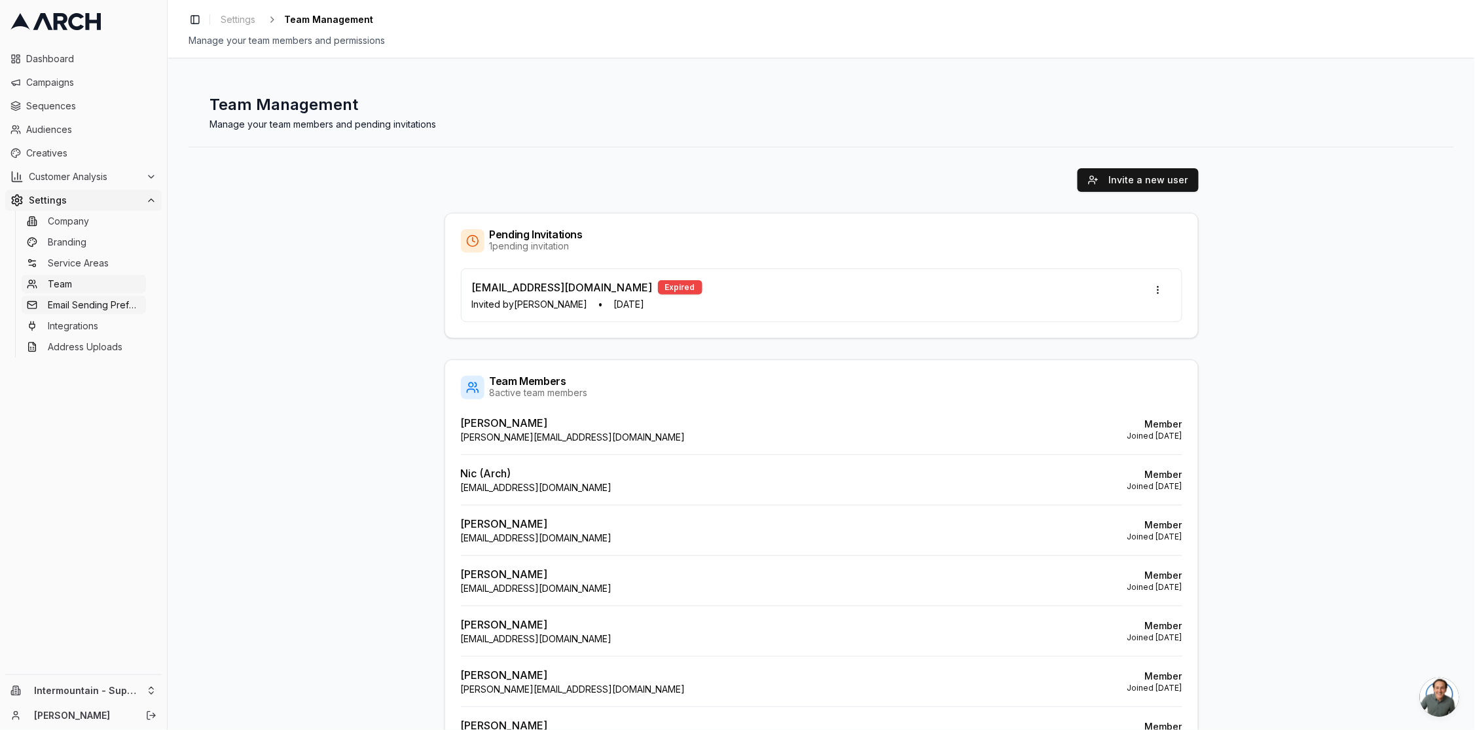
click at [56, 309] on span "Email Sending Preferences" at bounding box center [94, 305] width 93 height 13
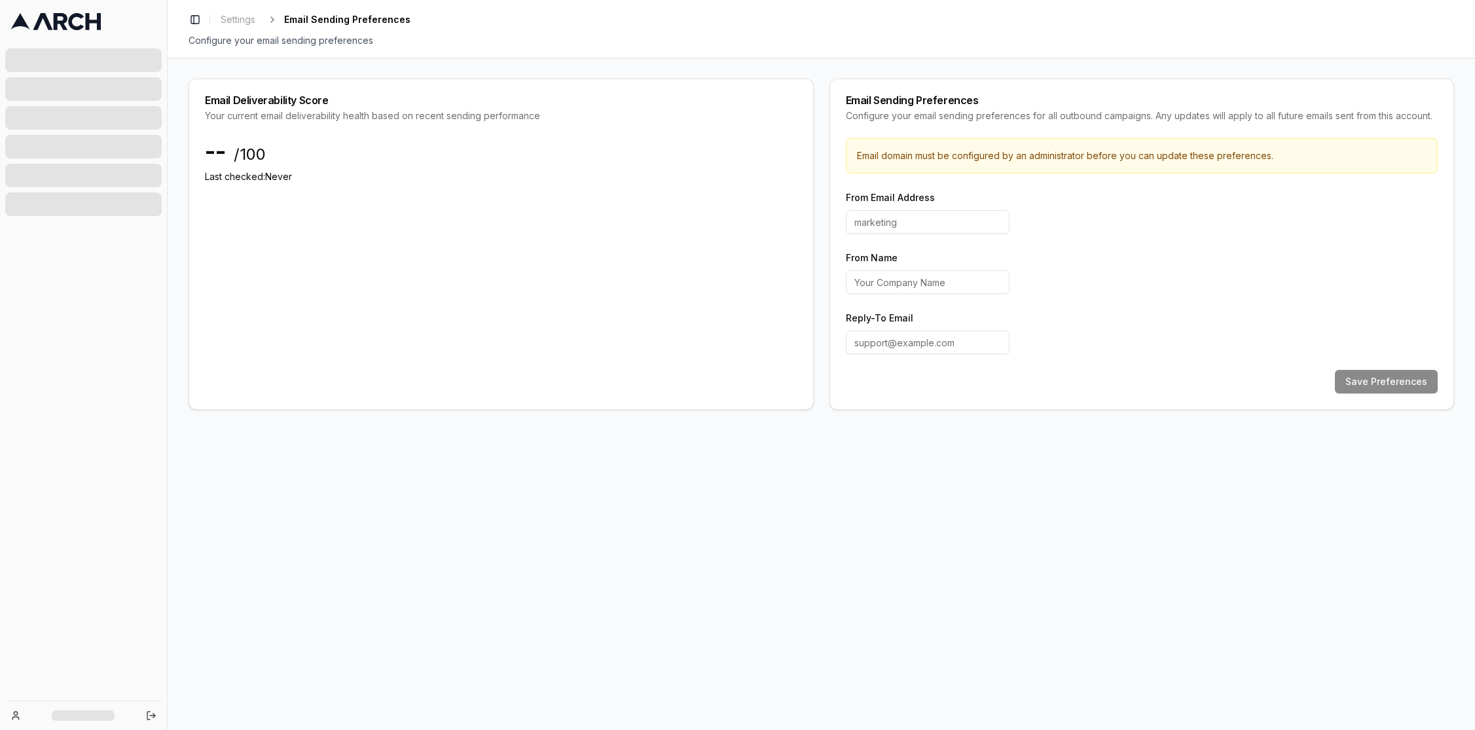
type input "hello"
type input "Superior Water and Air"
type input "[EMAIL_ADDRESS][DOMAIN_NAME]"
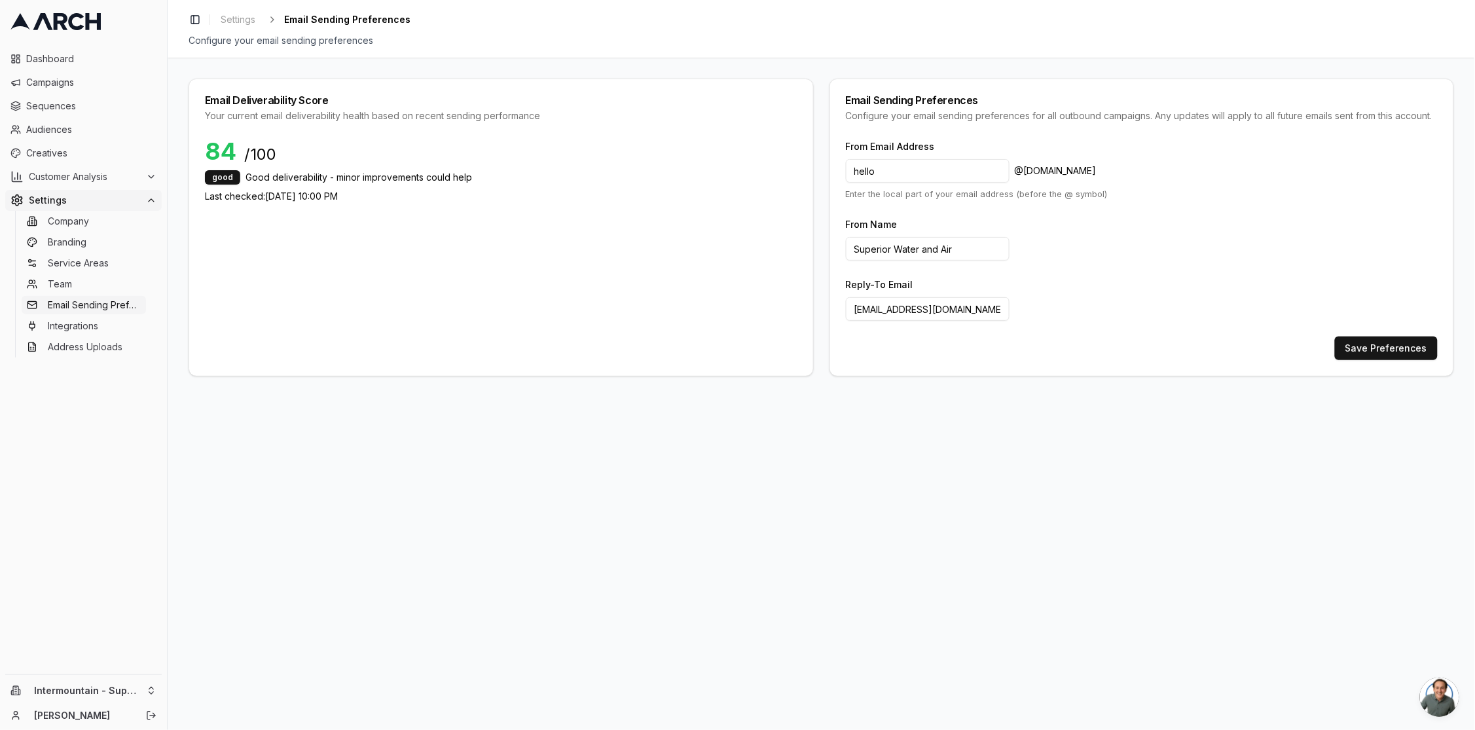
click at [145, 567] on div "Dashboard Campaigns Sequences Audiences Creatives Customer Analysis Settings Co…" at bounding box center [83, 358] width 167 height 631
click at [147, 198] on icon at bounding box center [151, 200] width 10 height 10
click at [132, 687] on html "Dashboard Campaigns Sequences Audiences Creatives Customer Analysis Settings In…" at bounding box center [737, 365] width 1475 height 730
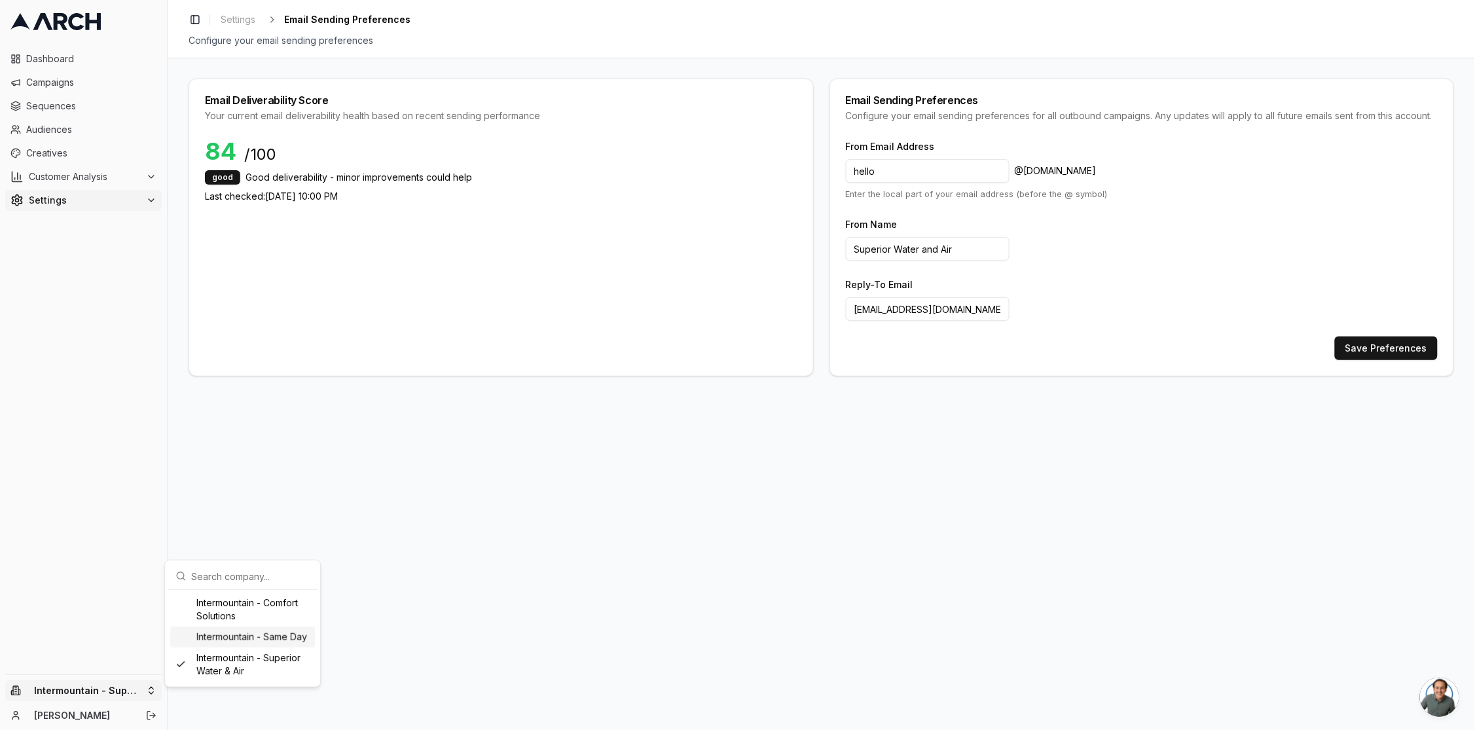
click at [87, 657] on html "Dashboard Campaigns Sequences Audiences Creatives Customer Analysis Settings In…" at bounding box center [737, 365] width 1475 height 730
click at [143, 692] on html "Dashboard Campaigns Sequences Audiences Creatives Customer Analysis Settings In…" at bounding box center [737, 365] width 1475 height 730
click at [233, 648] on div "Intermountain - Same Day" at bounding box center [242, 637] width 145 height 21
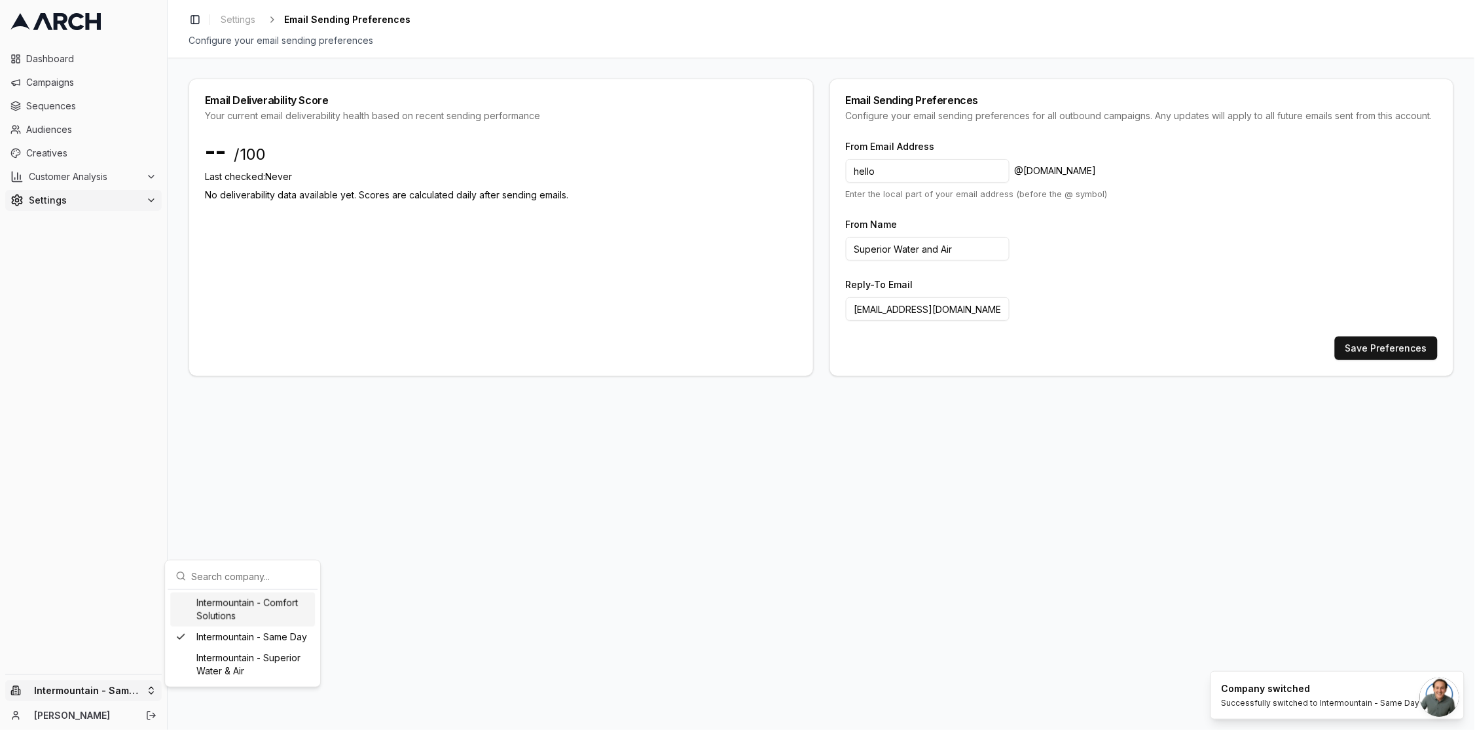
click at [121, 684] on html "Dashboard Campaigns Sequences Audiences Creatives Customer Analysis Settings In…" at bounding box center [737, 365] width 1475 height 730
click at [273, 680] on div "Intermountain - Superior Water & Air" at bounding box center [242, 665] width 145 height 34
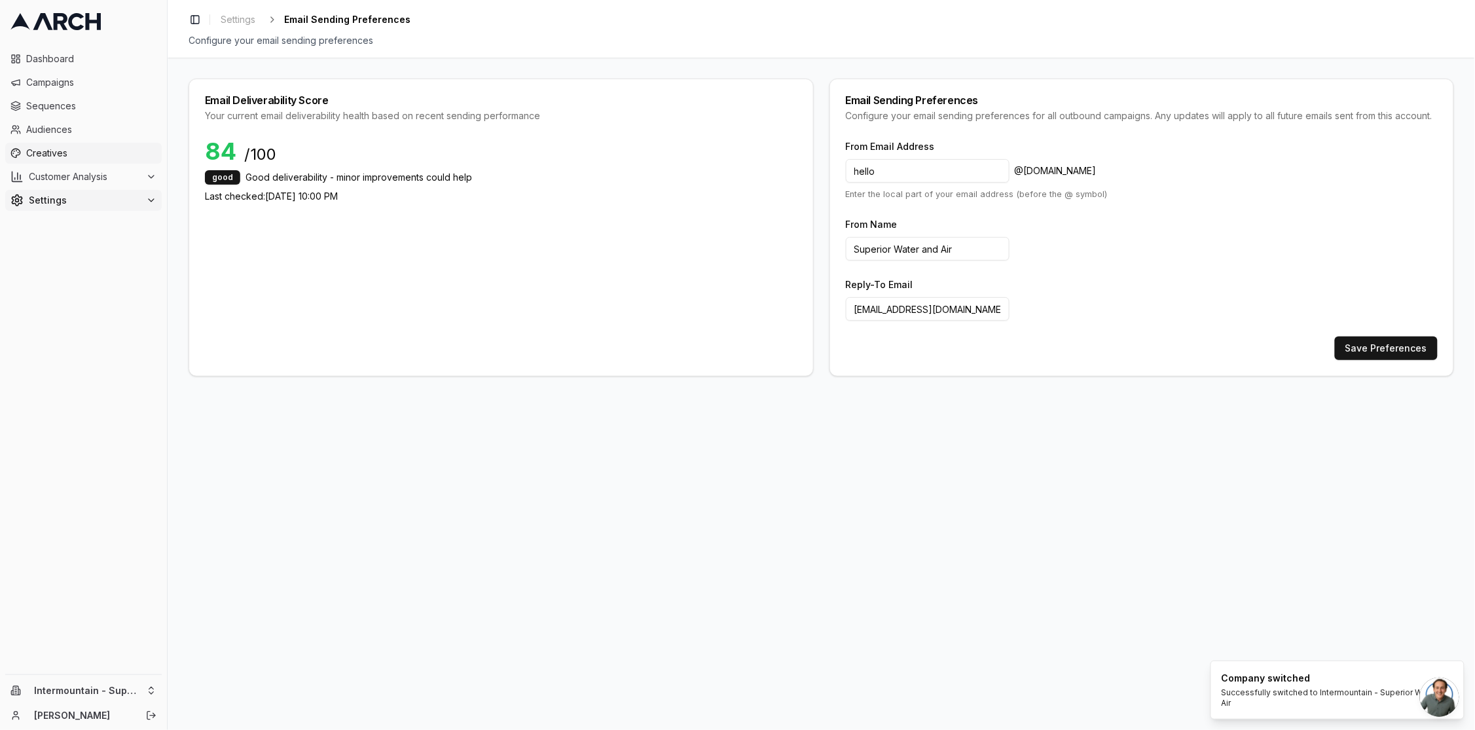
click at [54, 157] on span "Creatives" at bounding box center [91, 153] width 130 height 13
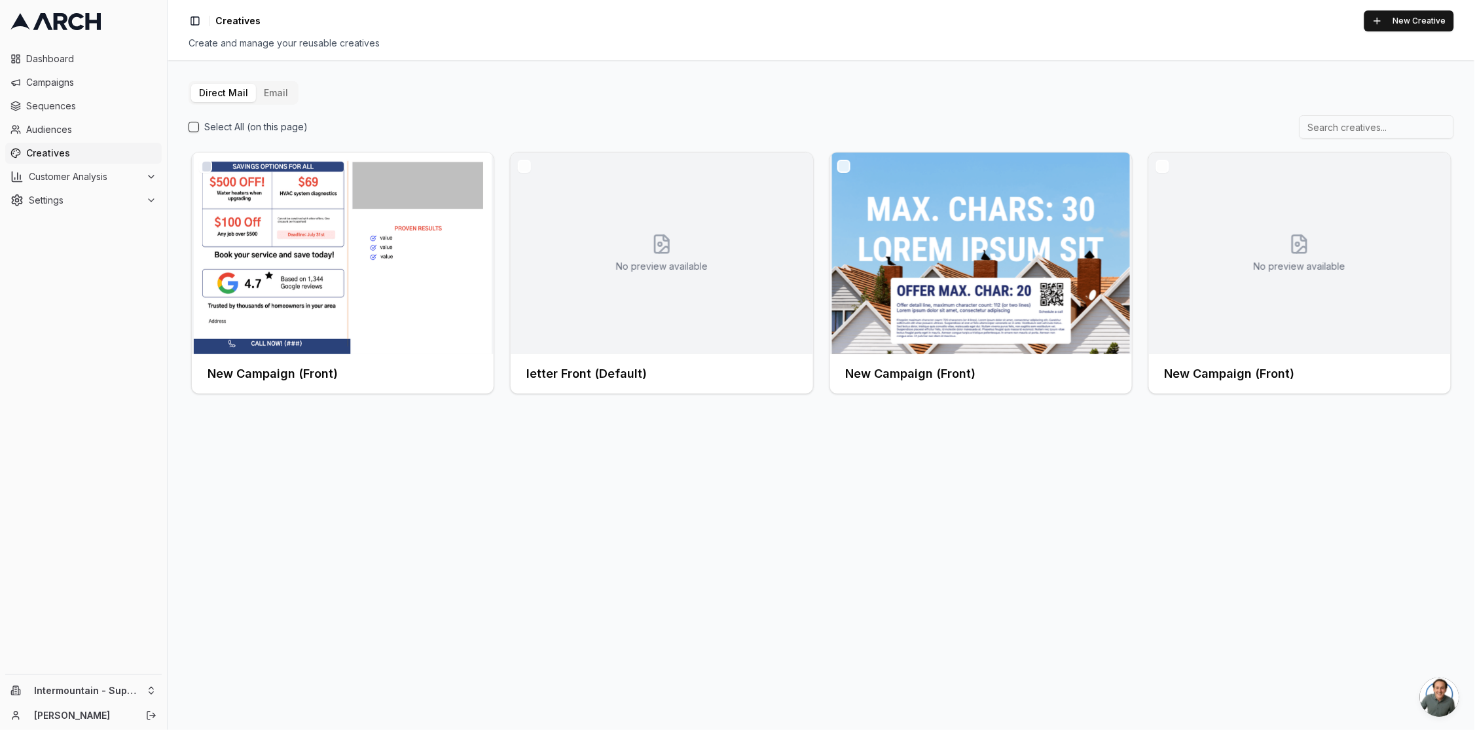
click at [267, 96] on button "Email" at bounding box center [276, 93] width 40 height 18
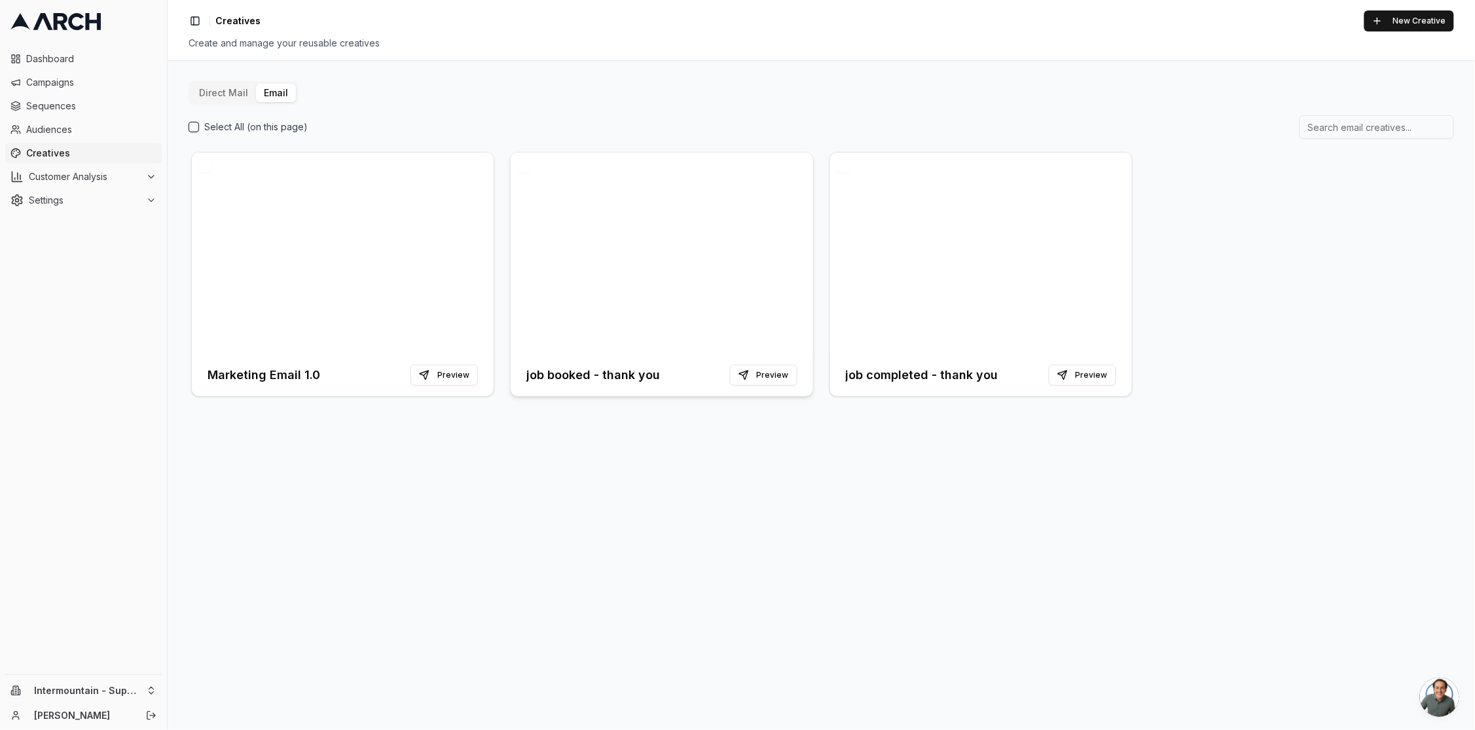
click at [715, 322] on div at bounding box center [662, 254] width 302 height 202
click at [680, 216] on div at bounding box center [662, 254] width 302 height 202
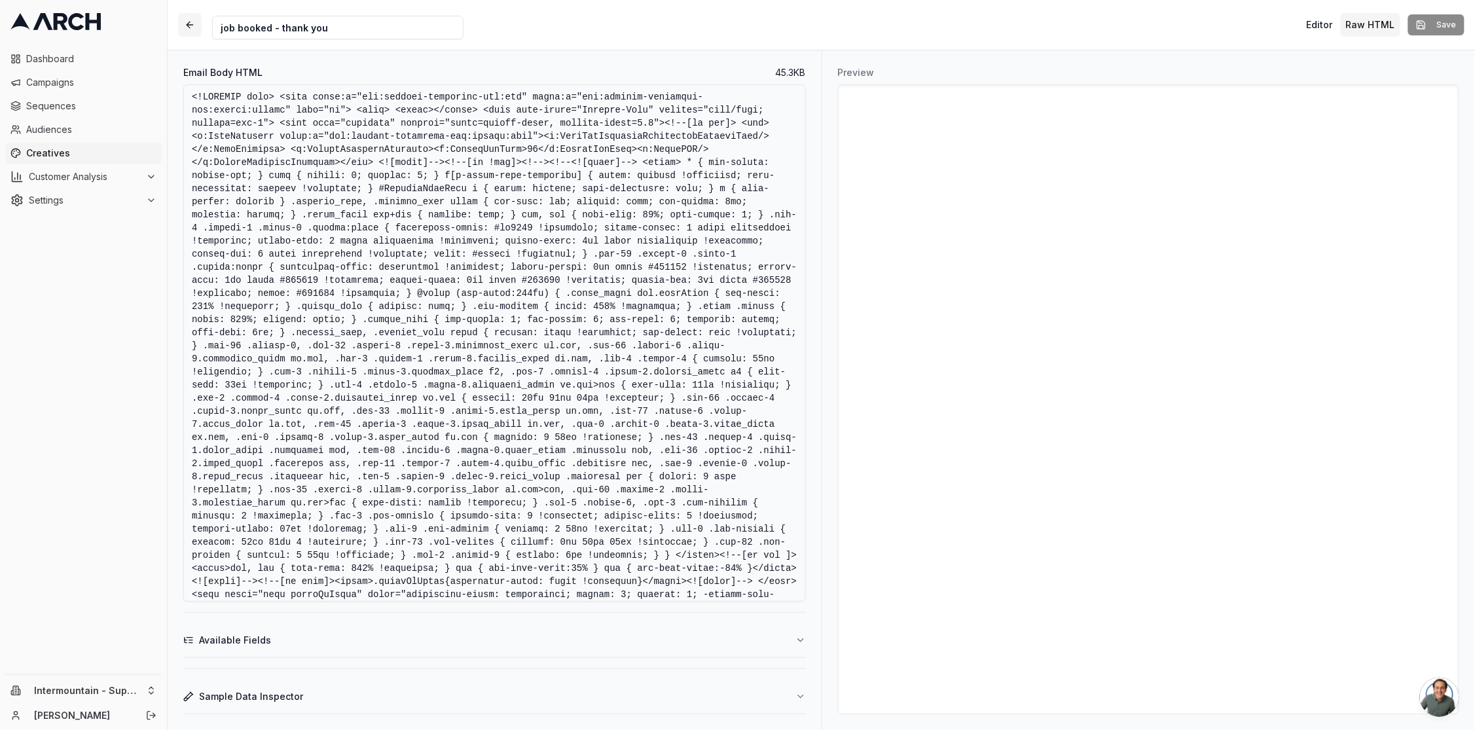
click at [191, 22] on button "button" at bounding box center [190, 25] width 24 height 24
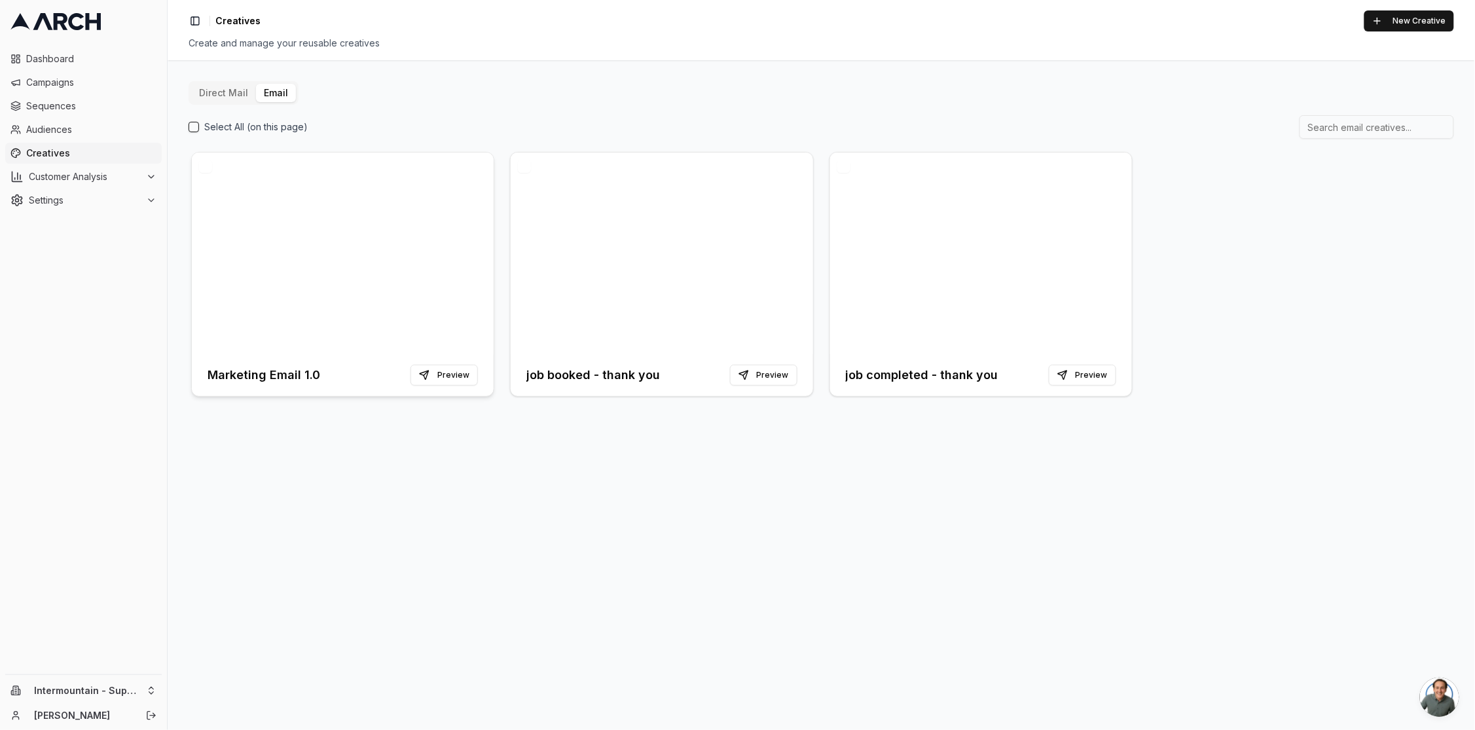
click at [414, 272] on div at bounding box center [343, 254] width 302 height 202
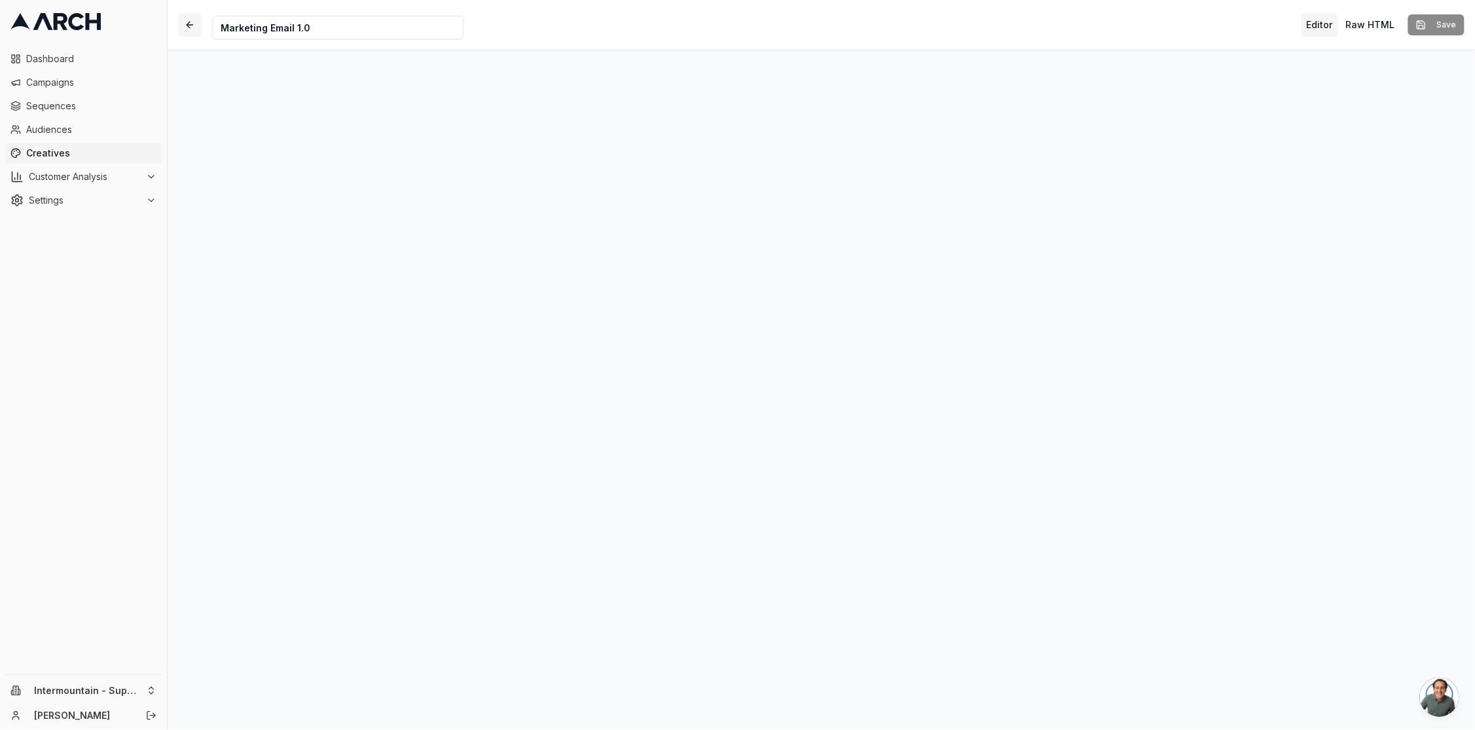
click at [189, 27] on button "button" at bounding box center [190, 25] width 24 height 24
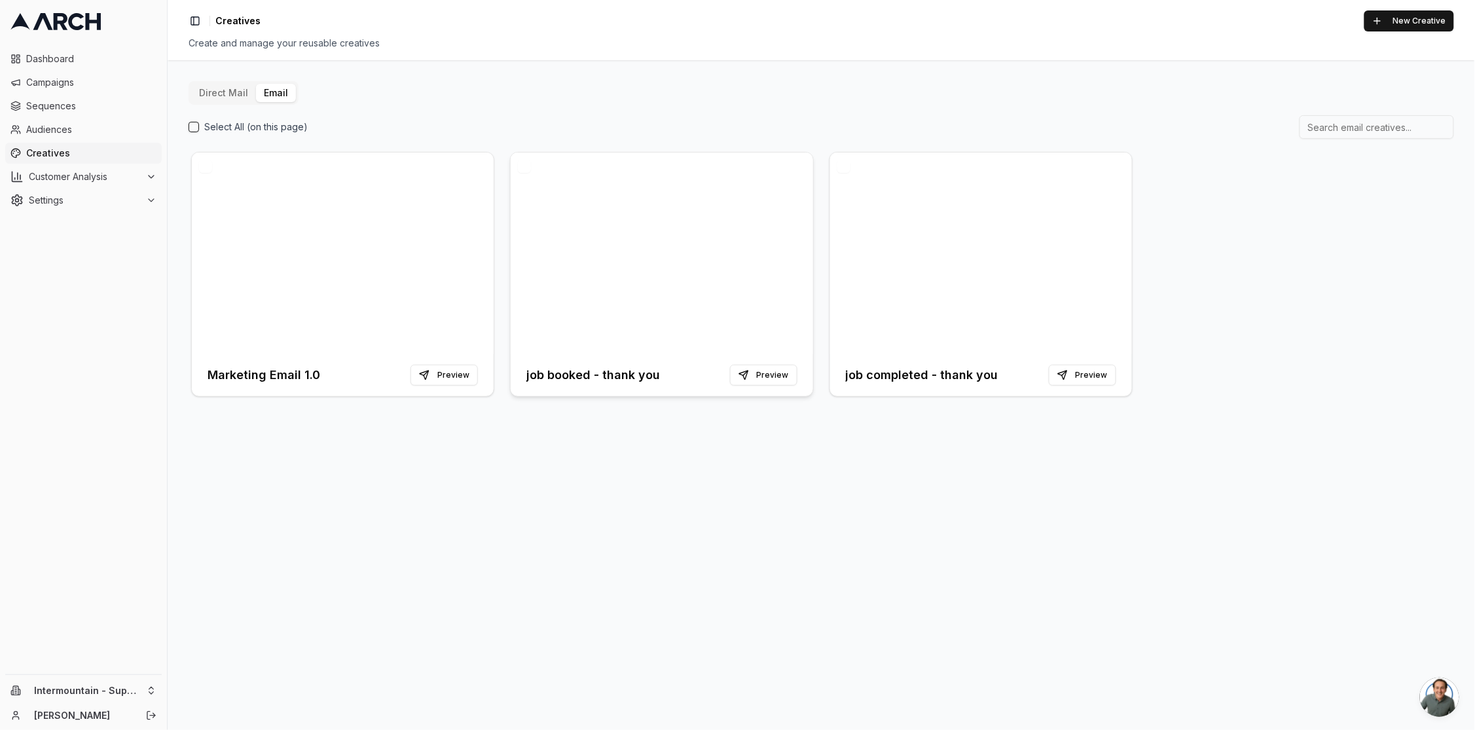
click at [730, 224] on div at bounding box center [662, 254] width 302 height 202
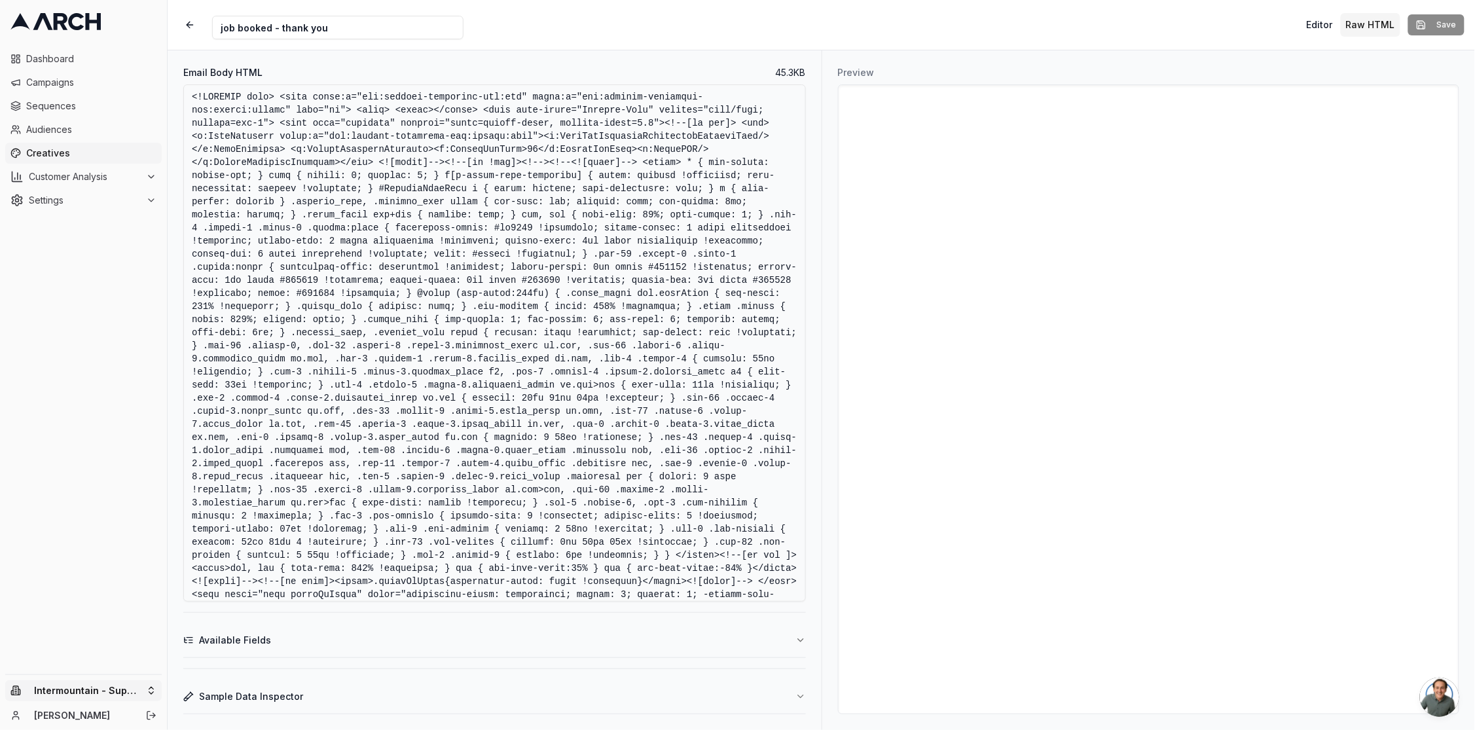
click at [128, 688] on html "Dashboard Campaigns Sequences Audiences Creatives Customer Analysis Settings In…" at bounding box center [737, 365] width 1475 height 730
click at [274, 642] on div "Intermountain - Same Day" at bounding box center [242, 637] width 145 height 21
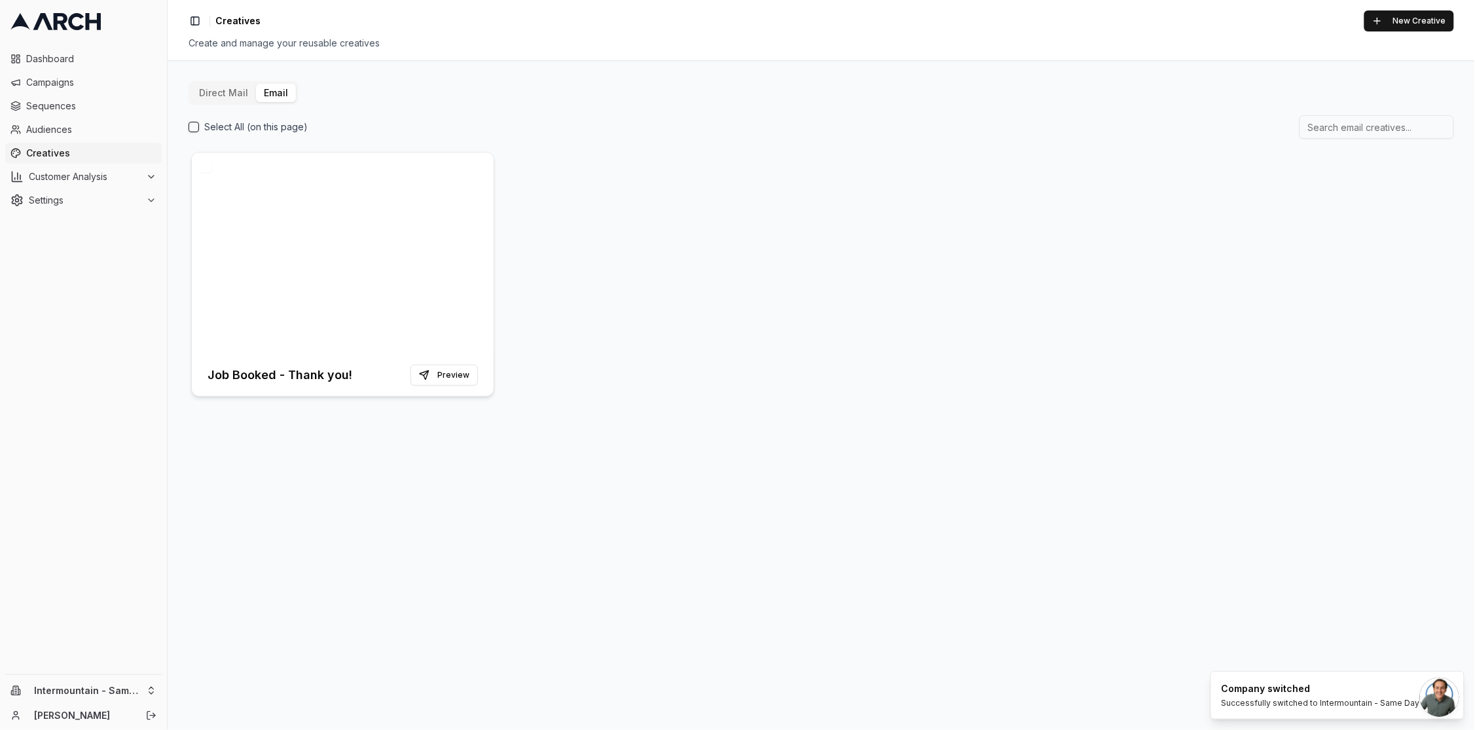
click at [405, 301] on div at bounding box center [343, 254] width 302 height 202
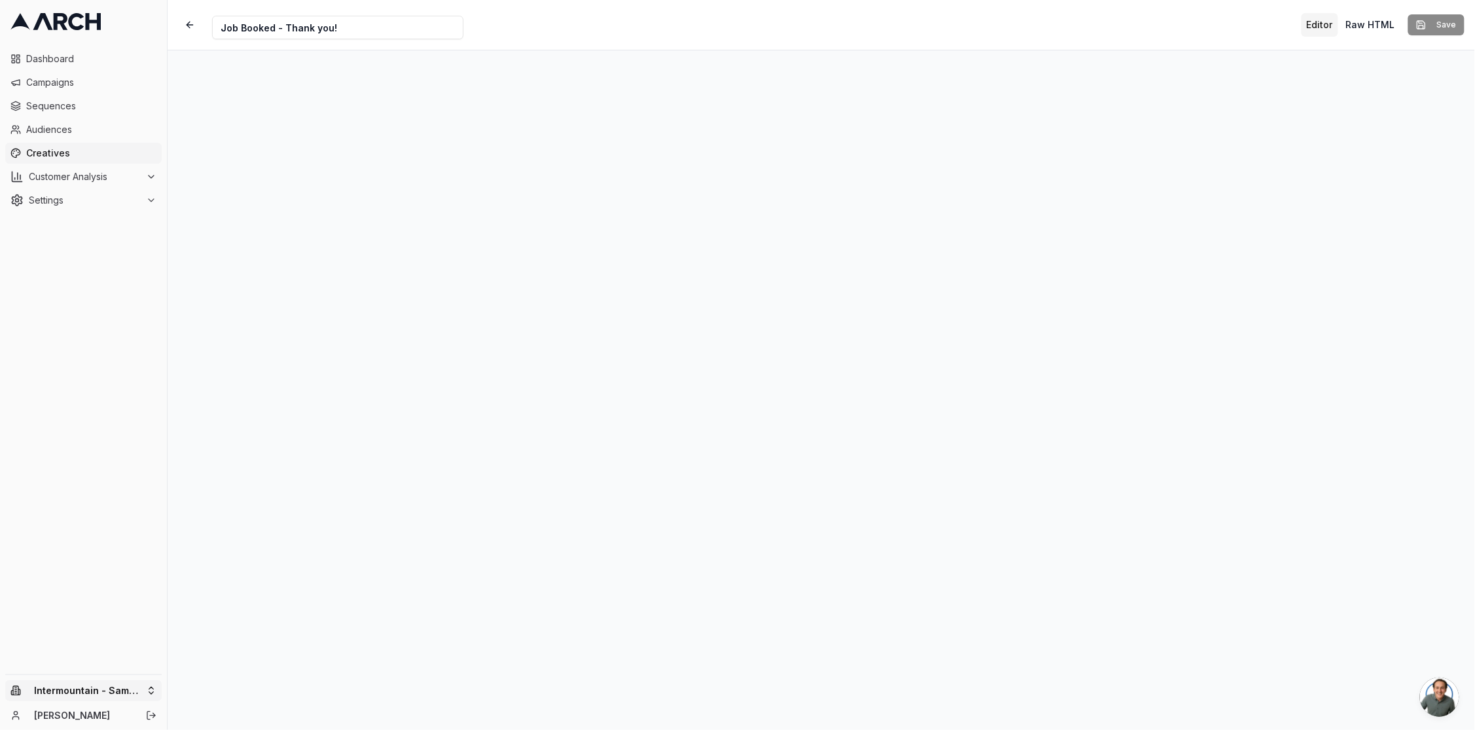
click at [123, 701] on html "Dashboard Campaigns Sequences Audiences Creatives Customer Analysis Settings In…" at bounding box center [737, 365] width 1475 height 730
click at [268, 669] on div "Intermountain - Superior Water & Air" at bounding box center [242, 665] width 145 height 34
click at [147, 691] on html "Dashboard Campaigns Sequences Audiences Creatives Customer Analysis Settings In…" at bounding box center [737, 365] width 1475 height 730
click at [52, 43] on div "Dashboard Campaigns Sequences Audiences Creatives Customer Analysis Settings" at bounding box center [83, 129] width 167 height 173
click at [51, 65] on link "Dashboard" at bounding box center [83, 58] width 157 height 21
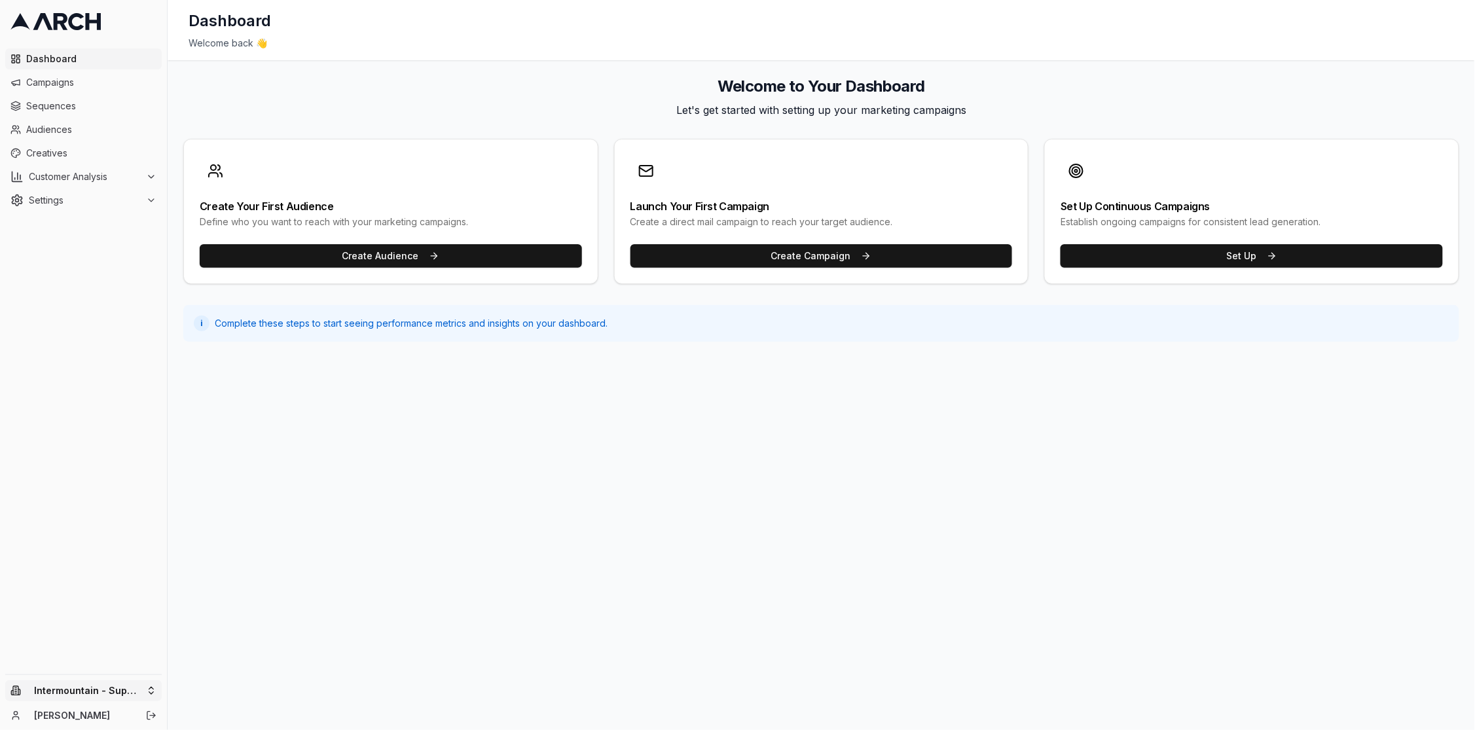
click at [95, 688] on html "Dashboard Campaigns Sequences Audiences Creatives Customer Analysis Settings In…" at bounding box center [737, 365] width 1475 height 730
click at [216, 675] on div "Intermountain - Superior Water & Air" at bounding box center [242, 665] width 145 height 34
click at [64, 158] on html "Dashboard Campaigns Sequences Audiences Creatives Customer Analysis Settings Sw…" at bounding box center [737, 365] width 1475 height 730
click at [50, 153] on span "Creatives" at bounding box center [91, 153] width 130 height 13
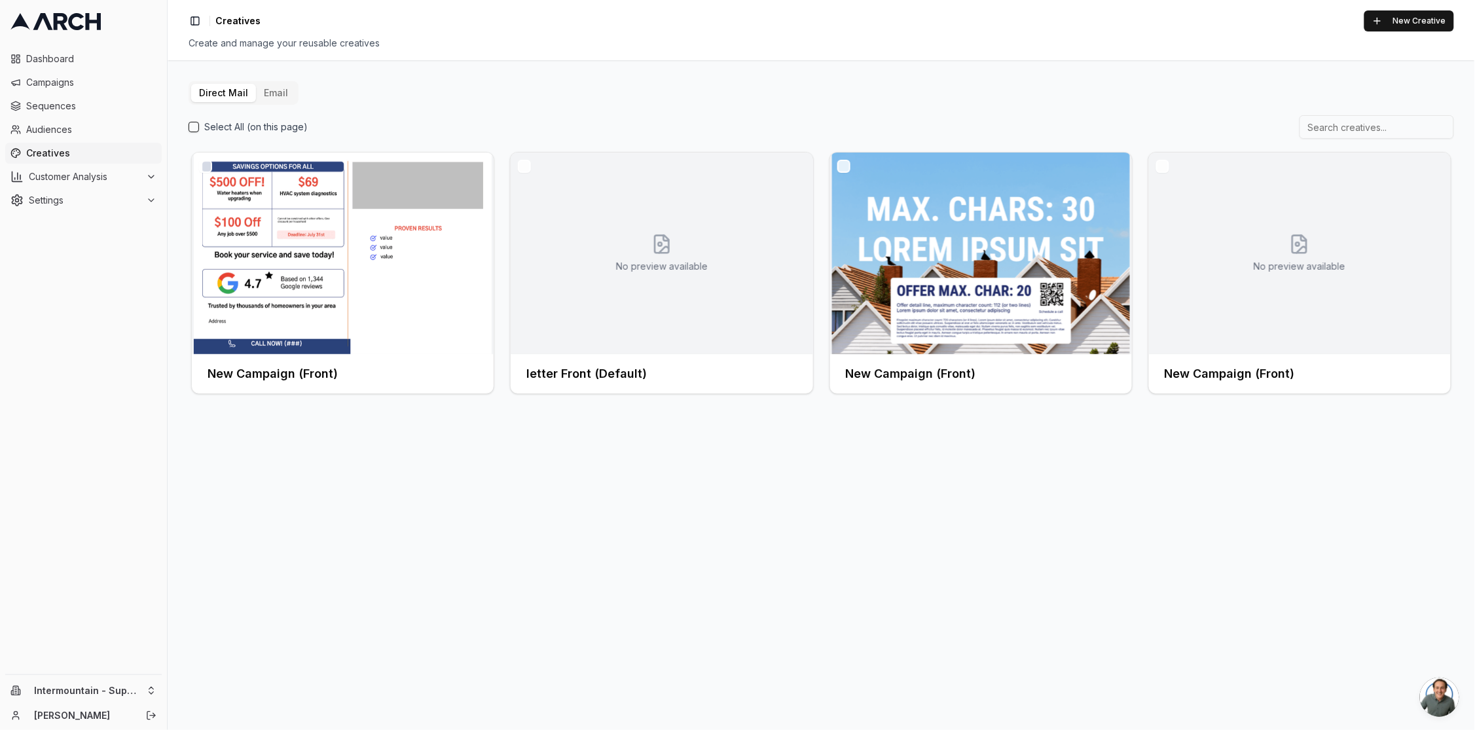
click at [276, 93] on button "Email" at bounding box center [276, 93] width 40 height 18
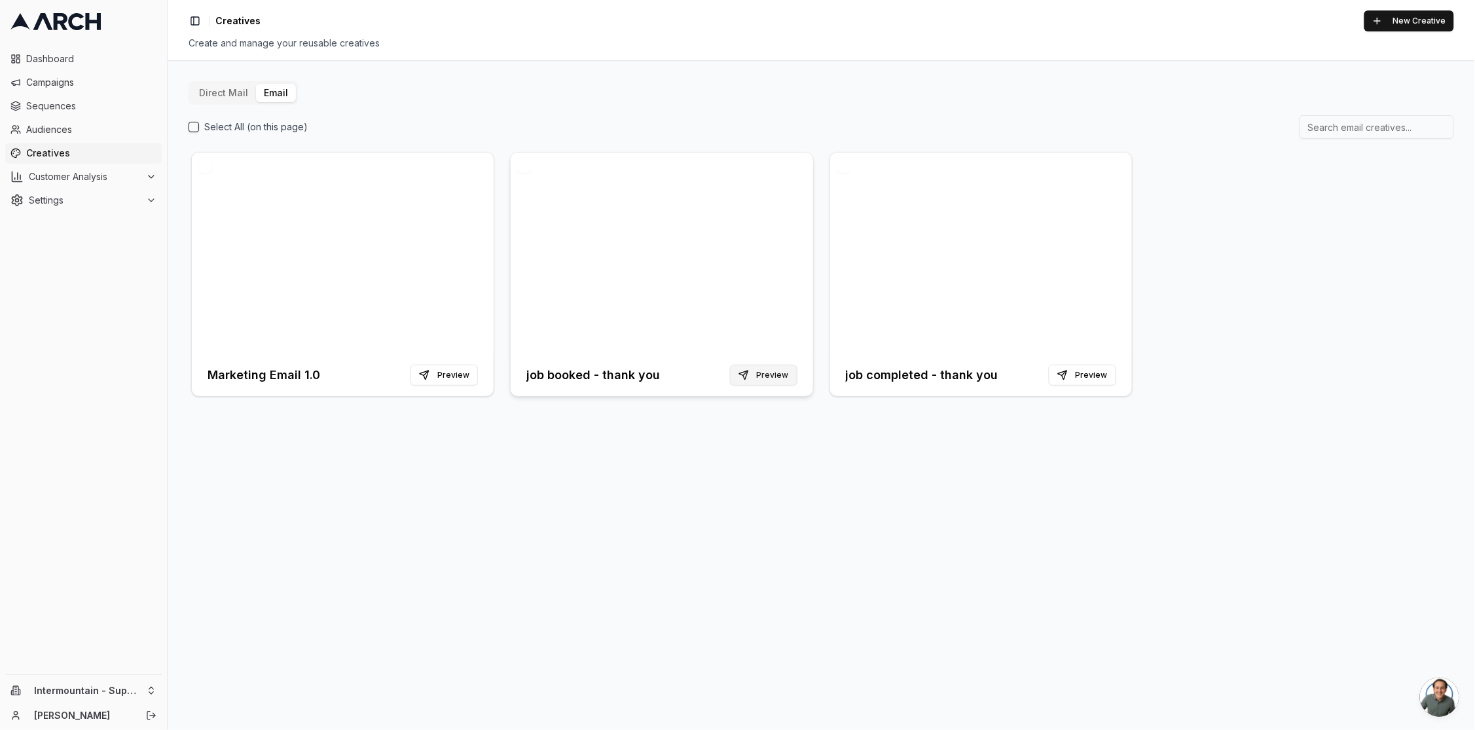
click at [771, 376] on button "Preview" at bounding box center [763, 375] width 67 height 21
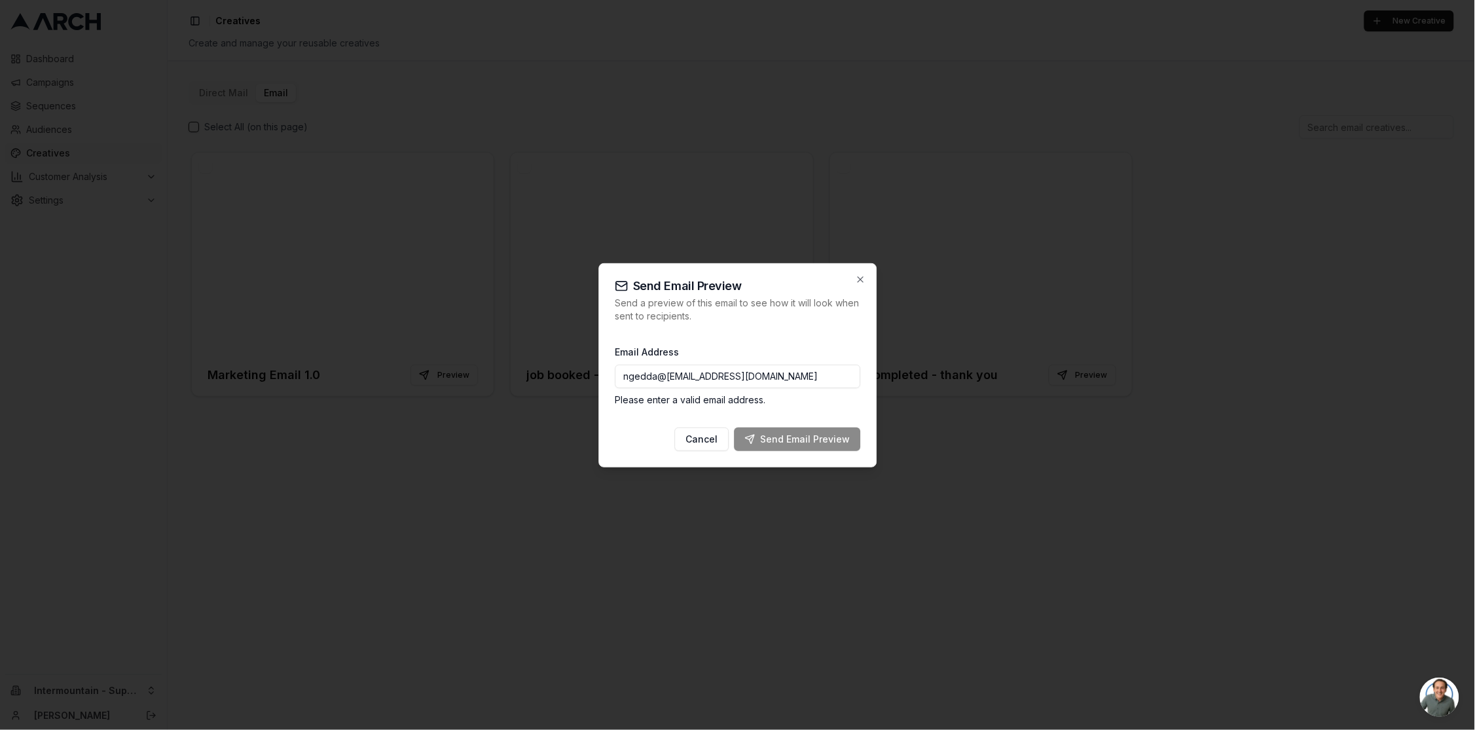
drag, startPoint x: 851, startPoint y: 373, endPoint x: 630, endPoint y: 359, distance: 221.8
click at [630, 359] on div "Email Address ngedda@[EMAIL_ADDRESS][DOMAIN_NAME] Please enter a valid email ad…" at bounding box center [738, 375] width 246 height 63
drag, startPoint x: 723, startPoint y: 375, endPoint x: 601, endPoint y: 368, distance: 122.0
click at [601, 369] on div "Send Email Preview Send a preview of this email to see how it will look when se…" at bounding box center [738, 365] width 278 height 204
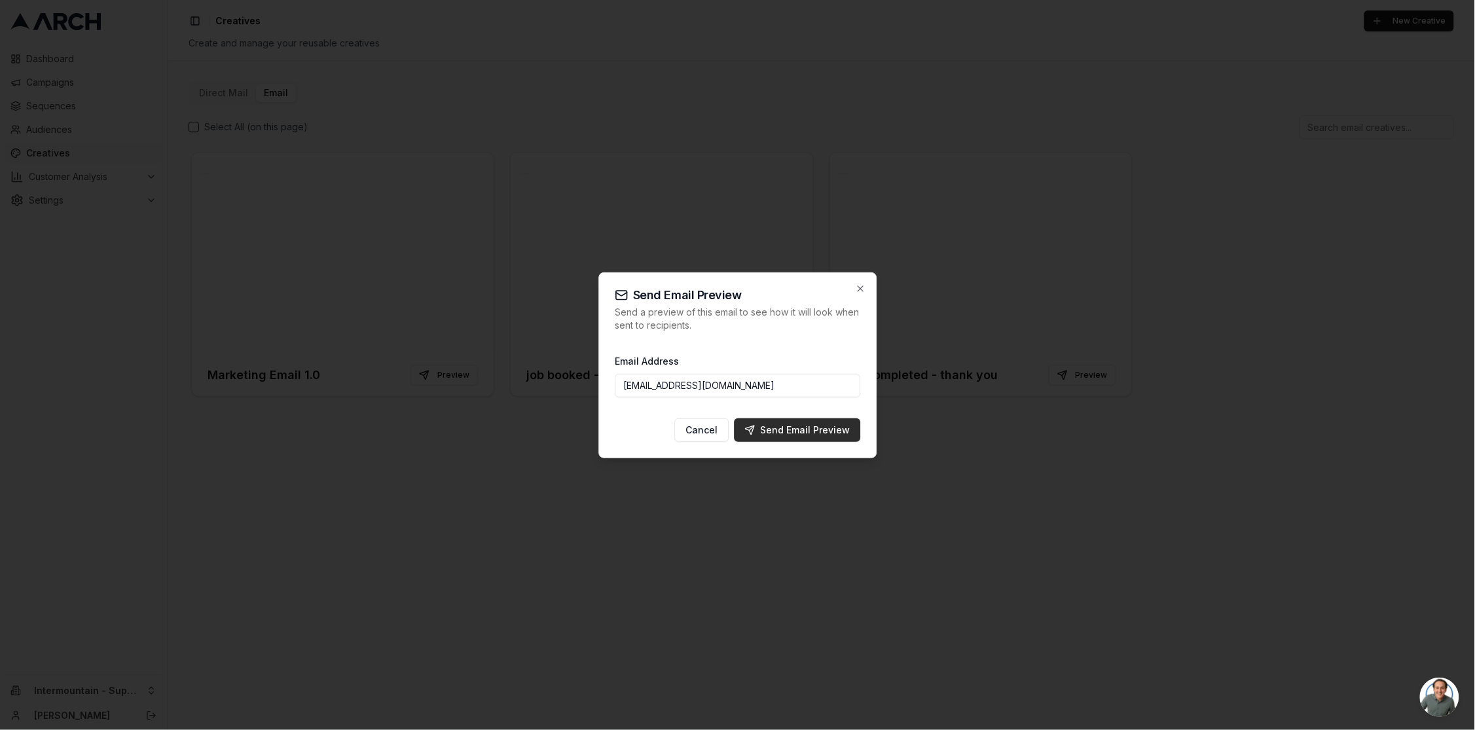
click at [813, 430] on div "Send Email Preview" at bounding box center [797, 430] width 105 height 13
type input "[EMAIL_ADDRESS][DOMAIN_NAME]"
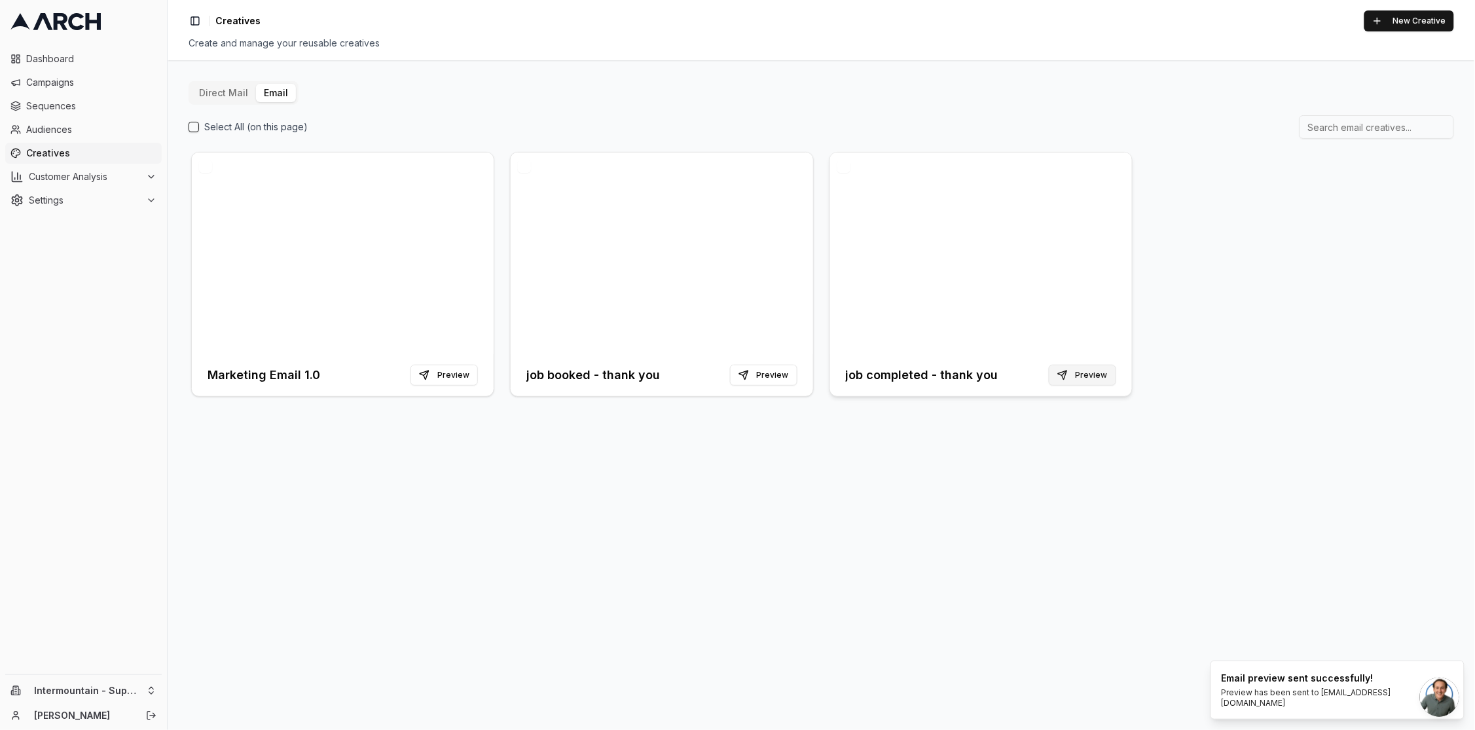
click at [1066, 373] on button "Preview" at bounding box center [1082, 375] width 67 height 21
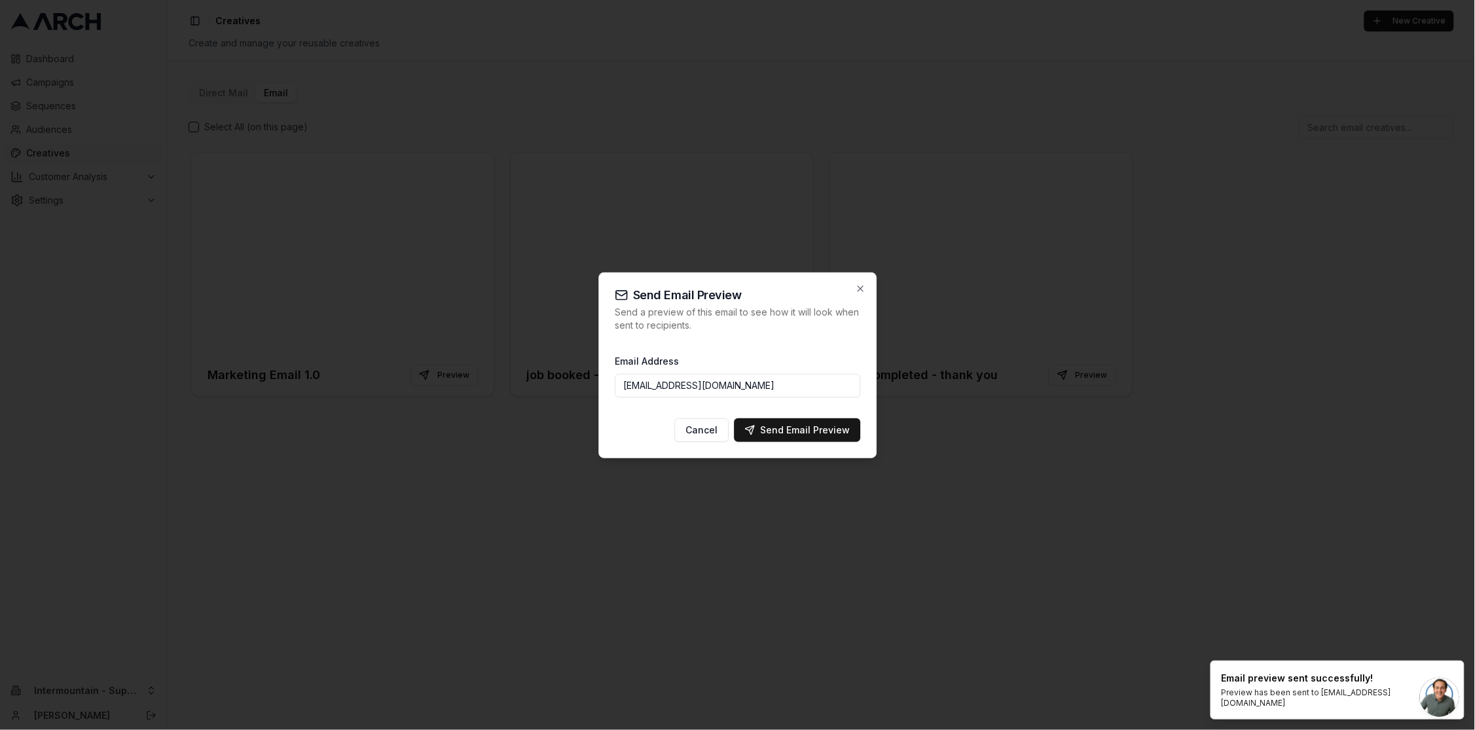
click at [783, 390] on input "[EMAIL_ADDRESS][DOMAIN_NAME]" at bounding box center [738, 386] width 246 height 24
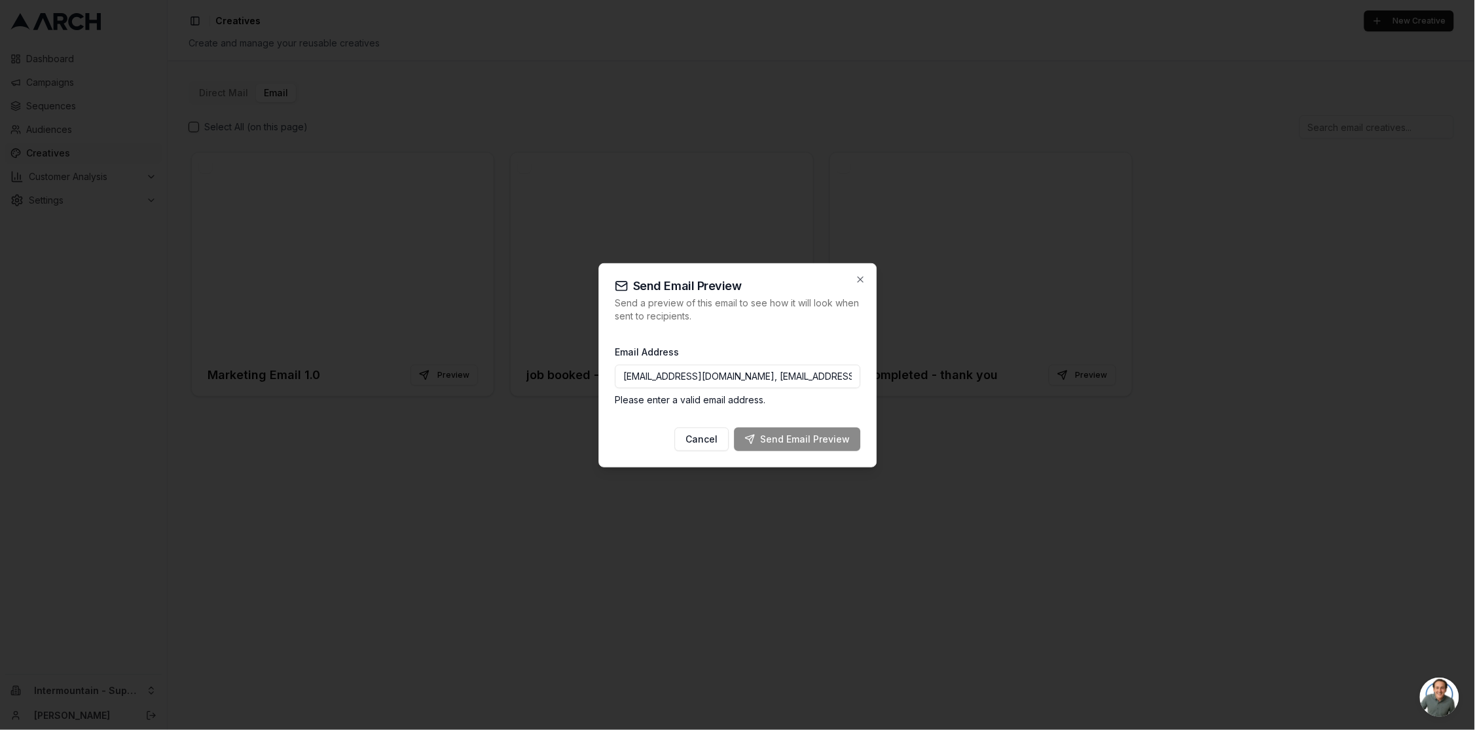
drag, startPoint x: 723, startPoint y: 375, endPoint x: 615, endPoint y: 367, distance: 108.3
click at [615, 367] on input "[EMAIL_ADDRESS][DOMAIN_NAME], [EMAIL_ADDRESS][DOMAIN_NAME]" at bounding box center [738, 377] width 246 height 24
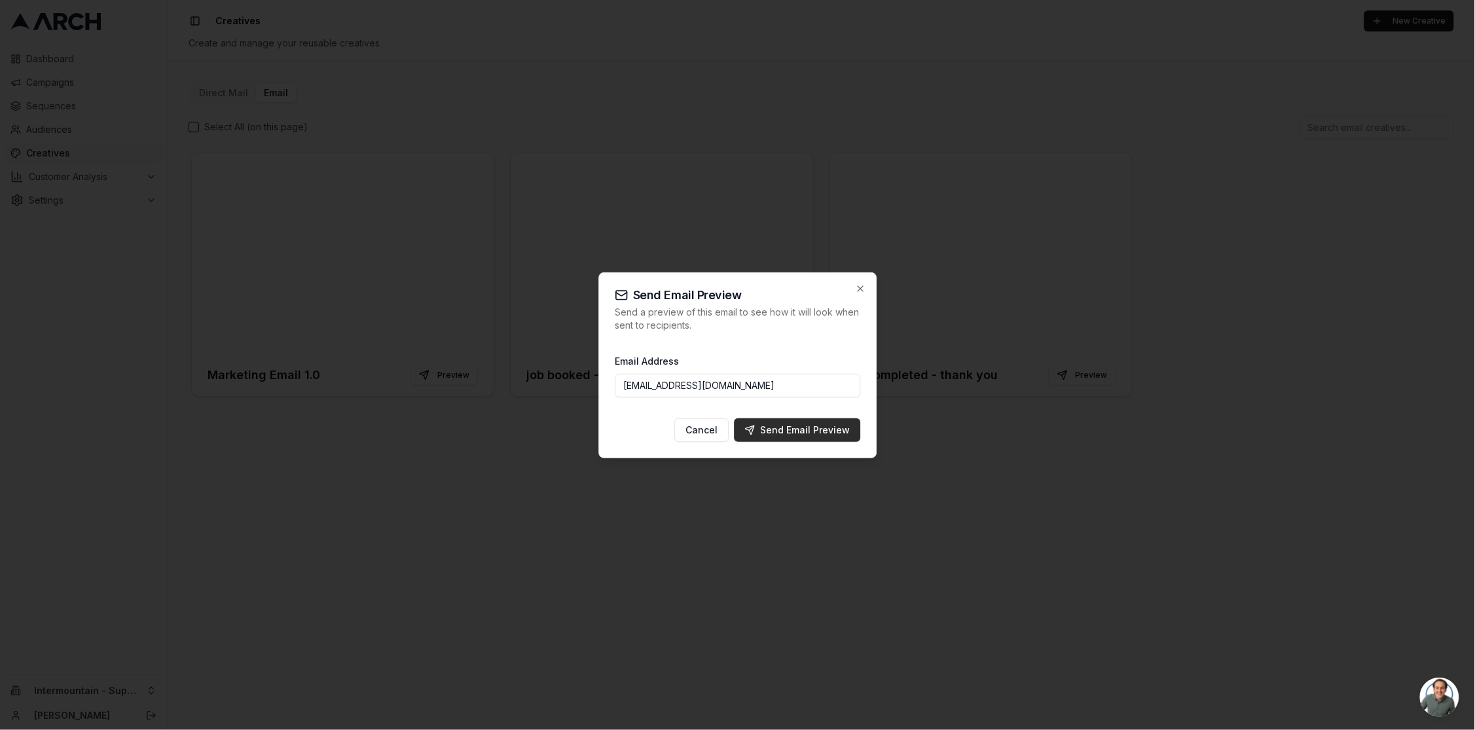
click at [809, 433] on div "Send Email Preview" at bounding box center [797, 430] width 105 height 13
type input "[EMAIL_ADDRESS][DOMAIN_NAME]"
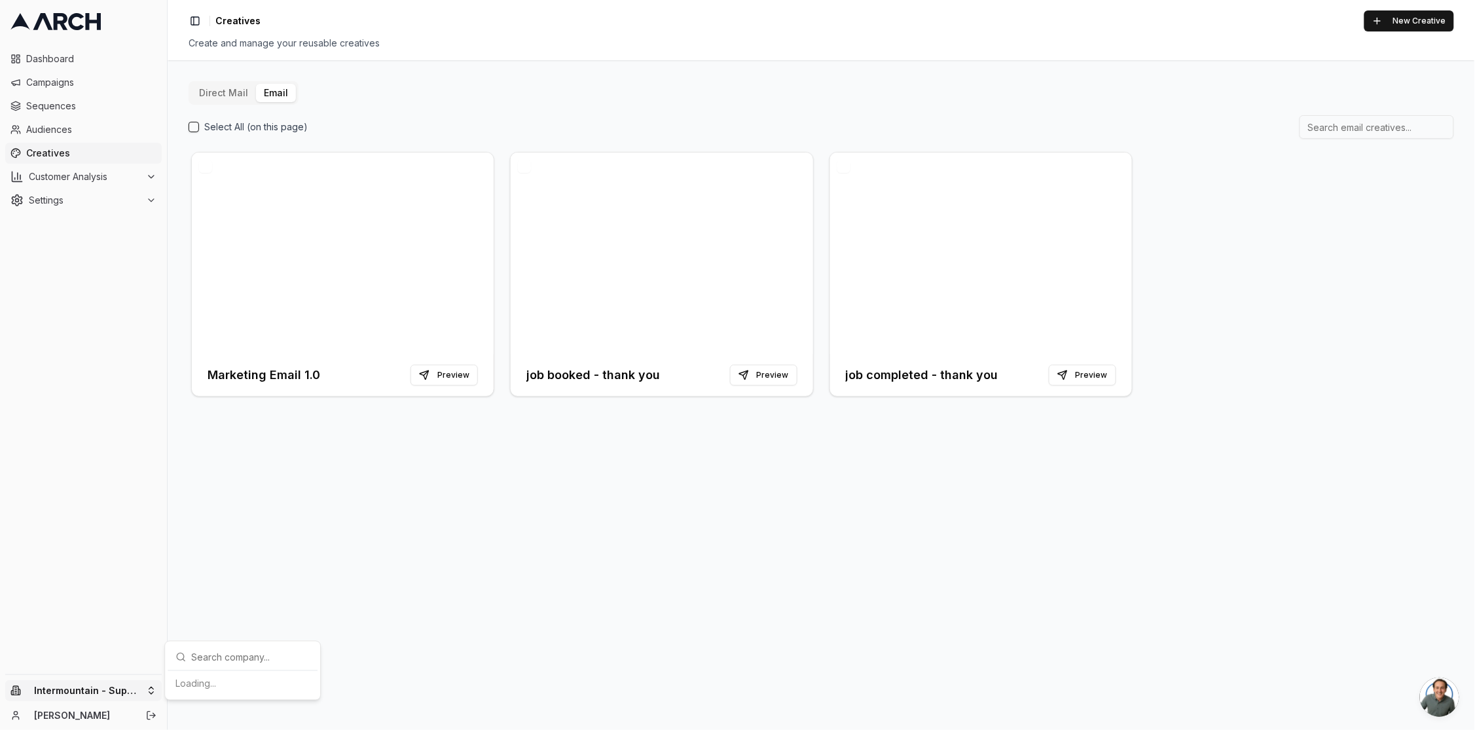
click at [134, 686] on html "Dashboard Campaigns Sequences Audiences Creatives Customer Analysis Settings In…" at bounding box center [737, 365] width 1475 height 730
click at [262, 644] on div "Intermountain - Same Day" at bounding box center [242, 637] width 145 height 21
click at [1422, 20] on button "New Creative" at bounding box center [1410, 20] width 90 height 21
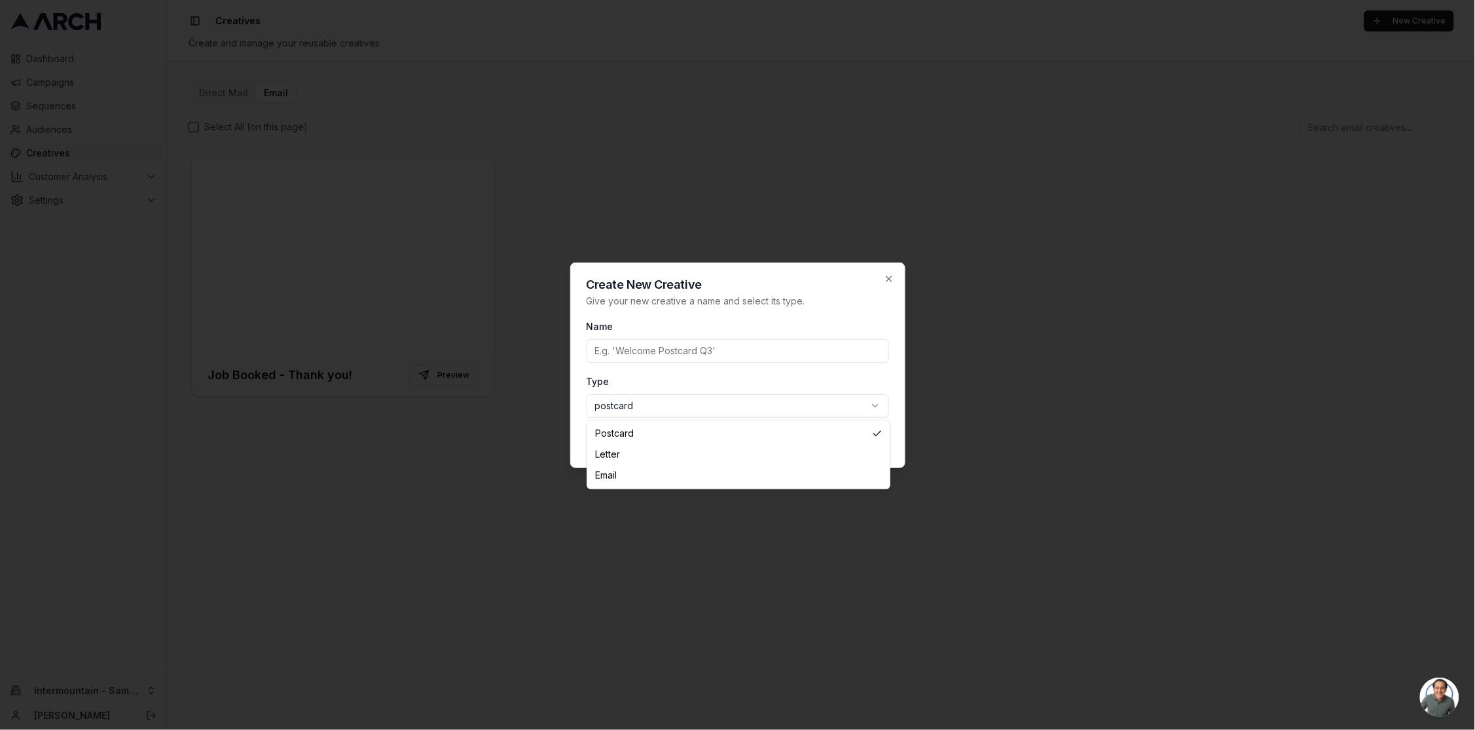
click at [876, 407] on body "Dashboard Campaigns Sequences Audiences Creatives Customer Analysis Settings In…" at bounding box center [737, 365] width 1475 height 730
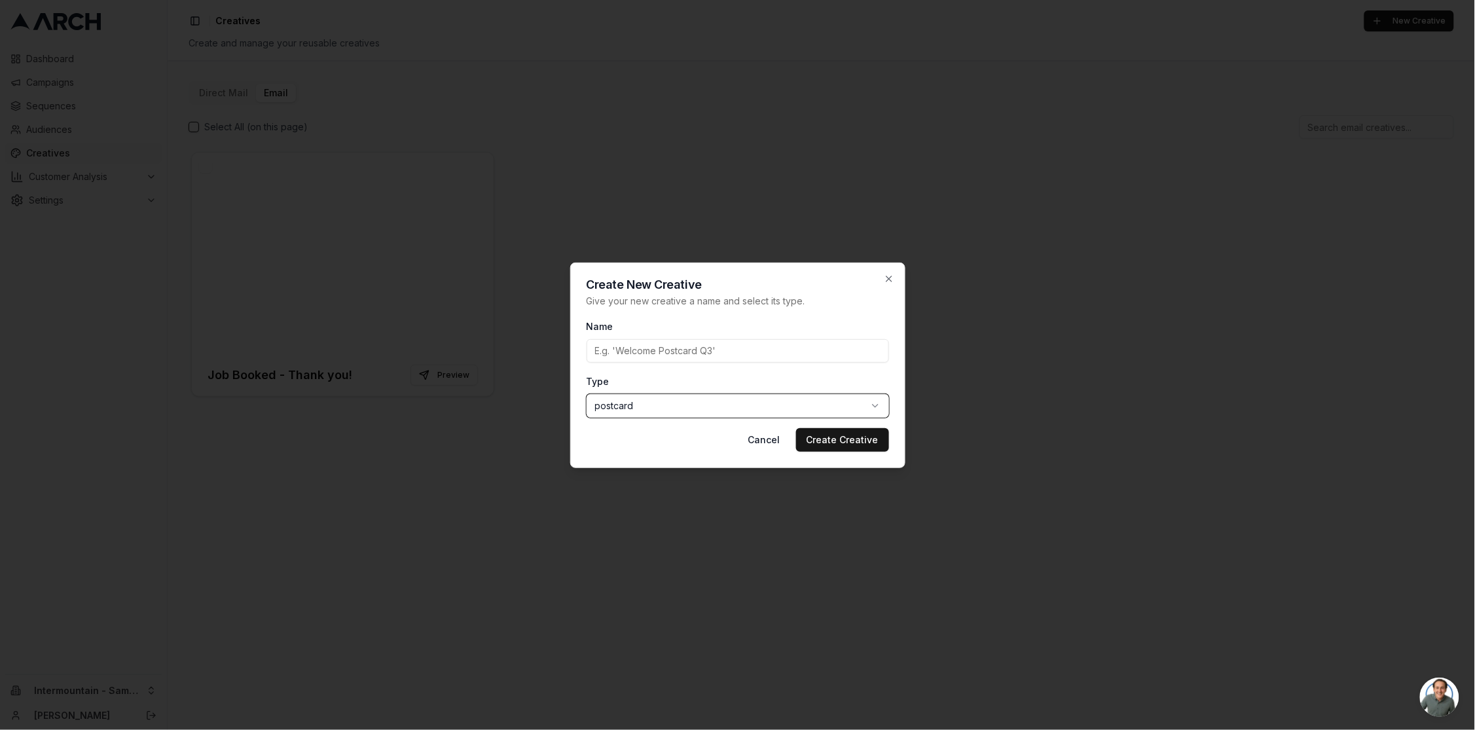
click at [659, 570] on div at bounding box center [737, 365] width 1475 height 730
click at [887, 280] on icon "button" at bounding box center [889, 279] width 10 height 10
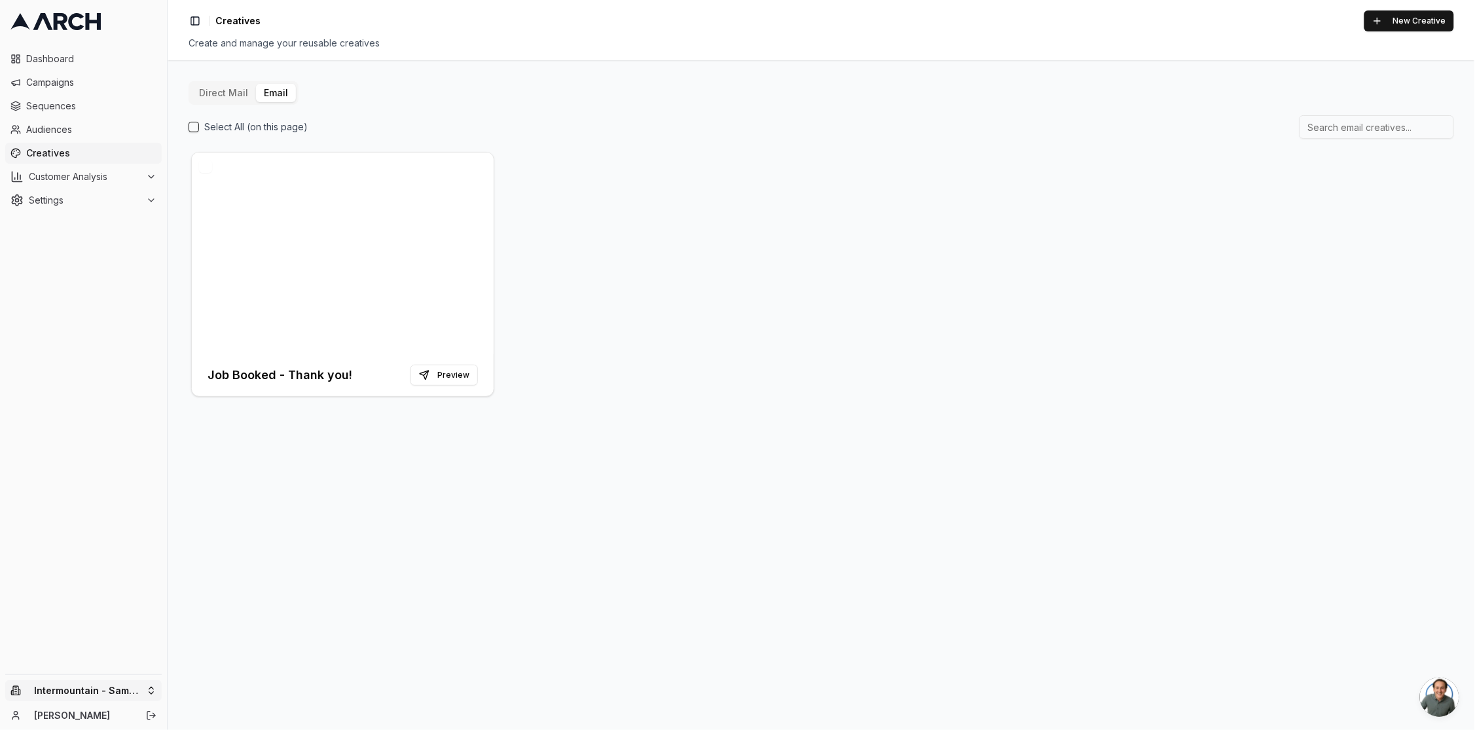
click at [140, 691] on html "Dashboard Campaigns Sequences Audiences Creatives Customer Analysis Settings In…" at bounding box center [737, 365] width 1475 height 730
click at [492, 468] on html "Dashboard Campaigns Sequences Audiences Creatives Customer Analysis Settings In…" at bounding box center [737, 365] width 1475 height 730
click at [147, 691] on html "Dashboard Campaigns Sequences Audiences Creatives Customer Analysis Settings In…" at bounding box center [737, 365] width 1475 height 730
click at [254, 682] on div "Intermountain - Superior Water & Air" at bounding box center [242, 665] width 145 height 34
click at [400, 228] on div at bounding box center [343, 254] width 302 height 202
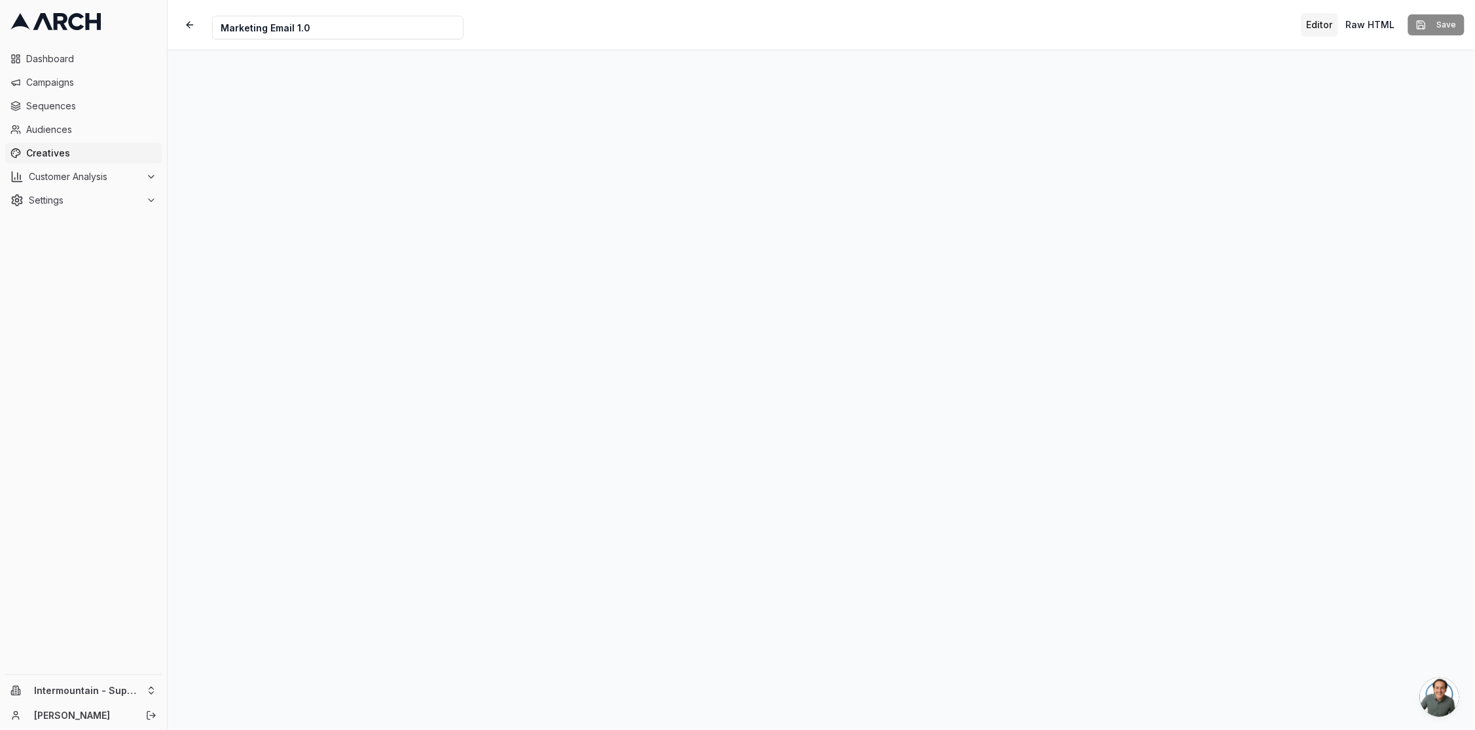
click at [988, 21] on div "Creative Name Marketing Email 1.0 Editor Raw HTML Save" at bounding box center [822, 25] width 1308 height 50
click at [189, 26] on button "button" at bounding box center [190, 25] width 24 height 24
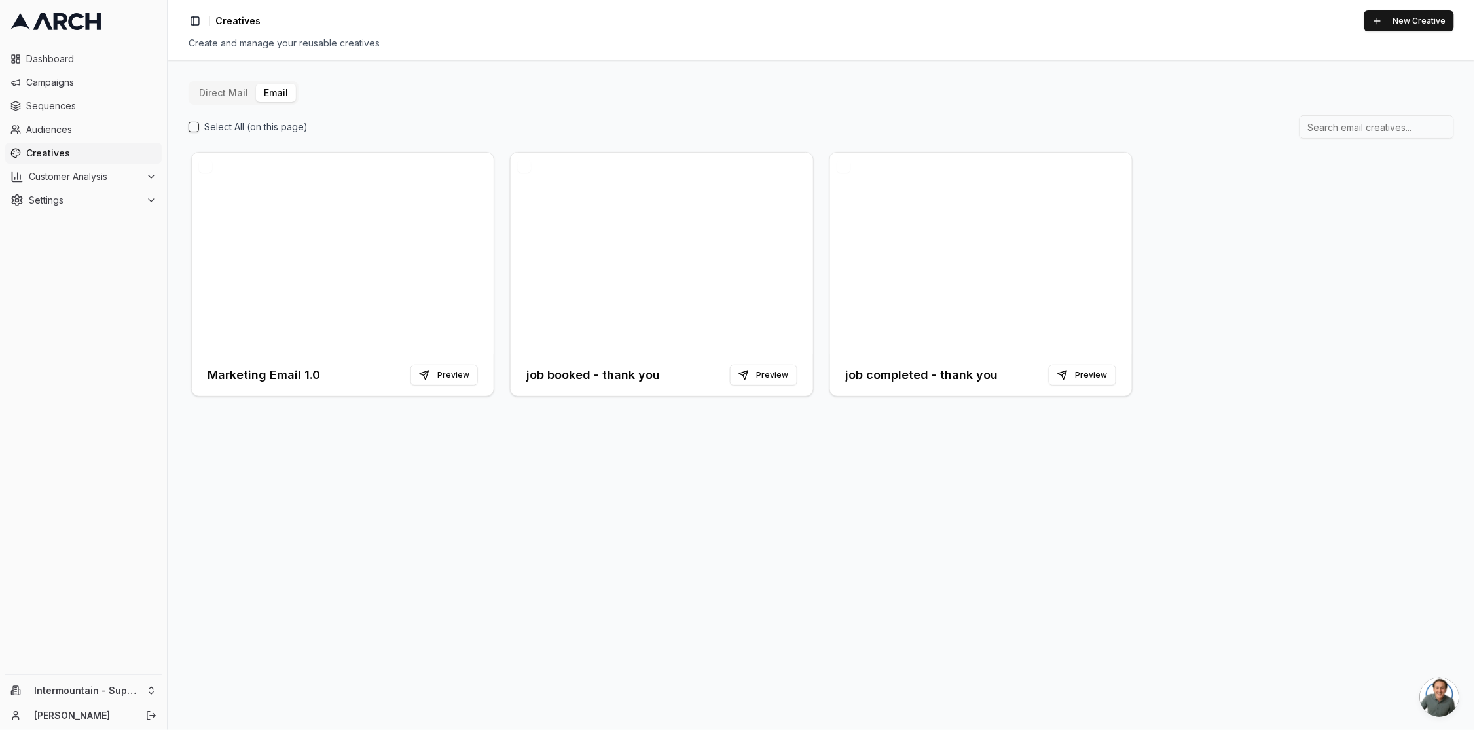
click at [206, 164] on button "button" at bounding box center [205, 166] width 13 height 13
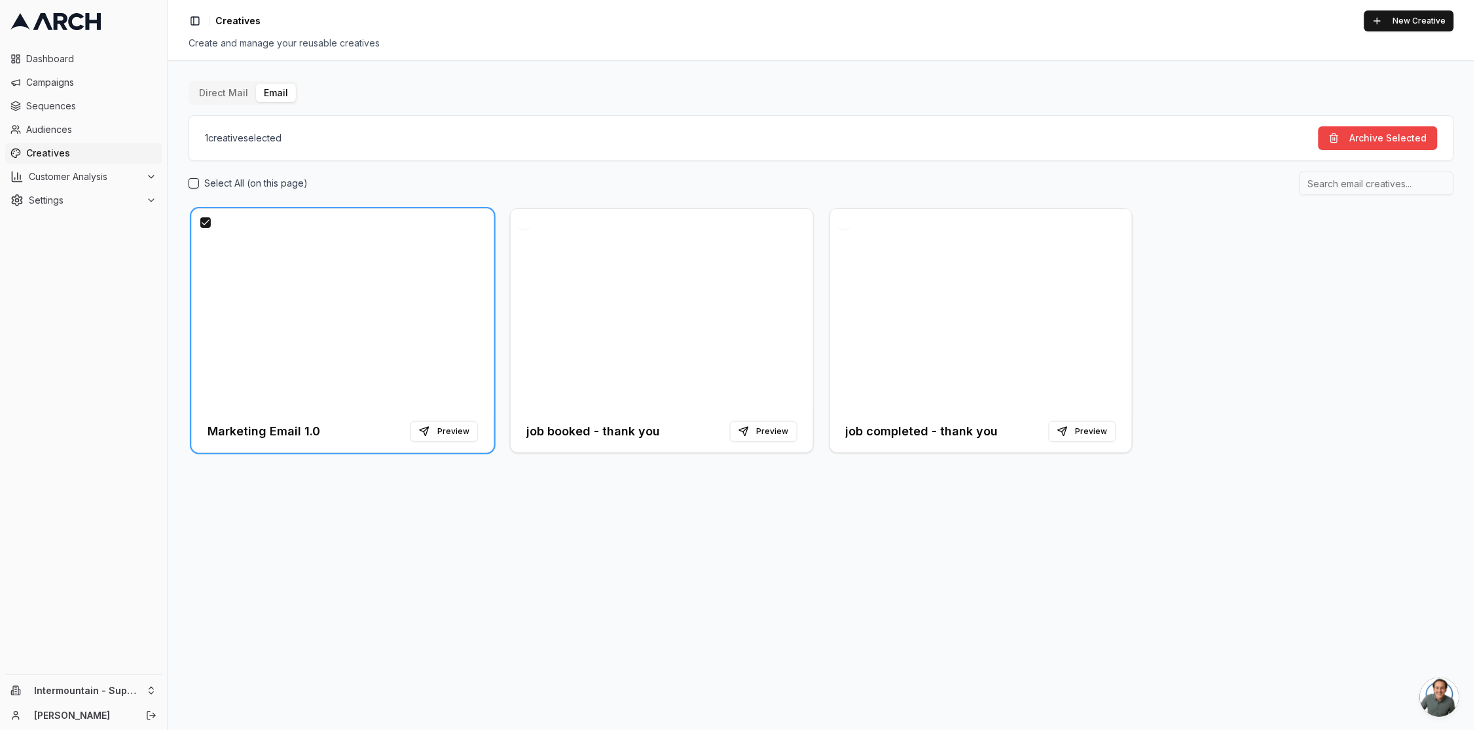
click at [204, 219] on button "button" at bounding box center [205, 222] width 13 height 13
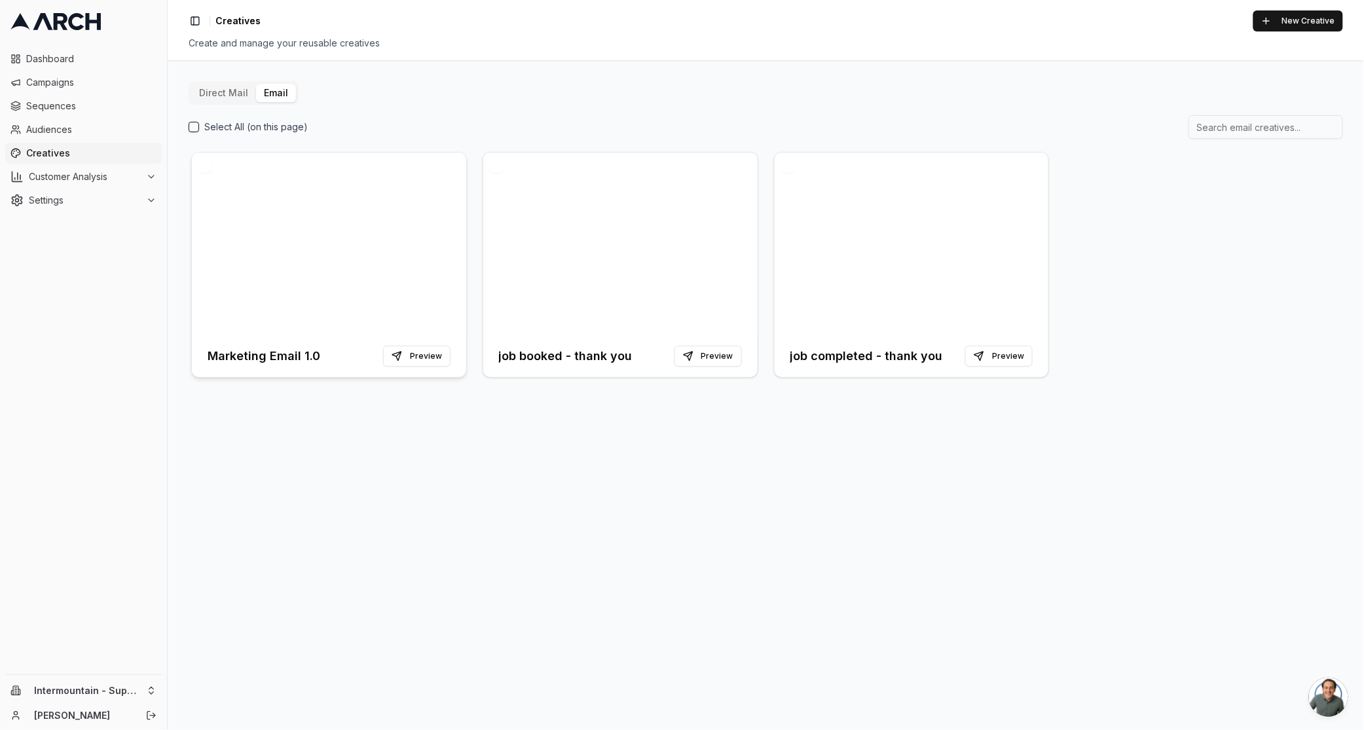
click at [395, 265] on div at bounding box center [329, 244] width 274 height 183
